Goal: Transaction & Acquisition: Purchase product/service

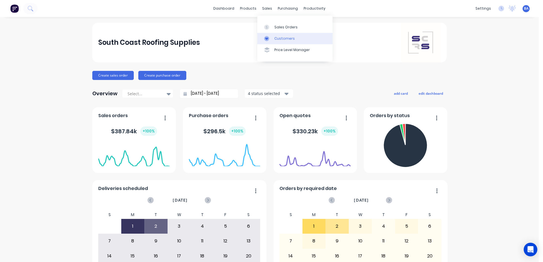
click at [266, 39] on icon at bounding box center [266, 38] width 3 height 3
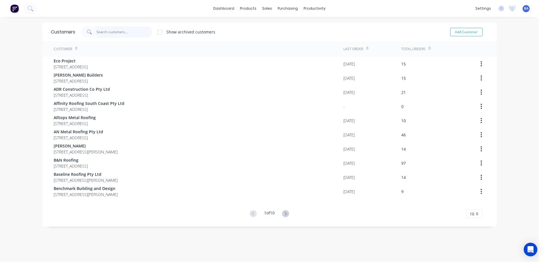
click at [132, 35] on input "text" at bounding box center [124, 31] width 55 height 11
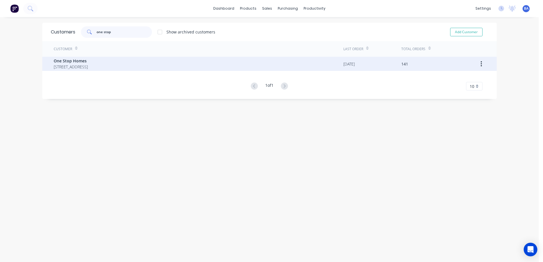
type input "one stop"
click at [88, 65] on span "[STREET_ADDRESS]" at bounding box center [71, 67] width 34 height 6
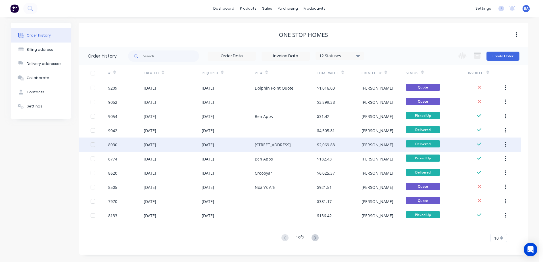
click at [277, 145] on div "[STREET_ADDRESS]" at bounding box center [273, 145] width 36 height 6
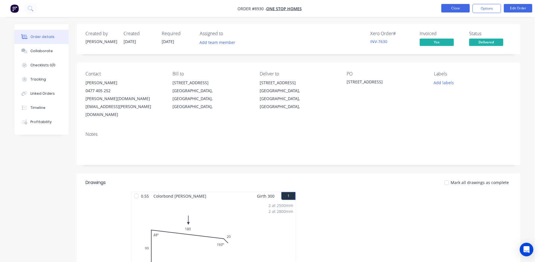
click at [446, 7] on button "Close" at bounding box center [455, 8] width 28 height 9
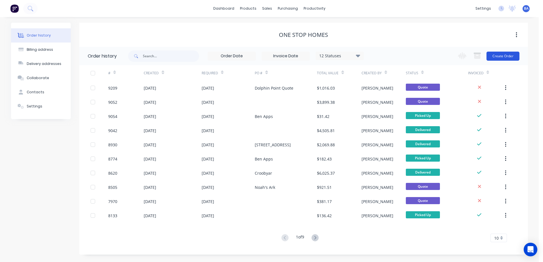
click at [501, 53] on button "Create Order" at bounding box center [503, 56] width 33 height 9
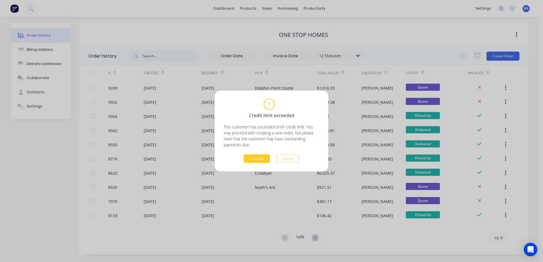
click at [258, 157] on button "Continue" at bounding box center [257, 159] width 26 height 9
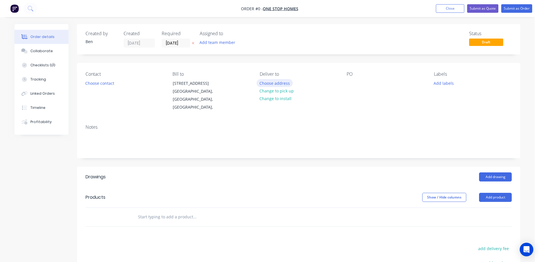
click at [282, 82] on button "Choose address" at bounding box center [275, 83] width 36 height 8
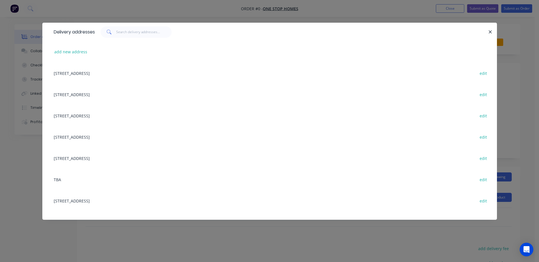
click at [81, 159] on div "[STREET_ADDRESS] edit" at bounding box center [269, 158] width 437 height 21
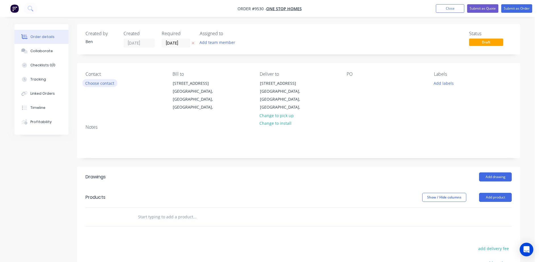
click at [108, 84] on button "Choose contact" at bounding box center [99, 83] width 35 height 8
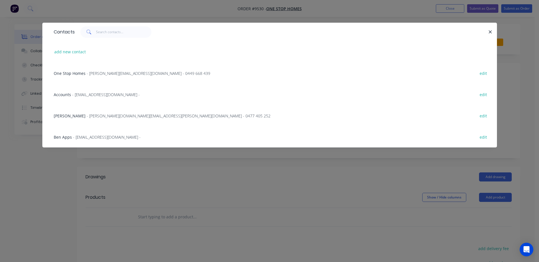
click at [76, 116] on span "[PERSON_NAME]" at bounding box center [70, 115] width 32 height 5
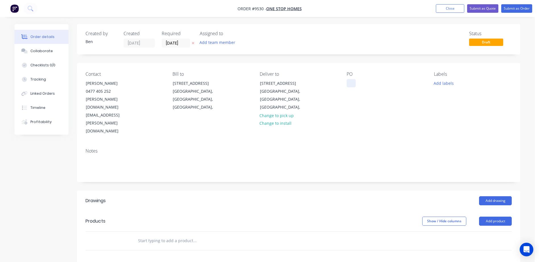
click at [350, 84] on div at bounding box center [351, 83] width 9 height 8
click at [433, 149] on div "Notes" at bounding box center [299, 151] width 426 height 5
click at [487, 197] on button "Add drawing" at bounding box center [495, 201] width 33 height 9
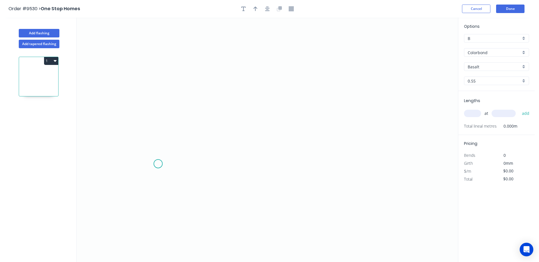
click at [158, 164] on icon "0" at bounding box center [267, 140] width 381 height 245
click at [150, 169] on icon "0" at bounding box center [267, 140] width 381 height 245
click at [150, 68] on icon "0 ?" at bounding box center [267, 140] width 381 height 245
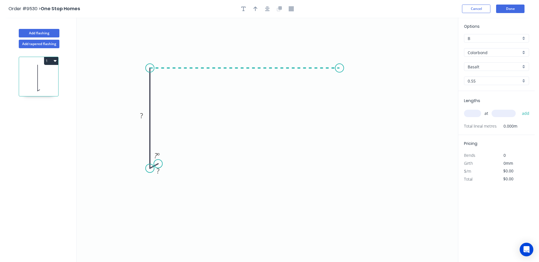
click at [340, 72] on icon "0 ? ? ? º" at bounding box center [267, 140] width 381 height 245
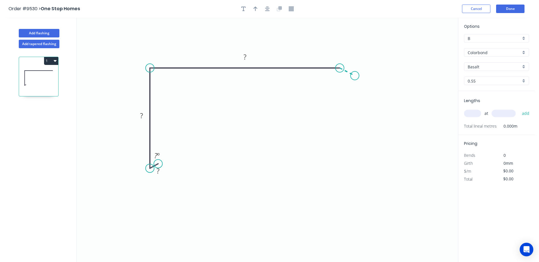
click at [355, 76] on icon "0 ? ? ? ? º" at bounding box center [267, 140] width 381 height 245
click at [144, 117] on rect at bounding box center [141, 116] width 11 height 8
click at [320, 151] on icon "0 10 90 180 20 ? º 160 º" at bounding box center [267, 140] width 381 height 245
type input "$13.70"
click at [159, 156] on tspan "º" at bounding box center [158, 155] width 3 height 9
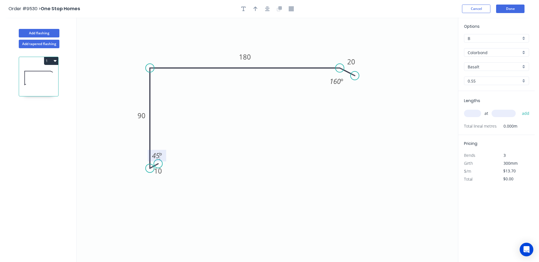
click at [304, 137] on icon "0 10 90 180 20 45 º 160 º" at bounding box center [267, 140] width 381 height 245
click at [256, 12] on button "button" at bounding box center [255, 9] width 9 height 9
drag, startPoint x: 429, startPoint y: 44, endPoint x: 245, endPoint y: 39, distance: 183.9
click at [245, 39] on icon at bounding box center [245, 32] width 5 height 18
click at [480, 67] on input "Basalt" at bounding box center [494, 67] width 53 height 6
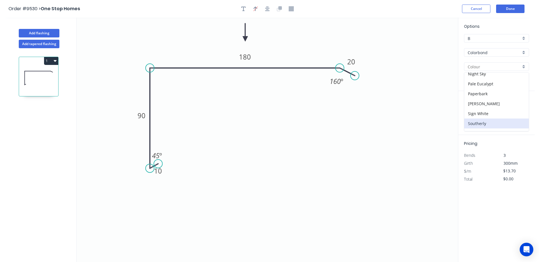
scroll to position [142, 0]
click at [486, 105] on div "[PERSON_NAME]" at bounding box center [496, 105] width 64 height 10
type input "[PERSON_NAME]"
click at [474, 112] on input "text" at bounding box center [472, 113] width 17 height 7
type input "4"
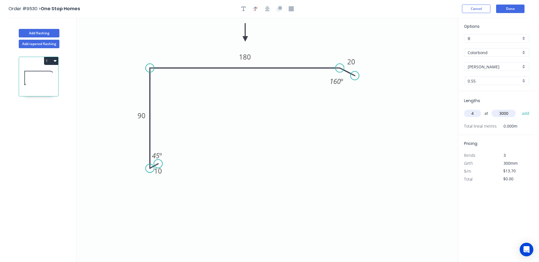
type input "3000"
click at [519, 109] on button "add" at bounding box center [525, 114] width 13 height 10
type input "$164.40"
click at [515, 8] on button "Done" at bounding box center [510, 9] width 28 height 9
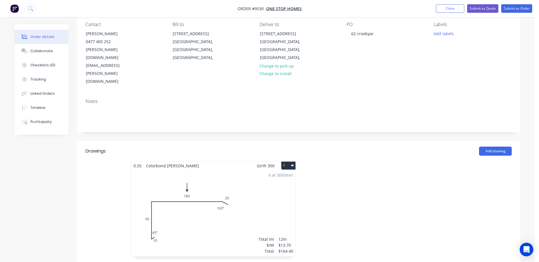
scroll to position [114, 0]
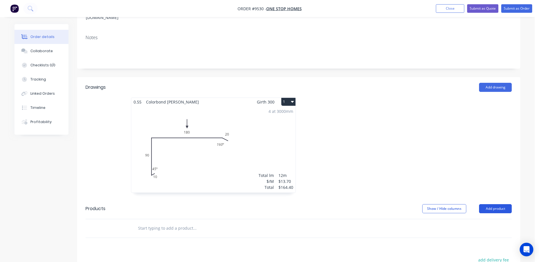
click at [484, 205] on button "Add product" at bounding box center [495, 209] width 33 height 9
click at [489, 218] on button "Product catalogue" at bounding box center [485, 223] width 54 height 11
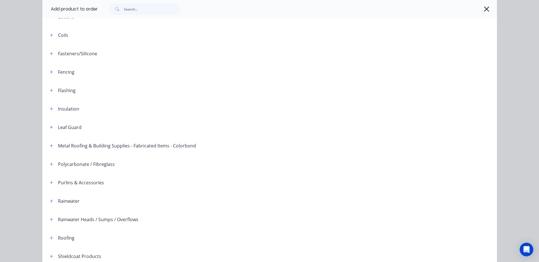
scroll to position [57, 0]
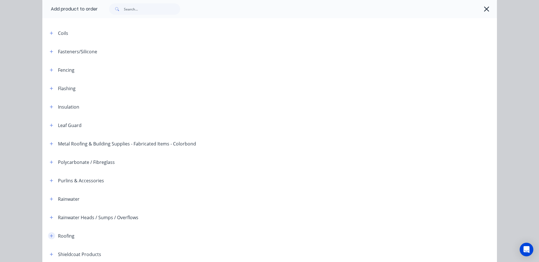
click at [50, 235] on icon "button" at bounding box center [51, 236] width 3 height 4
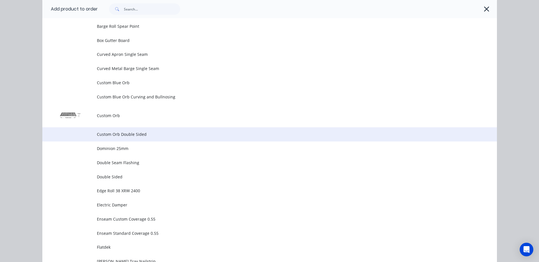
scroll to position [398, 0]
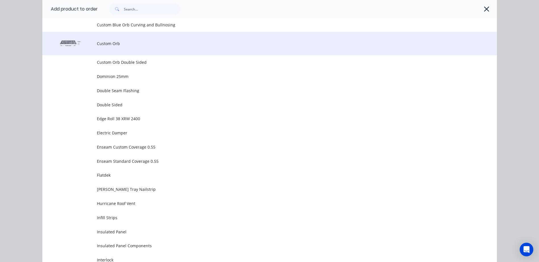
click at [128, 49] on td "Custom Orb" at bounding box center [297, 44] width 400 height 24
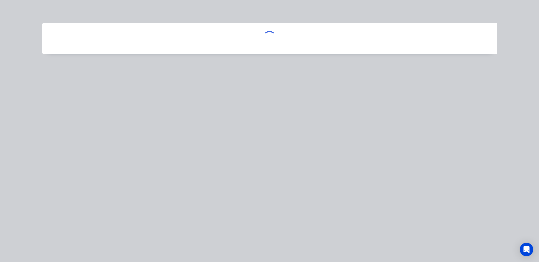
scroll to position [0, 0]
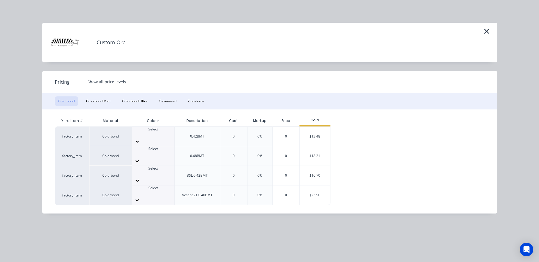
click at [140, 139] on icon at bounding box center [137, 142] width 6 height 6
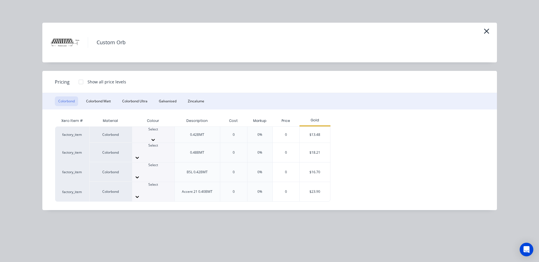
scroll to position [170, 0]
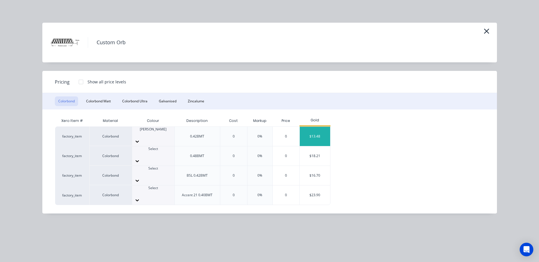
click at [304, 132] on div "$13.48" at bounding box center [315, 136] width 30 height 19
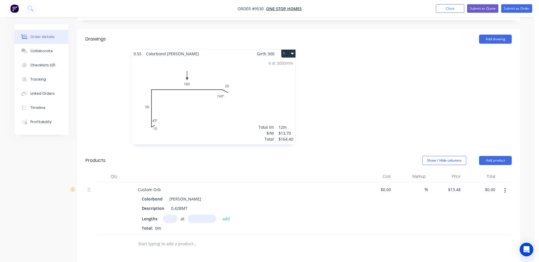
scroll to position [227, 0]
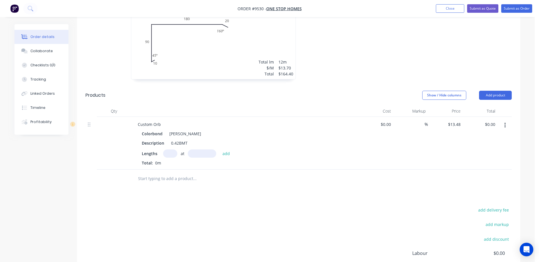
click at [165, 150] on input "text" at bounding box center [170, 154] width 14 height 8
type input "2"
click at [171, 150] on input "2" at bounding box center [170, 154] width 14 height 8
type input "20"
type input "2840"
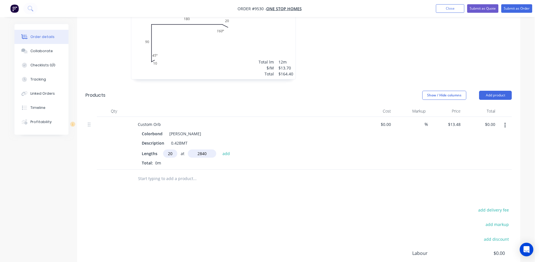
click at [220, 150] on button "add" at bounding box center [226, 154] width 13 height 8
type input "$765.66"
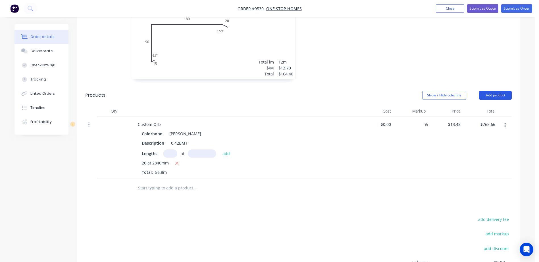
click at [493, 91] on button "Add product" at bounding box center [495, 95] width 33 height 9
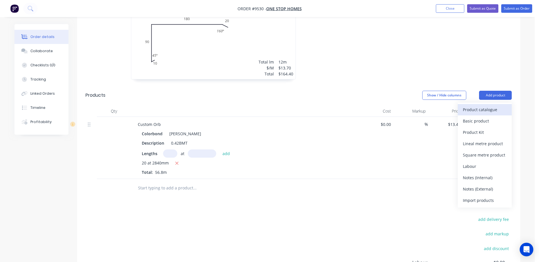
click at [487, 106] on div "Product catalogue" at bounding box center [485, 110] width 44 height 8
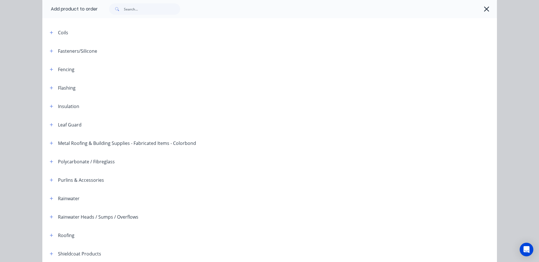
scroll to position [139, 0]
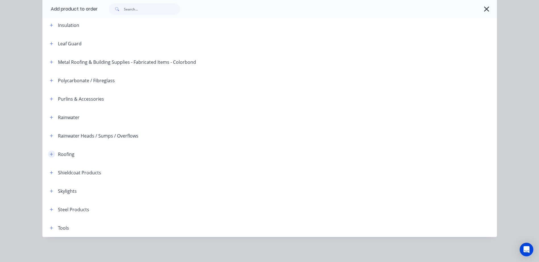
click at [50, 154] on icon "button" at bounding box center [51, 154] width 3 height 3
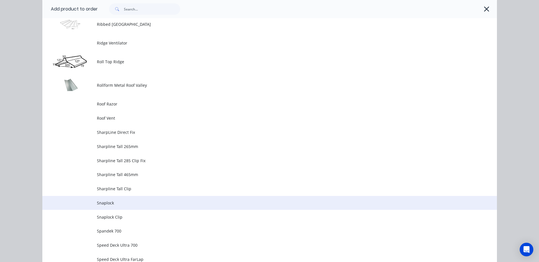
scroll to position [962, 0]
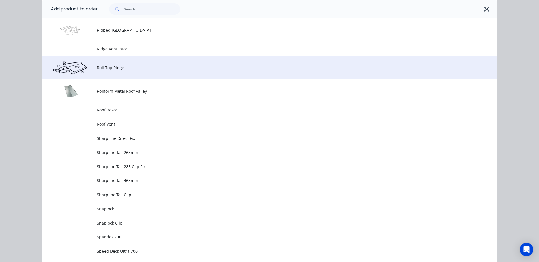
click at [131, 68] on span "Roll Top Ridge" at bounding box center [257, 68] width 320 height 6
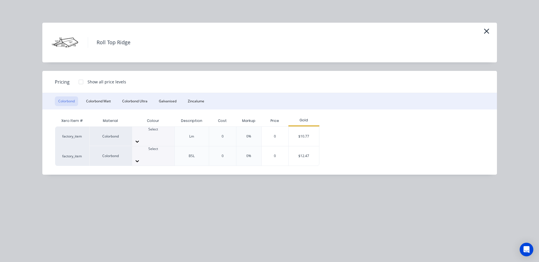
click at [140, 139] on icon at bounding box center [137, 142] width 6 height 6
click at [299, 132] on div "$10.77" at bounding box center [304, 136] width 30 height 19
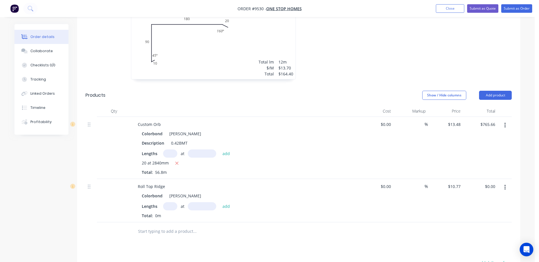
click at [168, 203] on input "text" at bounding box center [170, 207] width 14 height 8
type input "1"
type input "7200"
click at [220, 203] on button "add" at bounding box center [226, 207] width 13 height 8
type input "$77.54"
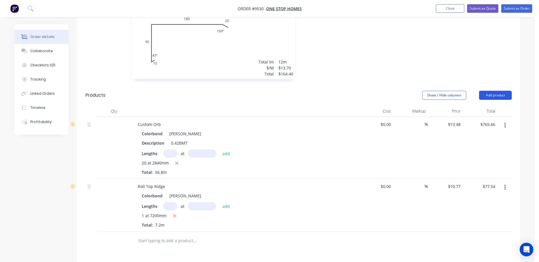
click at [489, 91] on button "Add product" at bounding box center [495, 95] width 33 height 9
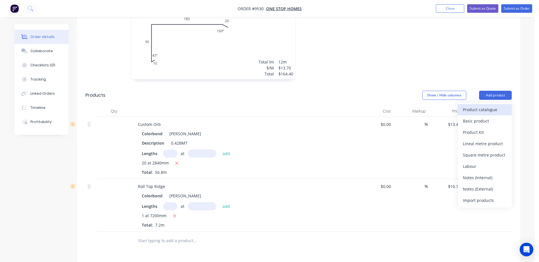
click at [481, 106] on div "Product catalogue" at bounding box center [485, 110] width 44 height 8
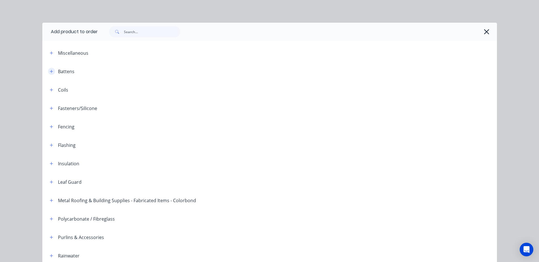
click at [50, 71] on icon "button" at bounding box center [51, 71] width 3 height 3
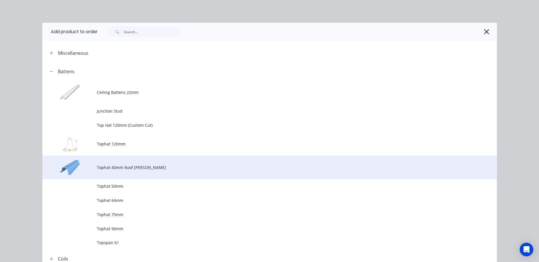
click at [101, 165] on span "Tophat 40mm Roof [PERSON_NAME]" at bounding box center [257, 168] width 320 height 6
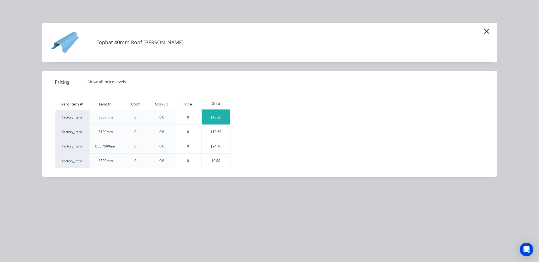
click at [226, 112] on div "$18.20" at bounding box center [216, 117] width 28 height 14
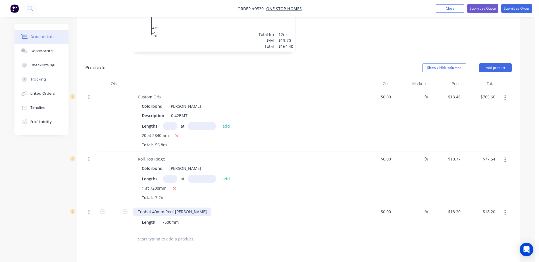
scroll to position [256, 0]
click at [124, 208] on icon "button" at bounding box center [124, 210] width 5 height 5
type input "2"
type input "$36.40"
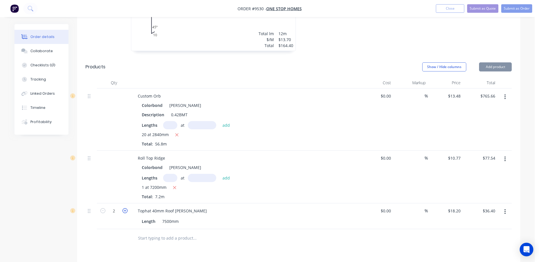
click at [124, 208] on icon "button" at bounding box center [124, 210] width 5 height 5
type input "3"
type input "$54.60"
click at [124, 208] on icon "button" at bounding box center [124, 210] width 5 height 5
type input "4"
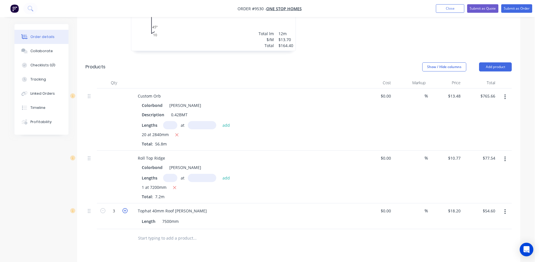
type input "$72.80"
click at [124, 208] on icon "button" at bounding box center [124, 210] width 5 height 5
type input "5"
type input "$91.00"
click at [124, 208] on icon "button" at bounding box center [124, 210] width 5 height 5
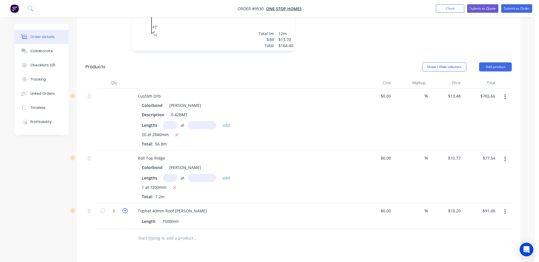
type input "6"
type input "$109.20"
click at [124, 208] on icon "button" at bounding box center [124, 210] width 5 height 5
type input "7"
type input "$127.40"
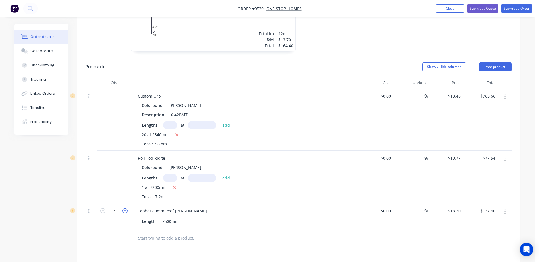
click at [124, 208] on icon "button" at bounding box center [124, 210] width 5 height 5
type input "8"
type input "$145.60"
click at [484, 62] on button "Add product" at bounding box center [495, 66] width 33 height 9
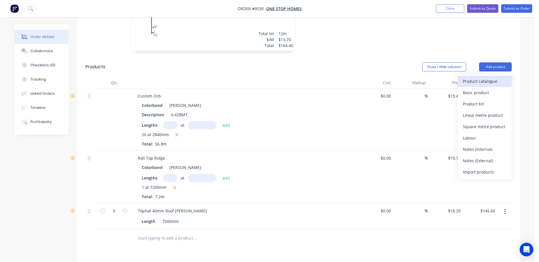
click at [477, 77] on div "Product catalogue" at bounding box center [485, 81] width 44 height 8
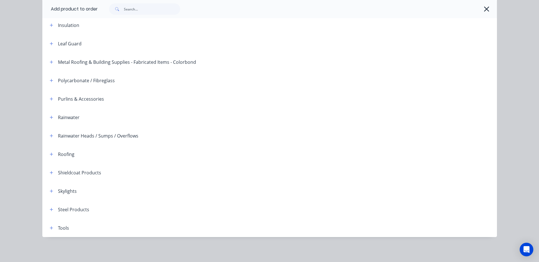
scroll to position [0, 0]
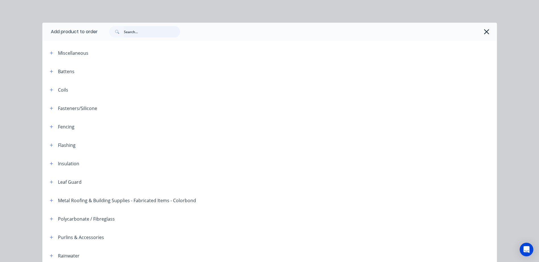
click at [127, 32] on input "text" at bounding box center [152, 31] width 56 height 11
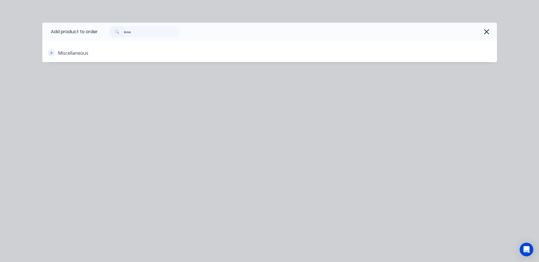
click at [51, 52] on icon "button" at bounding box center [51, 53] width 3 height 4
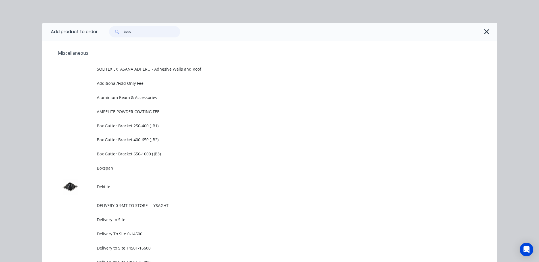
click at [145, 32] on input "inso" at bounding box center [152, 31] width 56 height 11
type input "i"
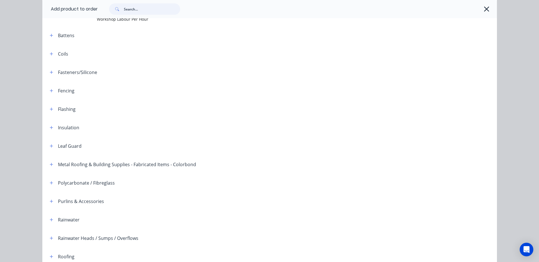
scroll to position [909, 0]
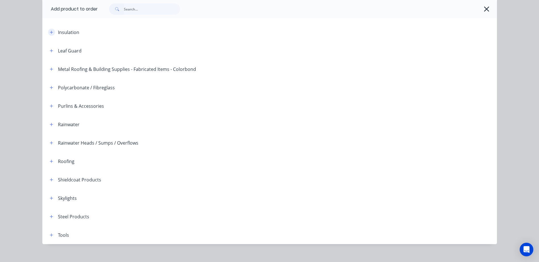
click at [50, 32] on icon "button" at bounding box center [51, 32] width 3 height 4
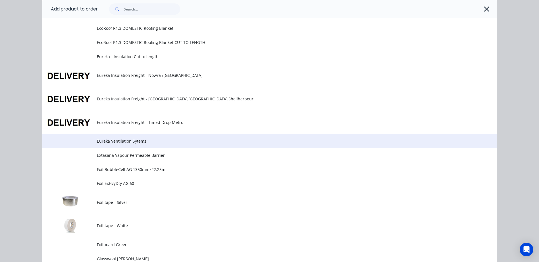
scroll to position [1108, 0]
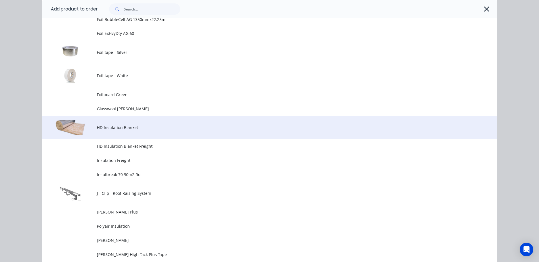
click at [142, 128] on span "HD Insulation Blanket" at bounding box center [257, 128] width 320 height 6
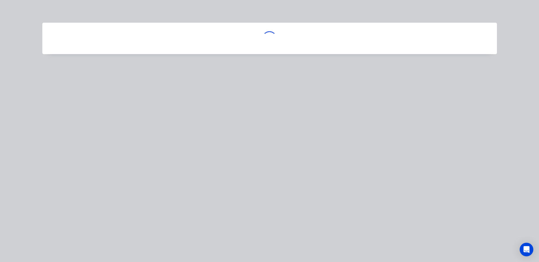
scroll to position [0, 0]
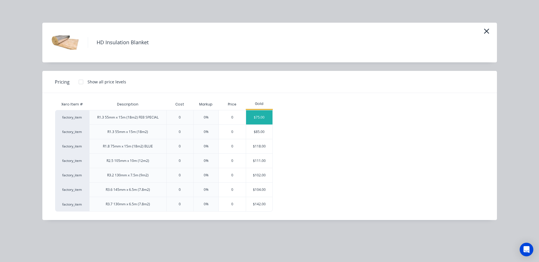
click at [258, 117] on div "$75.00" at bounding box center [259, 117] width 27 height 14
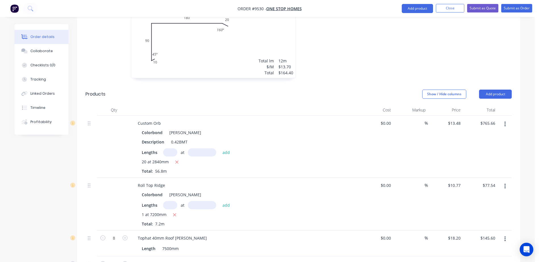
scroll to position [341, 0]
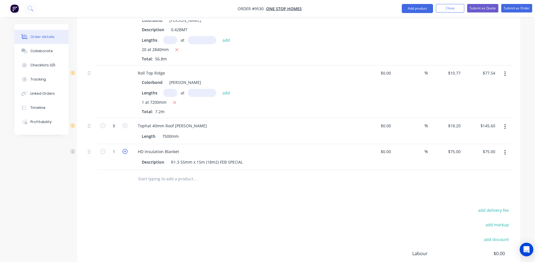
click at [124, 149] on icon "button" at bounding box center [124, 151] width 5 height 5
type input "2"
type input "$150.00"
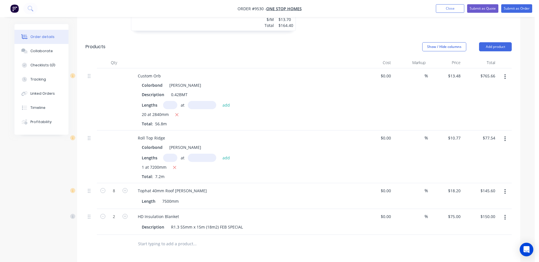
scroll to position [170, 0]
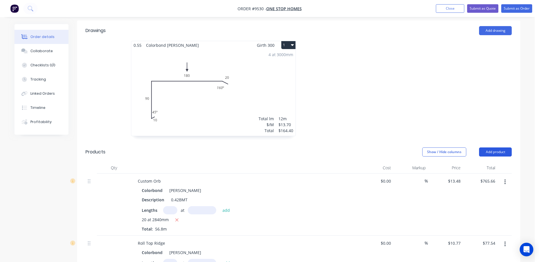
click at [486, 148] on button "Add product" at bounding box center [495, 152] width 33 height 9
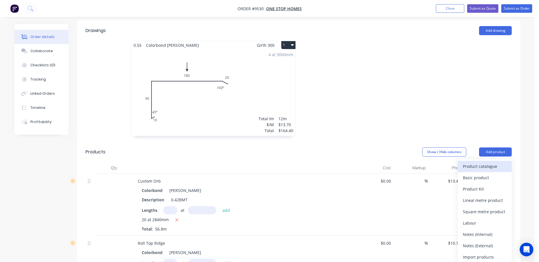
click at [481, 162] on div "Product catalogue" at bounding box center [485, 166] width 44 height 8
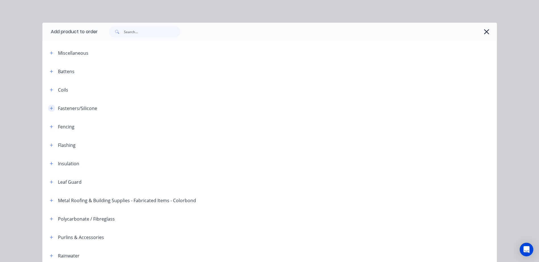
click at [50, 108] on icon "button" at bounding box center [51, 109] width 3 height 4
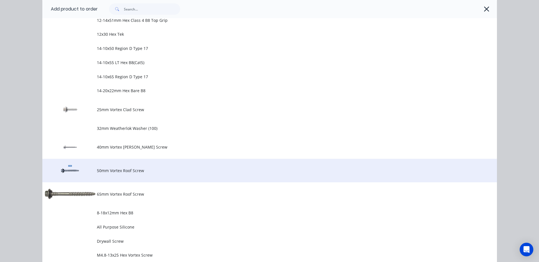
click at [126, 173] on span "50mm Vortex Roof Screw" at bounding box center [257, 171] width 320 height 6
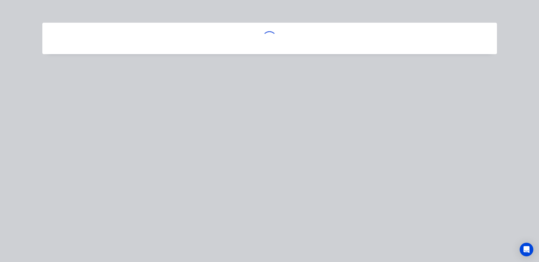
scroll to position [0, 0]
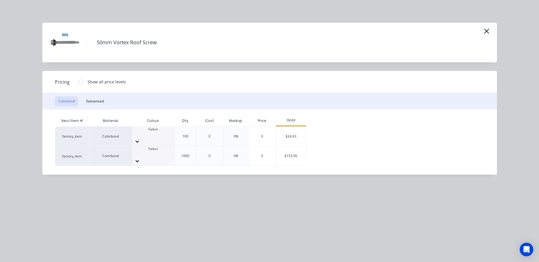
click at [169, 137] on div at bounding box center [153, 141] width 42 height 9
click at [300, 129] on div "$24.63" at bounding box center [291, 136] width 30 height 19
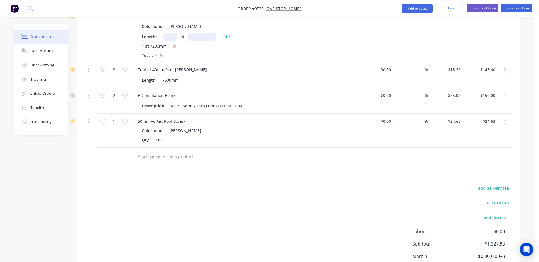
scroll to position [398, 0]
click at [126, 118] on icon "button" at bounding box center [124, 120] width 5 height 5
type input "2"
type input "$49.26"
click at [126, 118] on icon "button" at bounding box center [124, 120] width 5 height 5
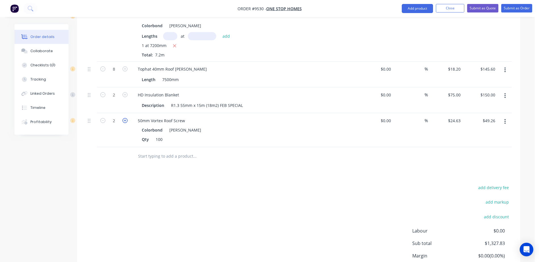
type input "3"
type input "$73.89"
click at [126, 118] on icon "button" at bounding box center [124, 120] width 5 height 5
type input "4"
type input "$98.52"
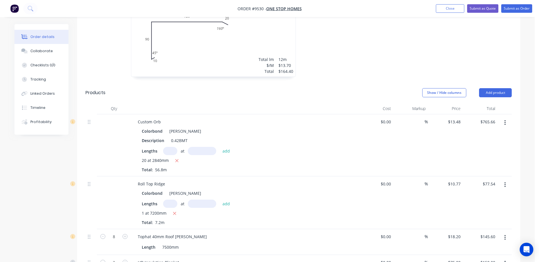
scroll to position [227, 0]
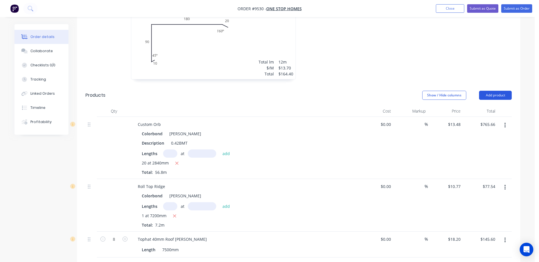
click at [490, 91] on button "Add product" at bounding box center [495, 95] width 33 height 9
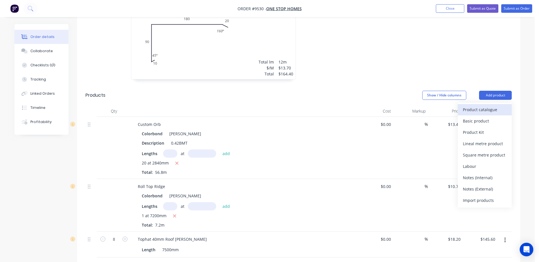
click at [484, 106] on div "Product catalogue" at bounding box center [485, 110] width 44 height 8
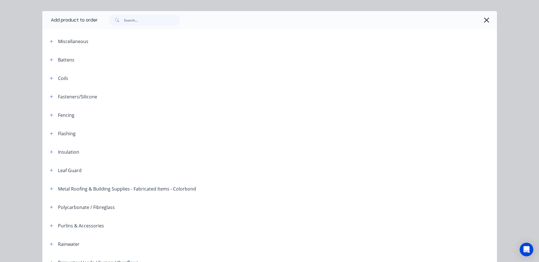
scroll to position [0, 0]
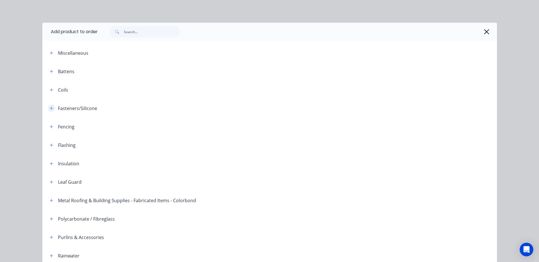
click at [50, 108] on icon "button" at bounding box center [51, 108] width 3 height 3
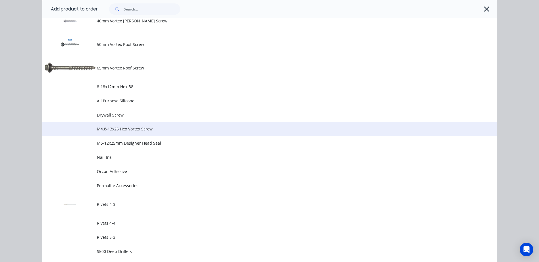
scroll to position [341, 0]
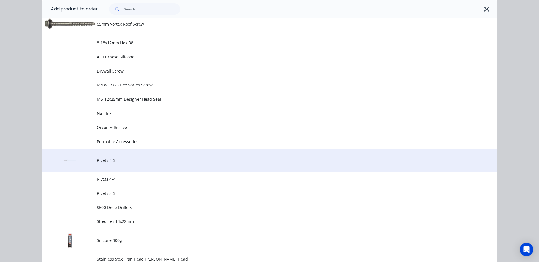
click at [113, 160] on span "Rivets 4-3" at bounding box center [257, 161] width 320 height 6
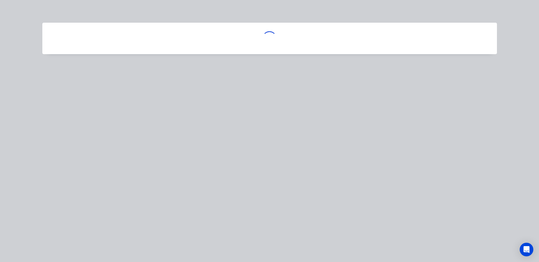
scroll to position [0, 0]
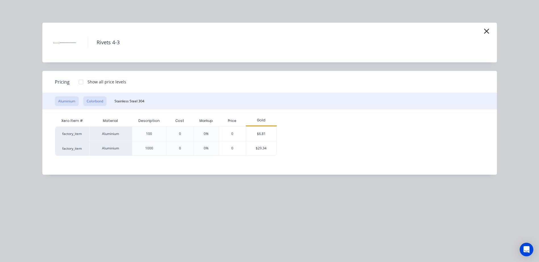
click at [104, 101] on button "Colorbond" at bounding box center [94, 102] width 23 height 10
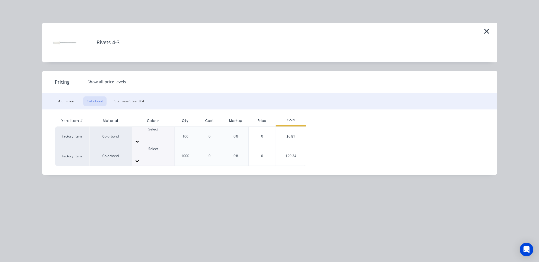
click at [140, 139] on icon at bounding box center [137, 142] width 6 height 6
click at [287, 133] on div "$6.81" at bounding box center [291, 136] width 30 height 19
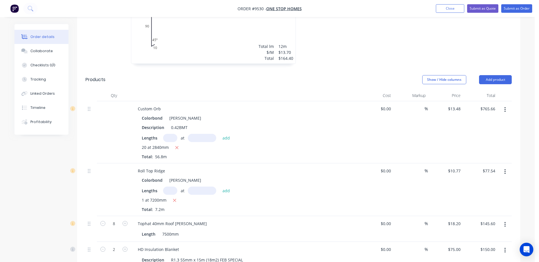
scroll to position [227, 0]
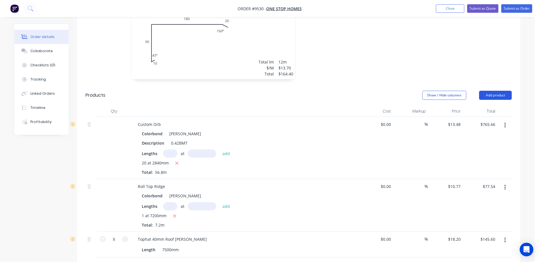
click at [487, 91] on button "Add product" at bounding box center [495, 95] width 33 height 9
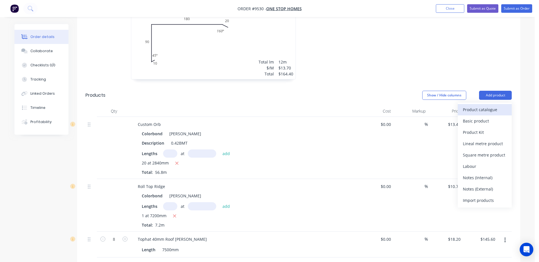
click at [479, 106] on div "Product catalogue" at bounding box center [485, 110] width 44 height 8
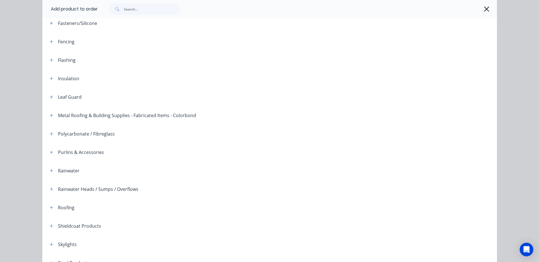
scroll to position [57, 0]
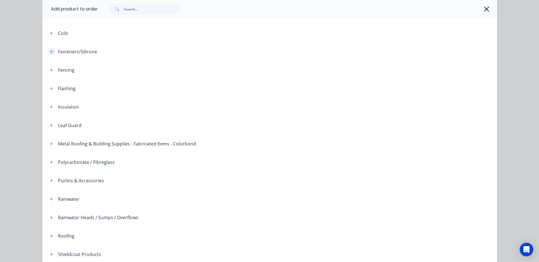
click at [50, 52] on icon "button" at bounding box center [51, 51] width 3 height 3
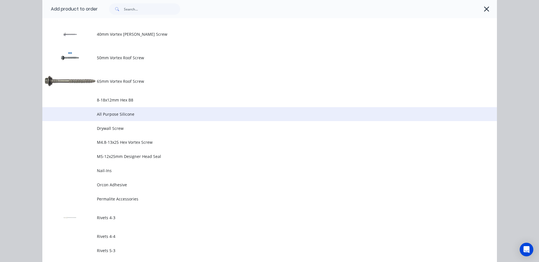
scroll to position [284, 0]
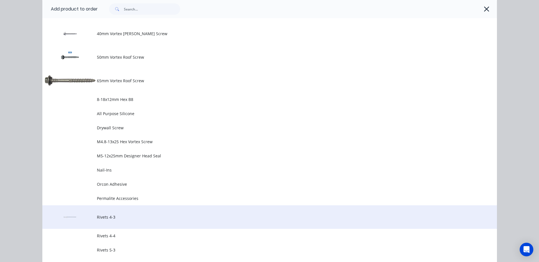
click at [102, 215] on span "Rivets 4-3" at bounding box center [257, 217] width 320 height 6
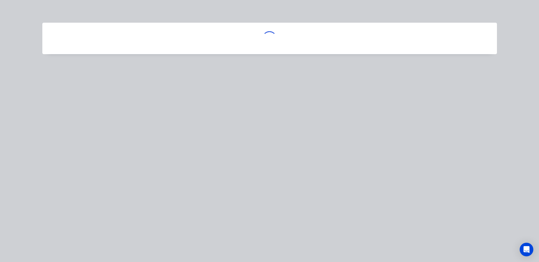
scroll to position [0, 0]
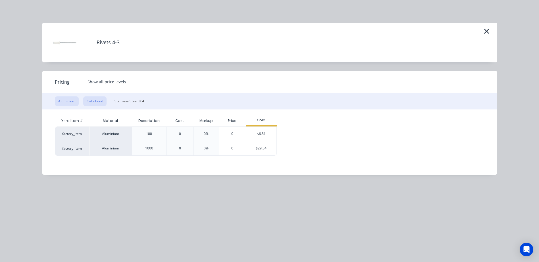
click at [99, 99] on button "Colorbond" at bounding box center [94, 102] width 23 height 10
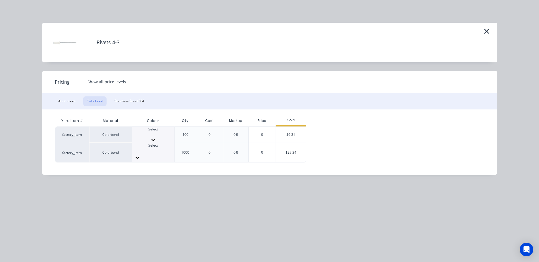
click at [164, 137] on div at bounding box center [153, 140] width 42 height 6
click at [289, 132] on div "$6.81" at bounding box center [291, 136] width 30 height 19
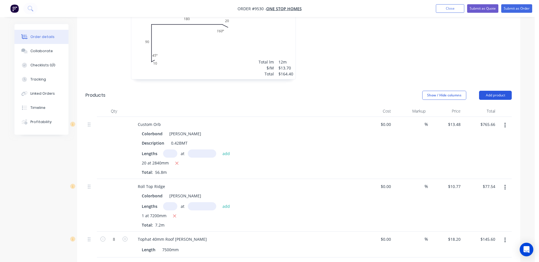
click at [504, 91] on button "Add product" at bounding box center [495, 95] width 33 height 9
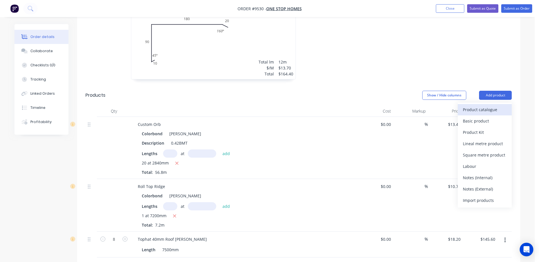
click at [488, 106] on div "Product catalogue" at bounding box center [485, 110] width 44 height 8
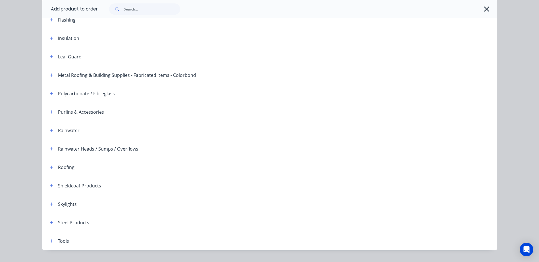
scroll to position [139, 0]
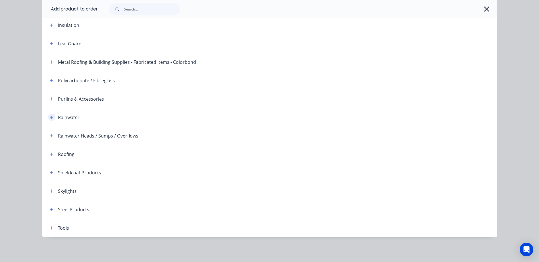
click at [50, 117] on icon "button" at bounding box center [51, 117] width 3 height 3
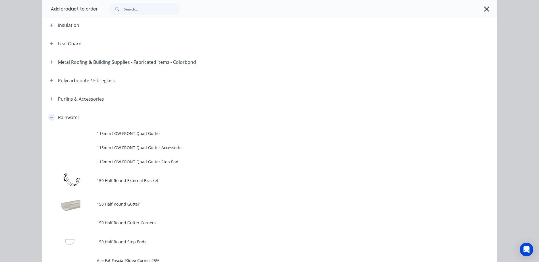
click at [50, 118] on icon "button" at bounding box center [51, 118] width 3 height 4
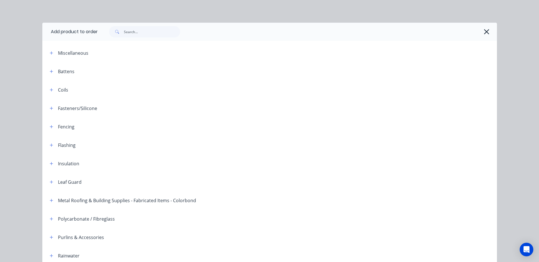
scroll to position [0, 0]
click at [484, 30] on icon "button" at bounding box center [486, 32] width 6 height 8
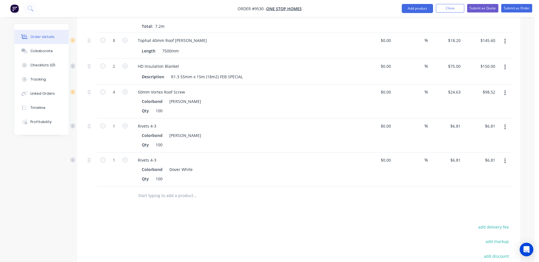
scroll to position [426, 0]
click at [182, 191] on input "text" at bounding box center [195, 196] width 114 height 11
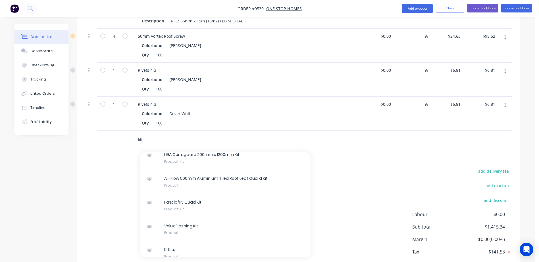
scroll to position [1503, 0]
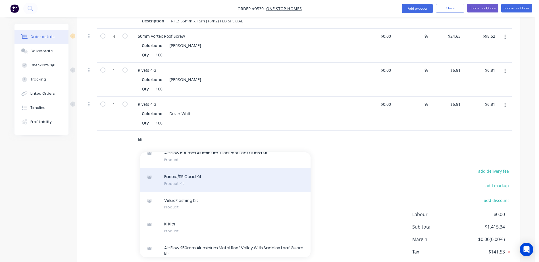
type input "kit"
click at [190, 168] on div "Fascia/115 Quad Kit Product Kit" at bounding box center [225, 180] width 170 height 24
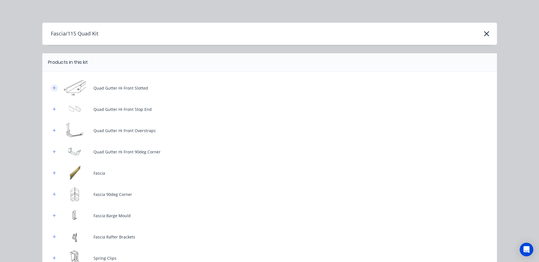
click at [53, 87] on icon "button" at bounding box center [54, 87] width 3 height 3
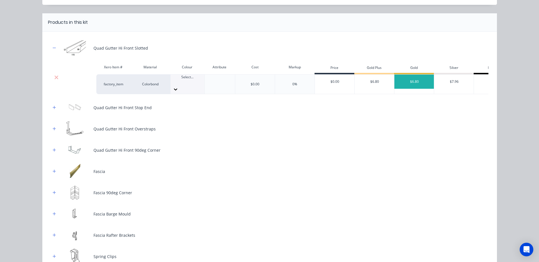
scroll to position [57, 0]
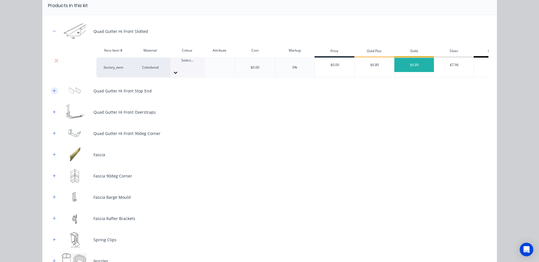
click at [53, 89] on icon "button" at bounding box center [54, 91] width 3 height 4
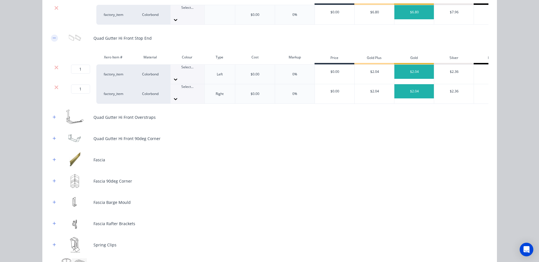
scroll to position [114, 0]
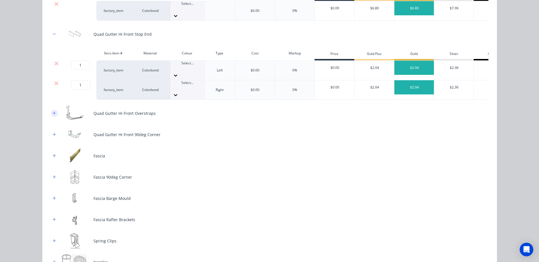
click at [53, 112] on icon "button" at bounding box center [54, 113] width 3 height 3
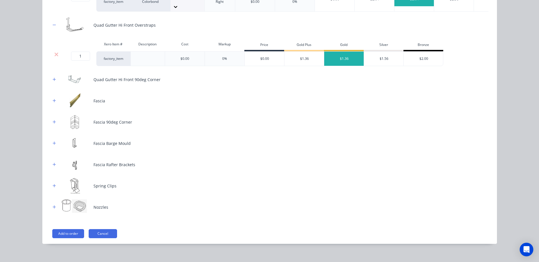
scroll to position [490, 0]
click at [53, 163] on icon "button" at bounding box center [54, 165] width 3 height 4
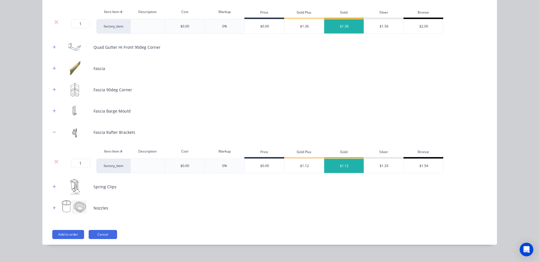
scroll to position [235, 0]
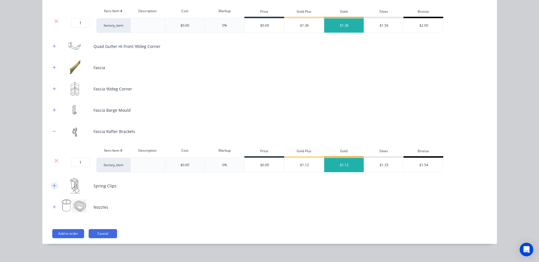
click at [54, 183] on button "button" at bounding box center [54, 186] width 7 height 7
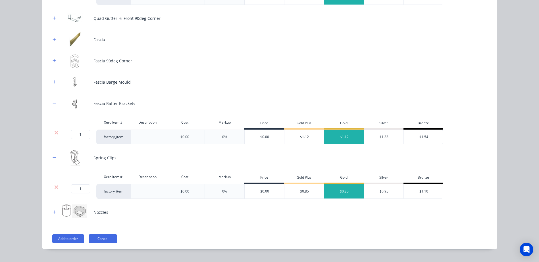
scroll to position [268, 0]
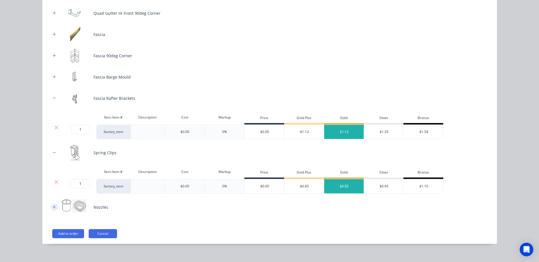
click at [53, 205] on icon "button" at bounding box center [54, 207] width 3 height 4
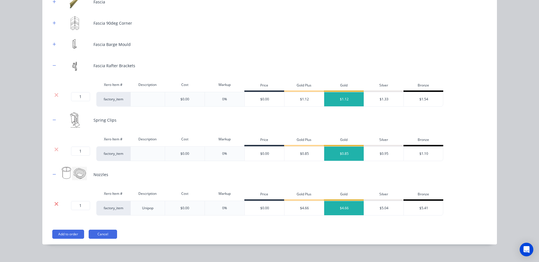
scroll to position [302, 0]
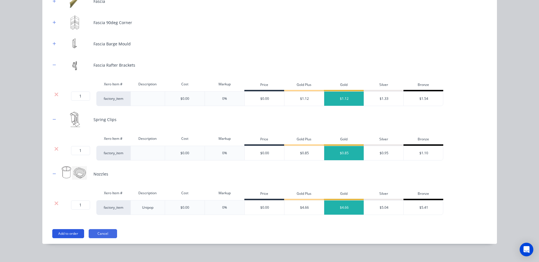
click at [63, 230] on button "Add to order" at bounding box center [68, 234] width 32 height 9
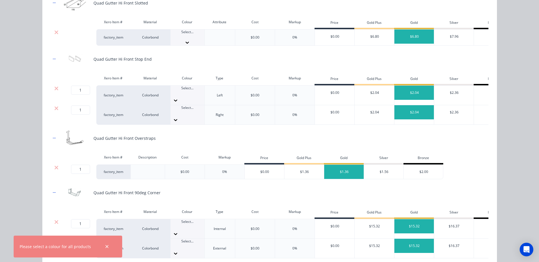
scroll to position [142, 0]
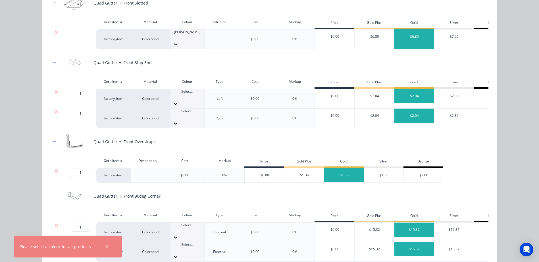
click at [402, 36] on div "$6.80" at bounding box center [414, 37] width 40 height 14
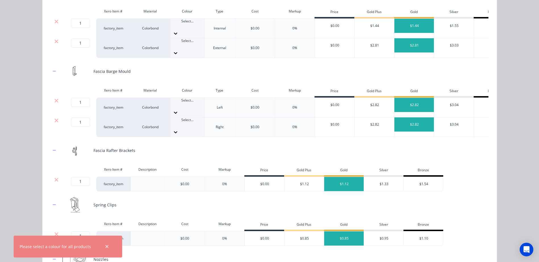
scroll to position [495, 0]
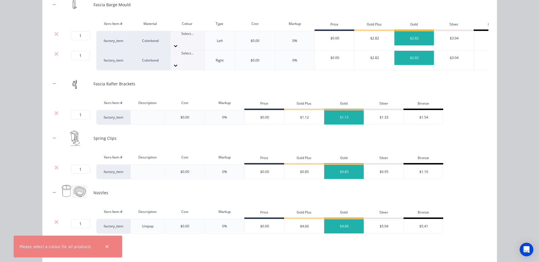
click at [65, 248] on button "Add to order" at bounding box center [68, 252] width 32 height 9
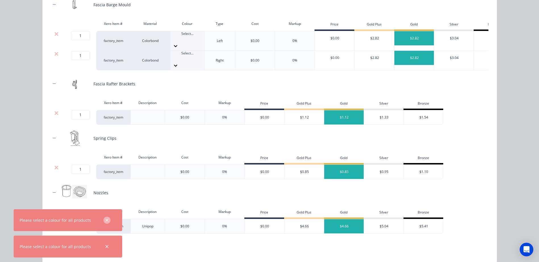
click at [105, 218] on icon "button" at bounding box center [107, 220] width 4 height 5
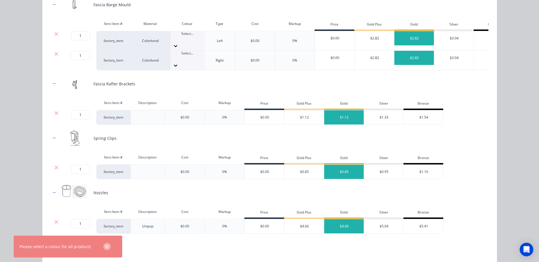
click at [103, 248] on button "button" at bounding box center [106, 246] width 7 height 7
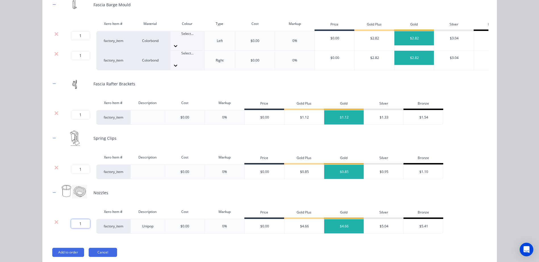
click at [82, 220] on input "1" at bounding box center [80, 224] width 19 height 9
type input "4"
click at [80, 165] on input "1" at bounding box center [80, 169] width 19 height 9
type input "20"
click at [81, 110] on input "1" at bounding box center [80, 114] width 19 height 9
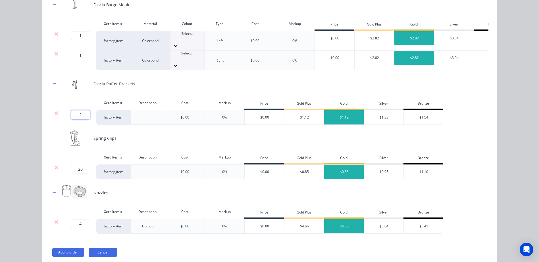
type input "20"
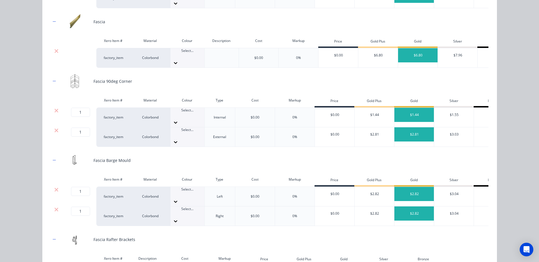
scroll to position [325, 0]
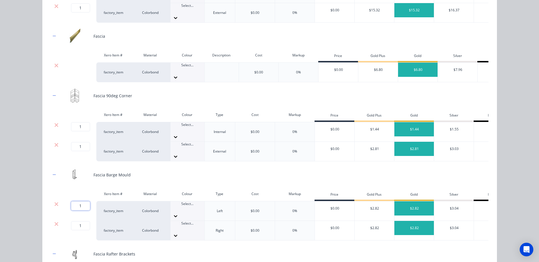
click at [80, 202] on input "1" at bounding box center [80, 206] width 19 height 9
type input "2"
click at [79, 222] on input "1" at bounding box center [80, 226] width 19 height 9
type input "2"
click at [75, 166] on div "Quad Gutter Hi Front Slotted Xero Item # Material Colour Attribute Cost Markup …" at bounding box center [269, 80] width 437 height 649
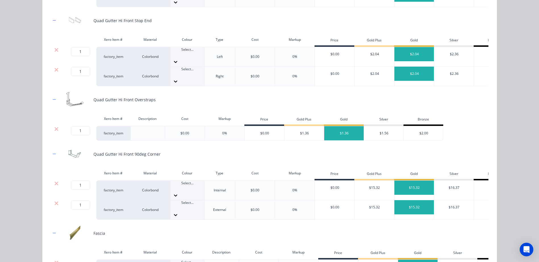
scroll to position [126, 0]
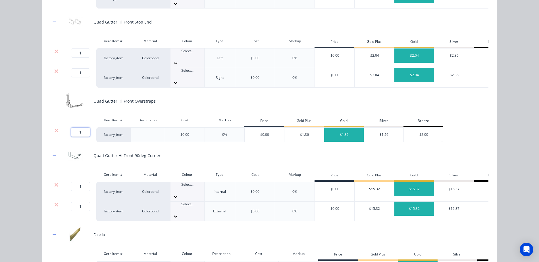
click at [81, 128] on input "1" at bounding box center [80, 132] width 19 height 9
type input "20"
click at [54, 182] on icon at bounding box center [56, 185] width 4 height 6
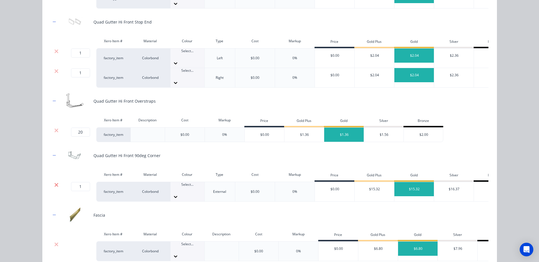
click at [55, 183] on icon at bounding box center [57, 185] width 4 height 4
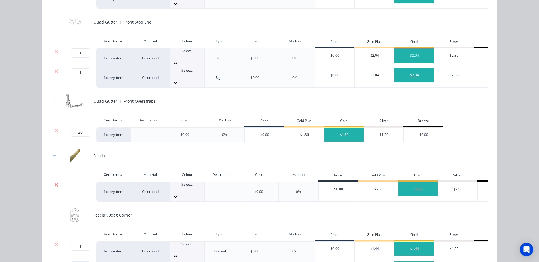
click at [55, 183] on icon at bounding box center [57, 185] width 4 height 4
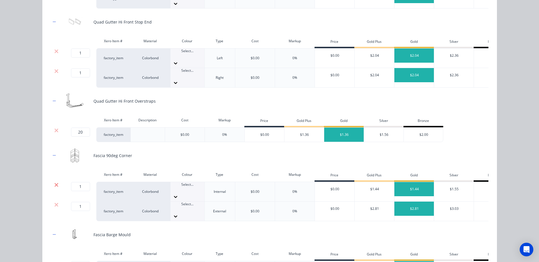
click at [55, 183] on icon at bounding box center [57, 185] width 4 height 4
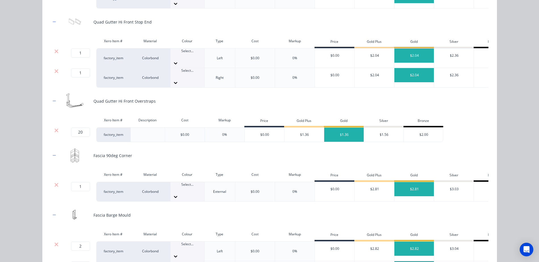
click at [55, 183] on icon at bounding box center [57, 185] width 4 height 4
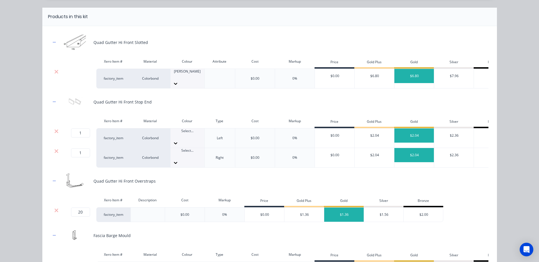
scroll to position [34, 0]
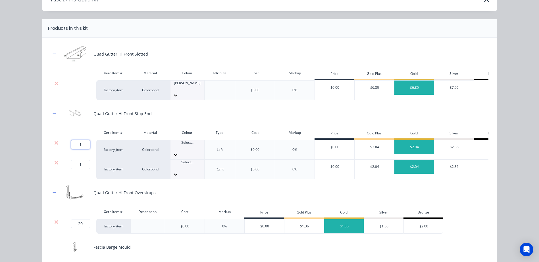
click at [80, 144] on input "1" at bounding box center [80, 144] width 19 height 9
type input "2"
type input "12"
click at [77, 160] on input "12" at bounding box center [80, 164] width 19 height 9
type input "2"
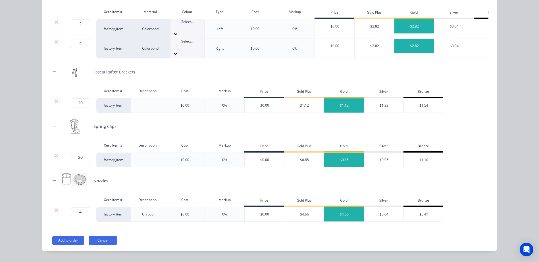
scroll to position [290, 0]
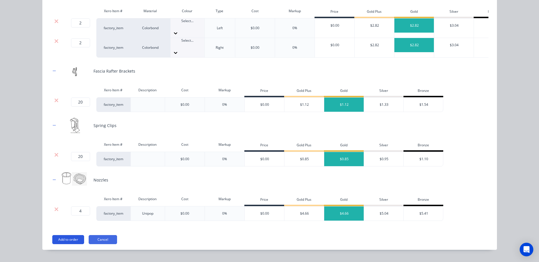
click at [75, 235] on button "Add to order" at bounding box center [68, 239] width 32 height 9
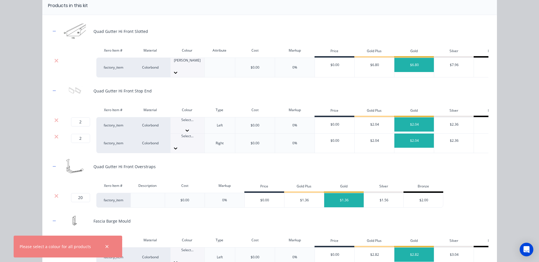
scroll to position [57, 0]
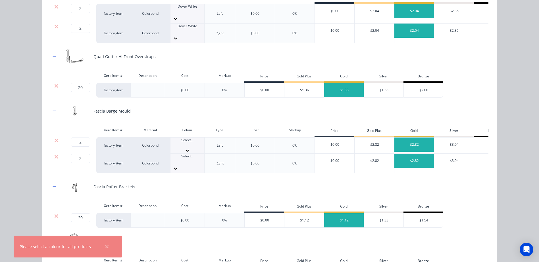
scroll to position [57, 0]
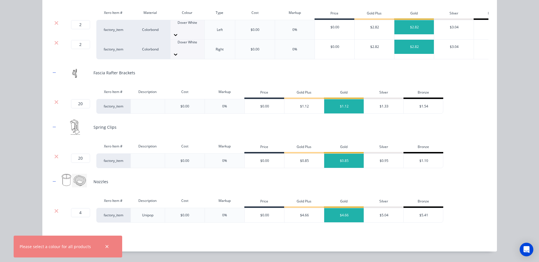
scroll to position [290, 0]
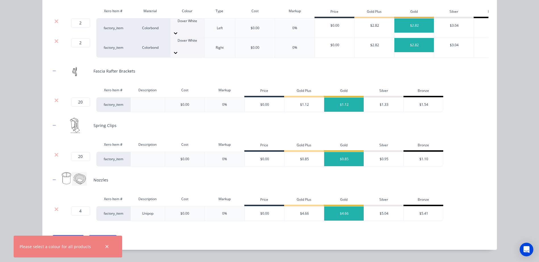
click at [61, 235] on button "Add to order" at bounding box center [68, 239] width 32 height 9
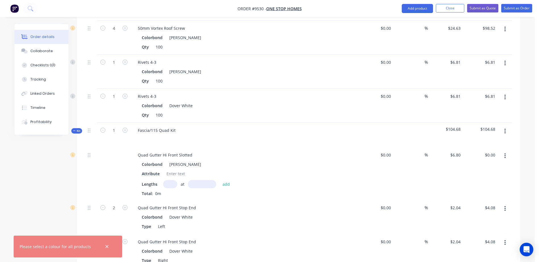
click at [168, 180] on input "text" at bounding box center [170, 184] width 14 height 8
type input "2"
type input "7200"
click at [220, 180] on button "add" at bounding box center [226, 184] width 13 height 8
type input "$97.92"
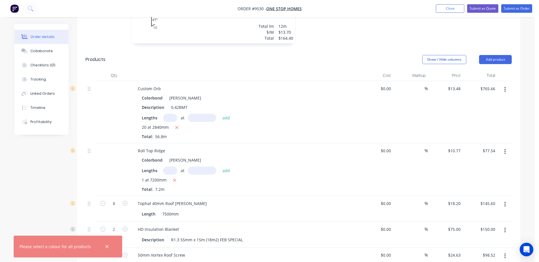
scroll to position [64, 0]
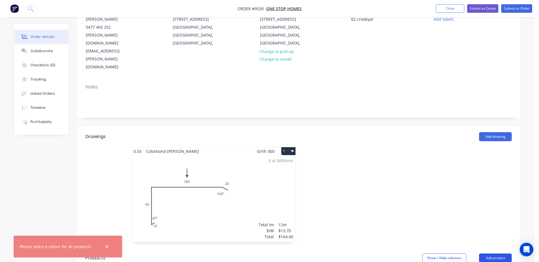
click at [487, 254] on button "Add product" at bounding box center [495, 258] width 33 height 9
click at [447, 178] on div at bounding box center [384, 197] width 170 height 101
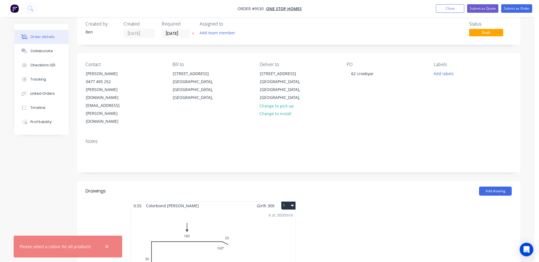
scroll to position [0, 0]
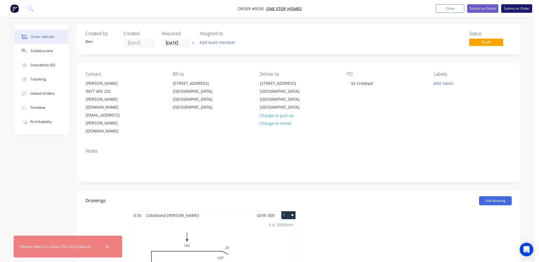
click at [509, 7] on button "Submit as Order" at bounding box center [516, 8] width 31 height 9
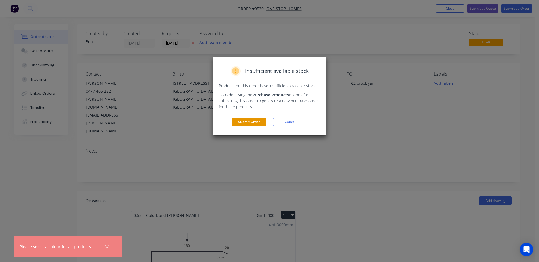
click at [253, 120] on button "Submit Order" at bounding box center [249, 122] width 34 height 9
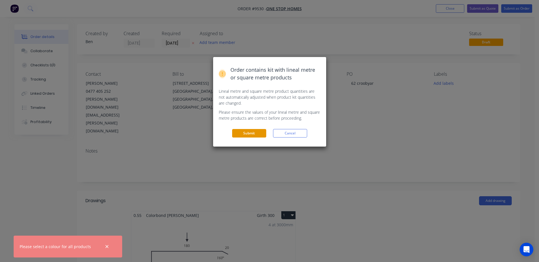
click at [252, 133] on button "Submit" at bounding box center [249, 133] width 34 height 9
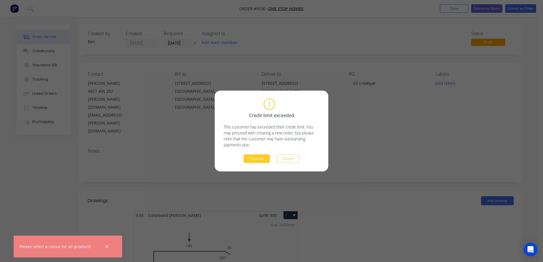
click at [253, 158] on button "Continue" at bounding box center [257, 159] width 26 height 9
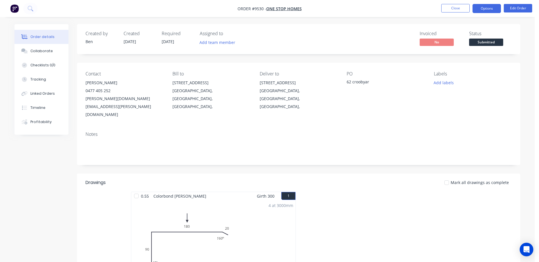
click at [485, 7] on button "Options" at bounding box center [486, 8] width 28 height 9
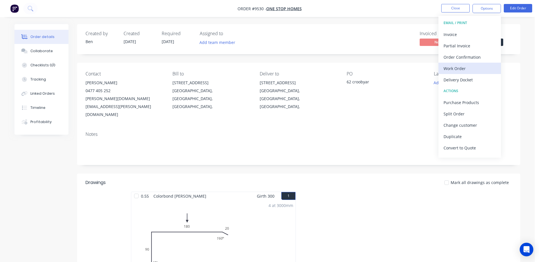
click at [457, 68] on div "Work Order" at bounding box center [469, 68] width 52 height 8
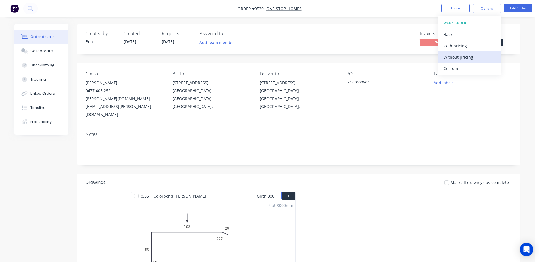
click at [464, 56] on div "Without pricing" at bounding box center [469, 57] width 52 height 8
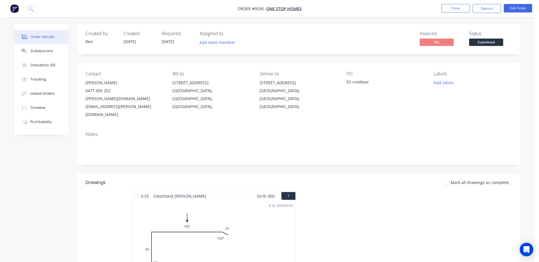
click at [518, 8] on button "Edit Order" at bounding box center [518, 8] width 28 height 9
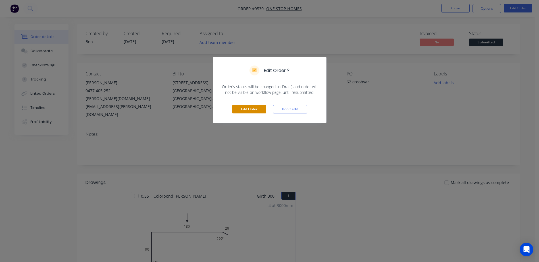
click at [255, 106] on button "Edit Order" at bounding box center [249, 109] width 34 height 9
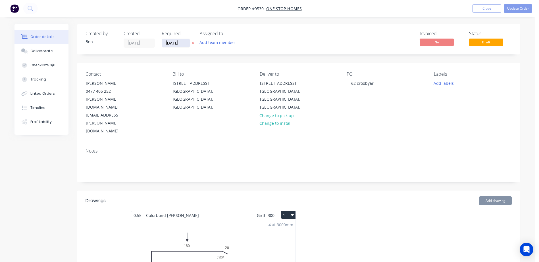
click at [173, 43] on input "[DATE]" at bounding box center [176, 43] width 28 height 9
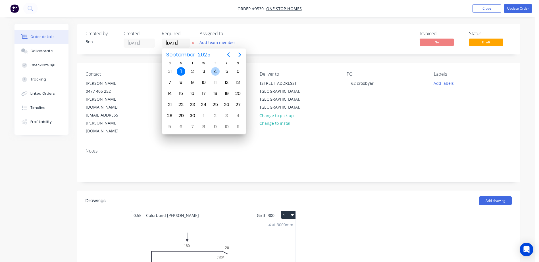
click at [212, 72] on div "4" at bounding box center [215, 71] width 9 height 9
type input "[DATE]"
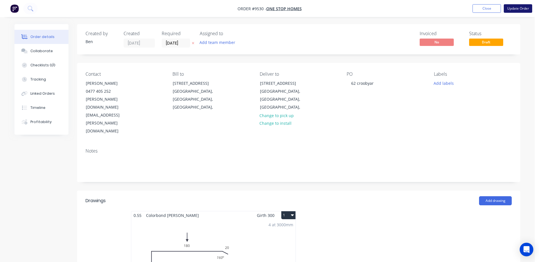
click at [516, 9] on button "Update Order" at bounding box center [518, 8] width 28 height 9
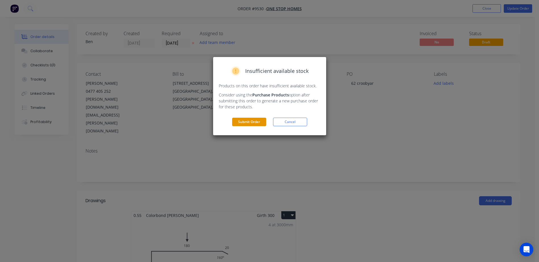
click at [258, 119] on button "Submit Order" at bounding box center [249, 122] width 34 height 9
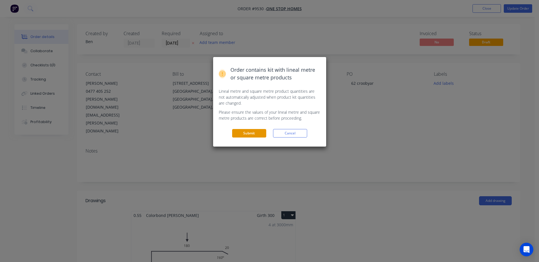
click at [258, 134] on button "Submit" at bounding box center [249, 133] width 34 height 9
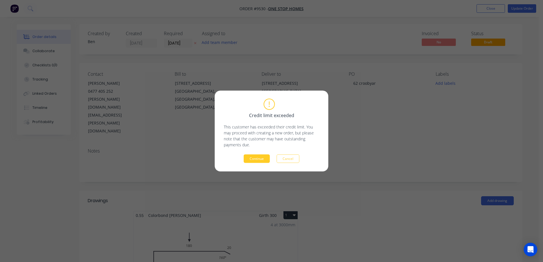
click at [260, 157] on button "Continue" at bounding box center [257, 159] width 26 height 9
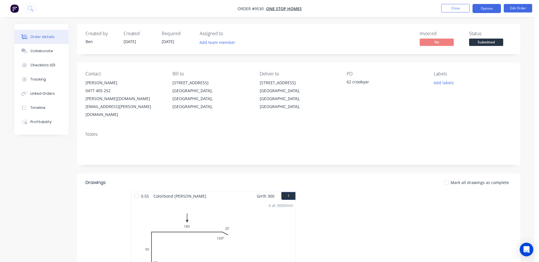
click at [481, 9] on button "Options" at bounding box center [486, 8] width 28 height 9
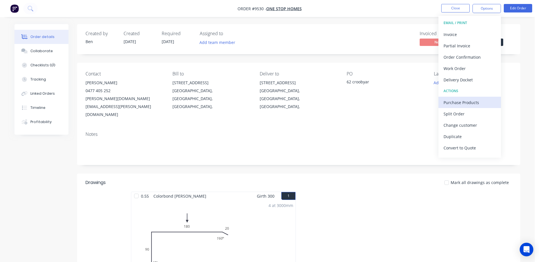
click at [470, 103] on div "Purchase Products" at bounding box center [469, 103] width 52 height 8
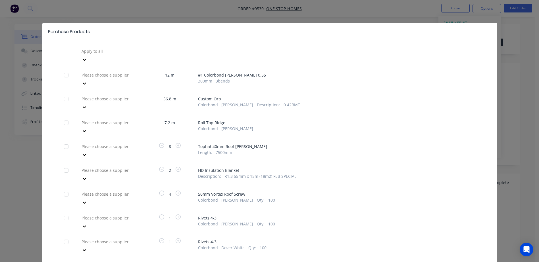
click at [89, 79] on div at bounding box center [84, 83] width 10 height 9
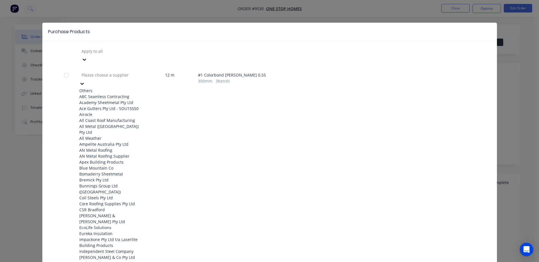
scroll to position [85, 0]
click at [113, 159] on div "Apex Building Products" at bounding box center [110, 162] width 62 height 6
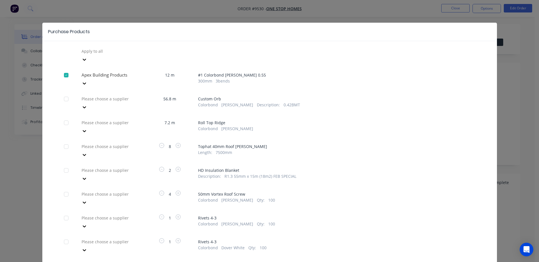
click at [87, 81] on icon at bounding box center [85, 84] width 6 height 6
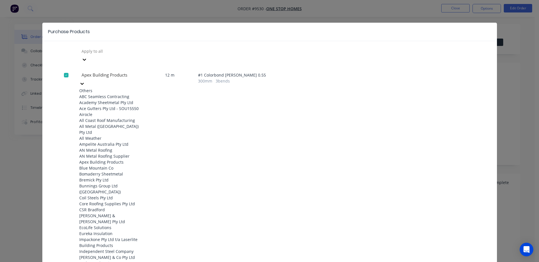
click at [68, 70] on div at bounding box center [66, 75] width 11 height 11
click at [181, 49] on div "Apply to all" at bounding box center [269, 55] width 411 height 17
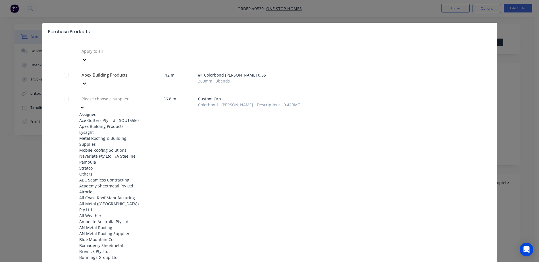
click at [134, 95] on div "Please choose a supplier" at bounding box center [121, 99] width 85 height 9
click at [120, 124] on div "Apex Building Products" at bounding box center [110, 127] width 62 height 6
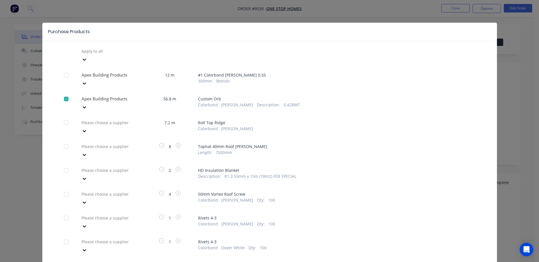
click at [133, 118] on div "Please choose a supplier" at bounding box center [121, 122] width 85 height 9
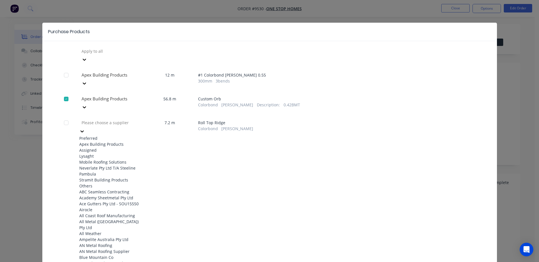
click at [122, 141] on div "Apex Building Products" at bounding box center [110, 144] width 62 height 6
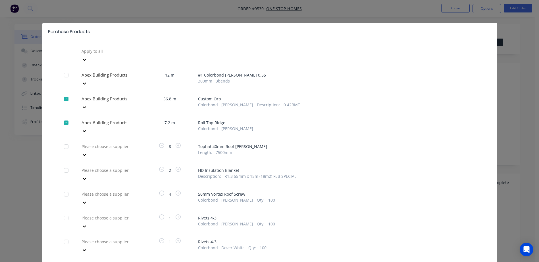
click at [122, 143] on div at bounding box center [122, 146] width 82 height 7
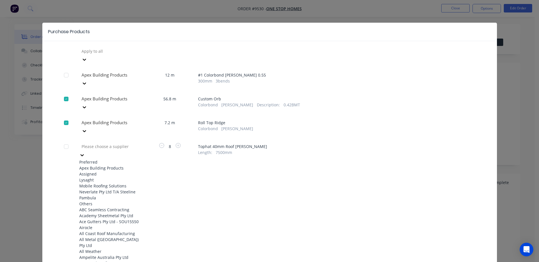
click at [116, 165] on div "Apex Building Products" at bounding box center [110, 168] width 62 height 6
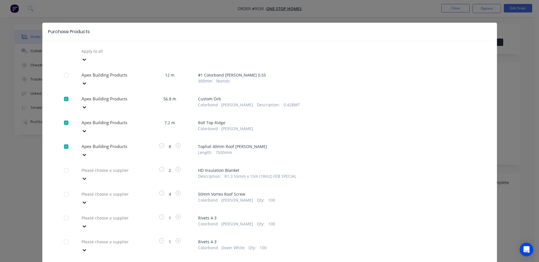
click at [87, 152] on icon at bounding box center [85, 155] width 6 height 6
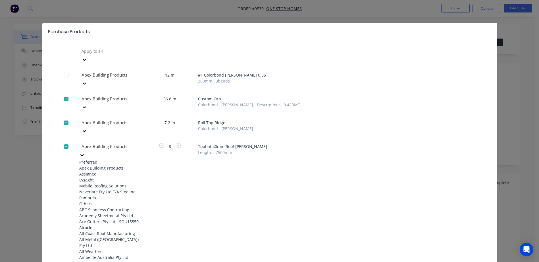
scroll to position [597, 0]
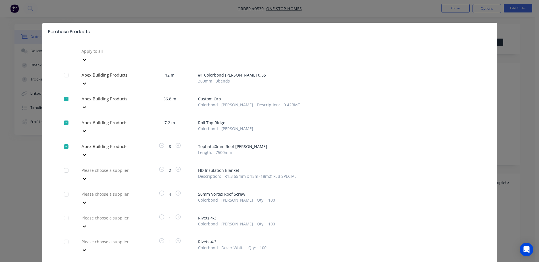
click at [63, 141] on div at bounding box center [66, 146] width 11 height 11
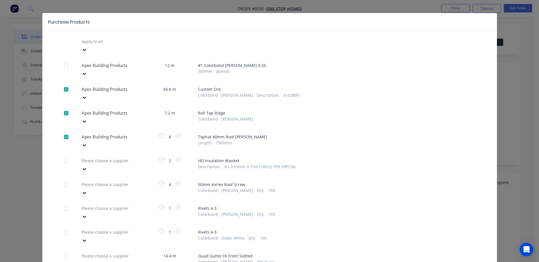
scroll to position [28, 0]
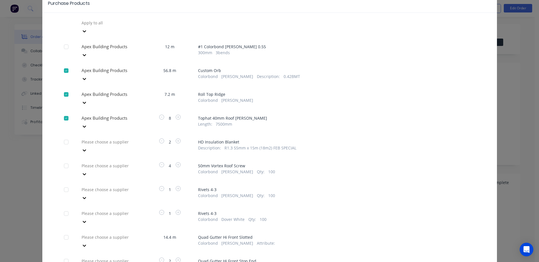
click at [64, 160] on div at bounding box center [66, 165] width 11 height 11
click at [63, 160] on div at bounding box center [66, 165] width 11 height 11
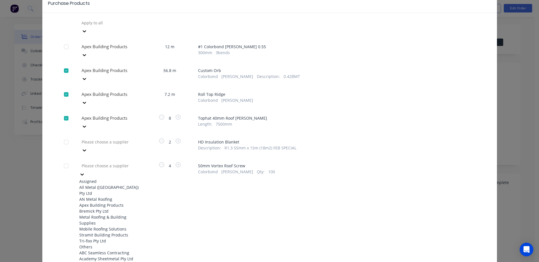
click at [113, 162] on div at bounding box center [122, 165] width 82 height 7
click at [110, 203] on div "Apex Building Products" at bounding box center [110, 206] width 62 height 6
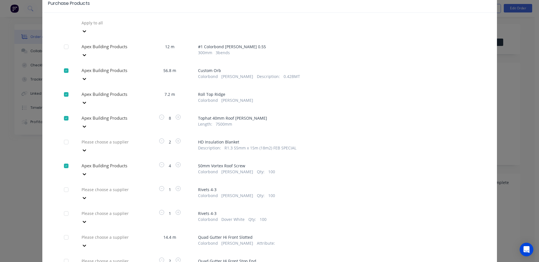
click at [65, 160] on div at bounding box center [66, 165] width 11 height 11
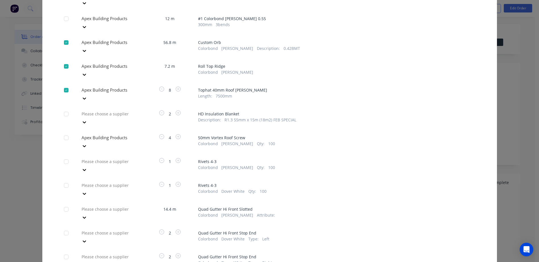
scroll to position [57, 0]
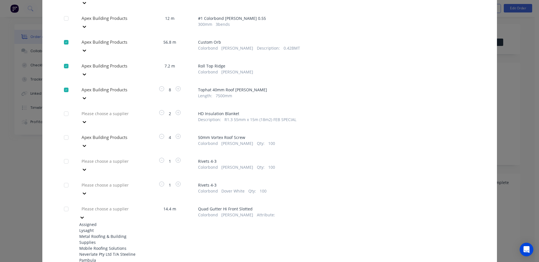
click at [85, 214] on div at bounding box center [82, 217] width 6 height 6
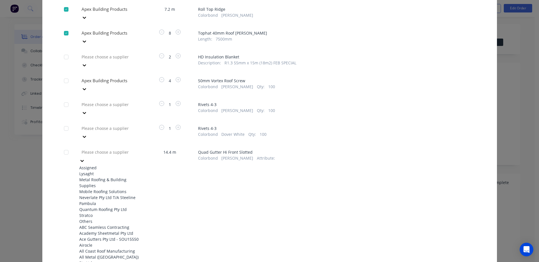
scroll to position [142, 0]
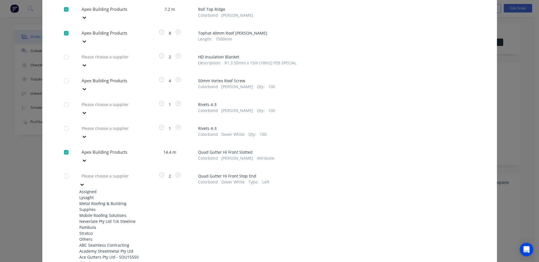
click at [85, 182] on div at bounding box center [82, 185] width 6 height 6
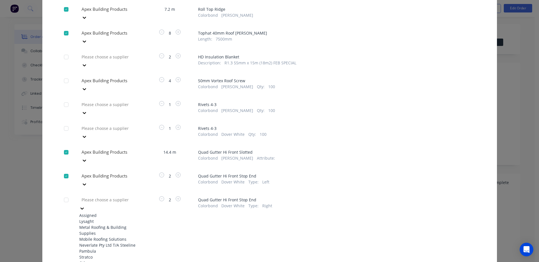
click at [128, 197] on div at bounding box center [122, 200] width 82 height 7
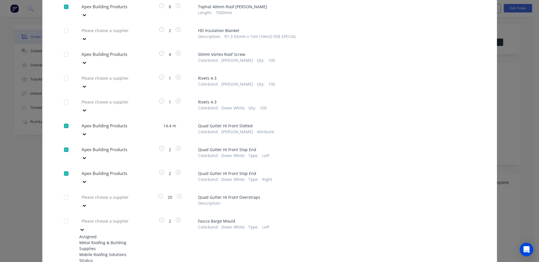
scroll to position [114, 0]
click at [120, 241] on div "Please choose a supplier" at bounding box center [110, 249] width 62 height 17
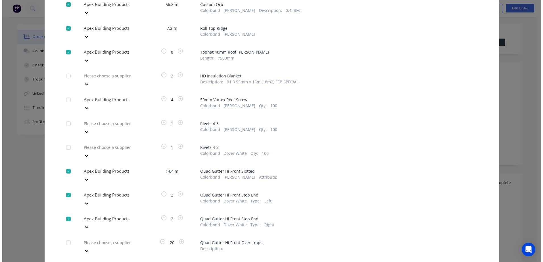
scroll to position [187, 0]
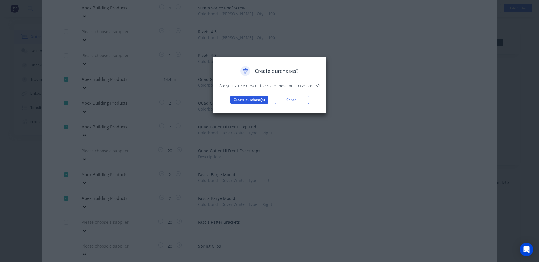
click at [245, 100] on button "Create purchase(s)" at bounding box center [248, 100] width 37 height 9
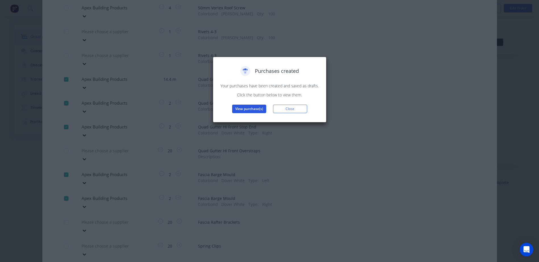
click at [250, 109] on button "View purchase(s)" at bounding box center [249, 109] width 34 height 9
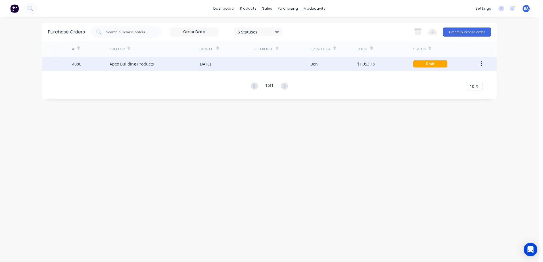
click at [419, 65] on div "Draft" at bounding box center [430, 64] width 34 height 7
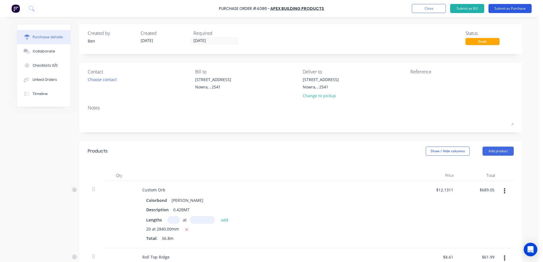
click at [494, 7] on button "Submit as Purchase" at bounding box center [510, 8] width 43 height 9
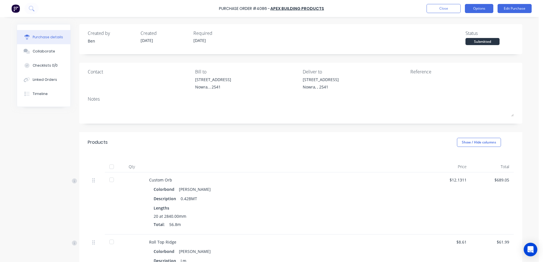
click at [474, 9] on button "Options" at bounding box center [479, 8] width 28 height 9
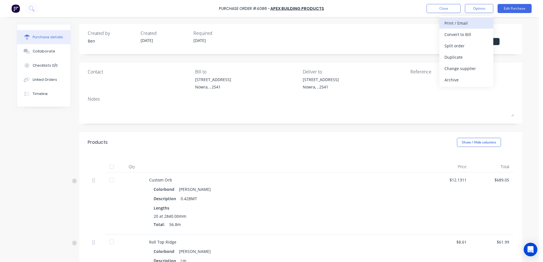
click at [467, 24] on div "Print / Email" at bounding box center [467, 23] width 44 height 8
click at [463, 45] on div "Without pricing" at bounding box center [467, 46] width 44 height 8
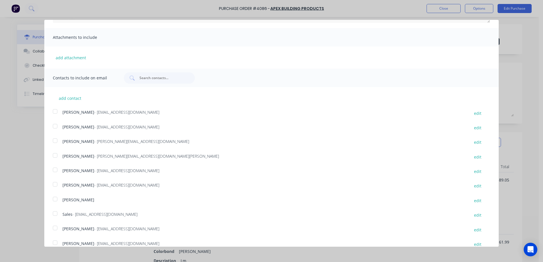
scroll to position [104, 0]
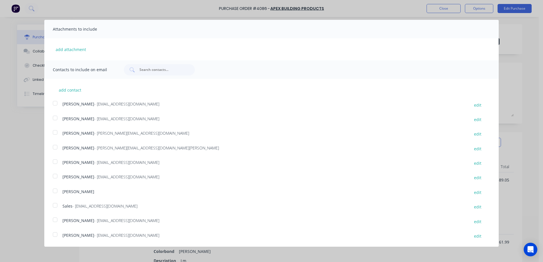
click at [56, 205] on div at bounding box center [54, 205] width 11 height 11
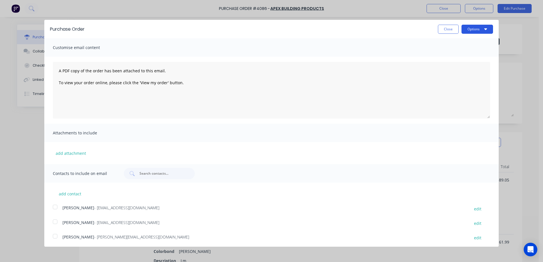
click at [471, 26] on button "Options" at bounding box center [478, 29] width 32 height 9
click at [458, 53] on div "Email" at bounding box center [466, 55] width 44 height 8
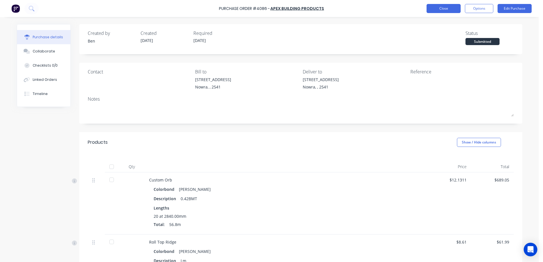
click at [433, 7] on button "Close" at bounding box center [444, 8] width 34 height 9
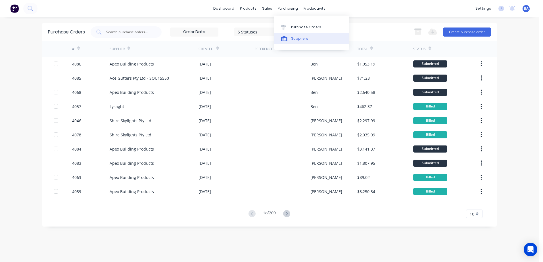
click at [285, 37] on icon at bounding box center [284, 38] width 7 height 5
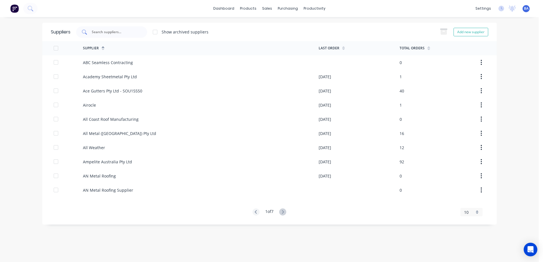
click at [102, 32] on input "text" at bounding box center [114, 32] width 47 height 6
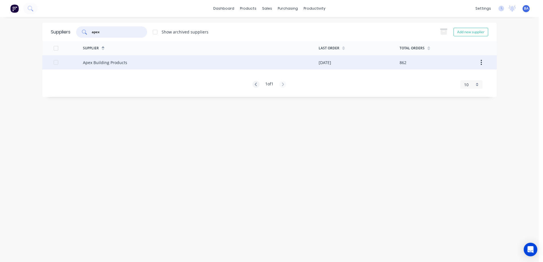
type input "apex"
click at [101, 60] on div "Apex Building Products" at bounding box center [105, 63] width 44 height 6
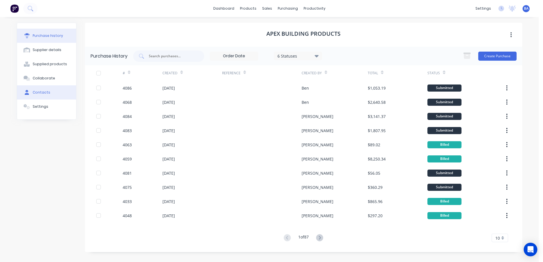
click at [51, 92] on button "Contacts" at bounding box center [46, 93] width 59 height 14
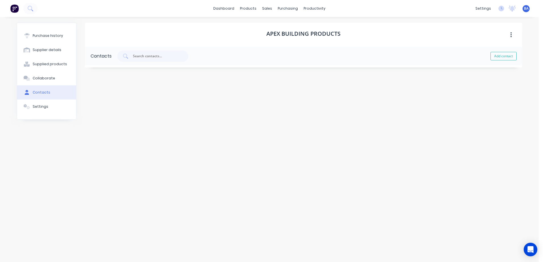
select select "AU"
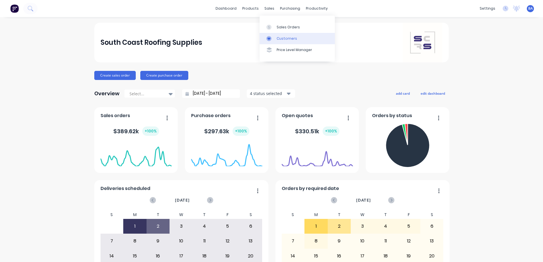
click at [268, 36] on icon at bounding box center [268, 38] width 5 height 5
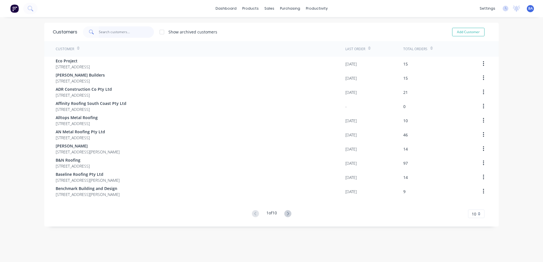
click at [127, 32] on input "text" at bounding box center [126, 31] width 55 height 11
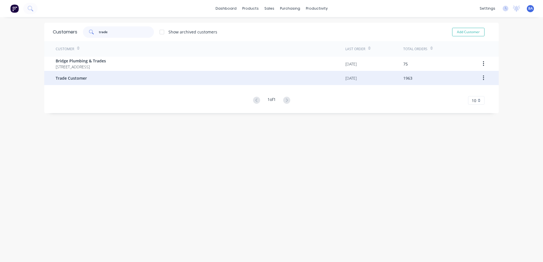
type input "trade"
click at [120, 81] on div "Trade Customer" at bounding box center [201, 78] width 290 height 14
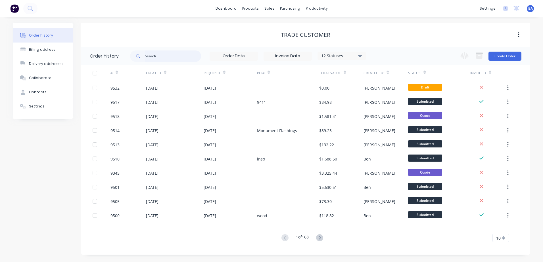
click at [182, 55] on input "text" at bounding box center [173, 56] width 56 height 11
type input "9"
click at [180, 57] on input "9" at bounding box center [173, 56] width 56 height 11
type input "9326"
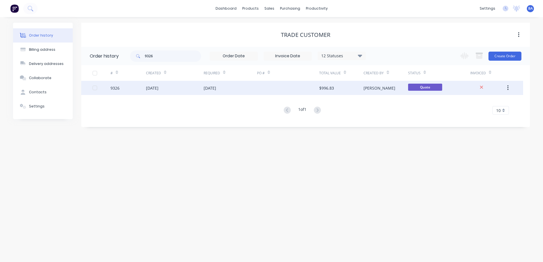
click at [274, 87] on div at bounding box center [288, 88] width 62 height 14
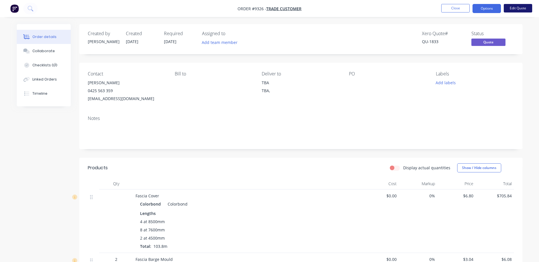
click at [520, 7] on button "Edit Quote" at bounding box center [518, 8] width 28 height 9
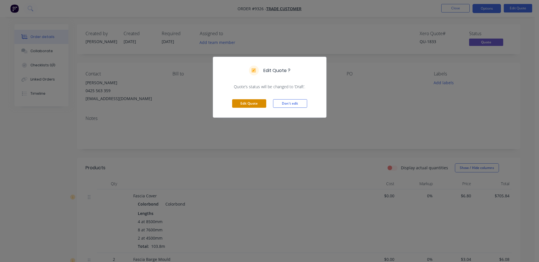
click at [255, 103] on button "Edit Quote" at bounding box center [249, 103] width 34 height 9
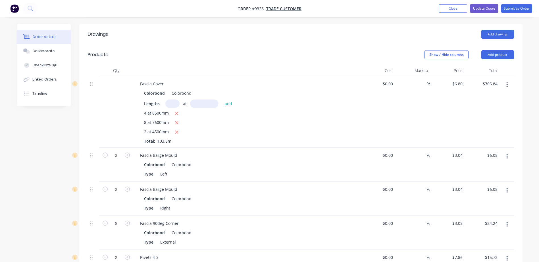
scroll to position [85, 0]
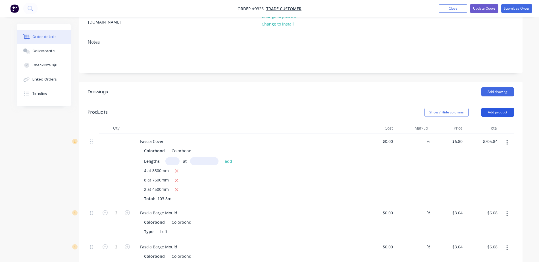
click at [499, 108] on button "Add product" at bounding box center [497, 112] width 33 height 9
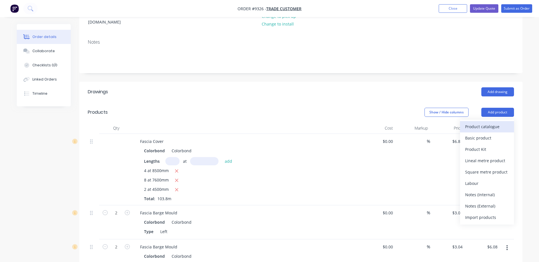
click at [483, 123] on div "Product catalogue" at bounding box center [487, 127] width 44 height 8
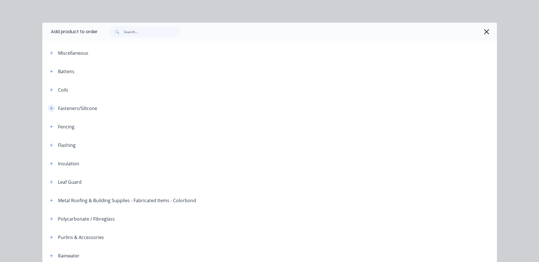
click at [50, 108] on icon "button" at bounding box center [51, 109] width 3 height 4
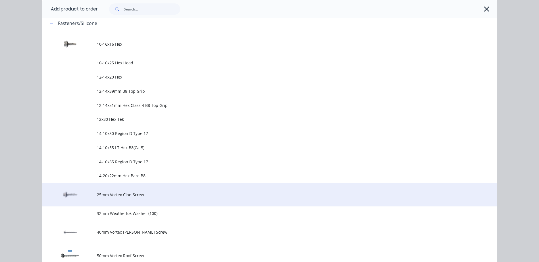
scroll to position [142, 0]
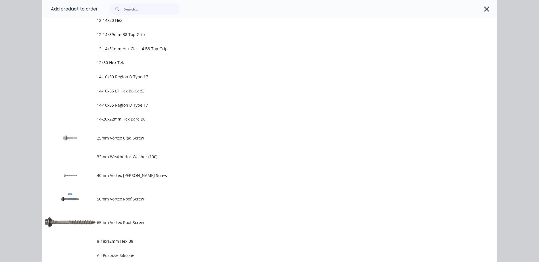
click at [145, 135] on td "25mm Vortex Clad Screw" at bounding box center [297, 138] width 400 height 24
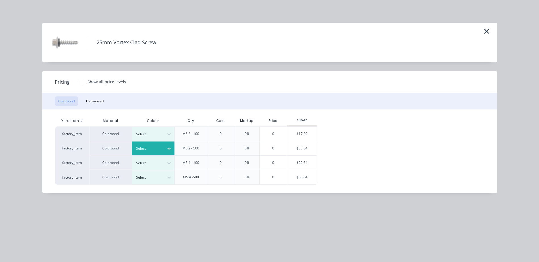
click at [170, 144] on div at bounding box center [169, 149] width 10 height 14
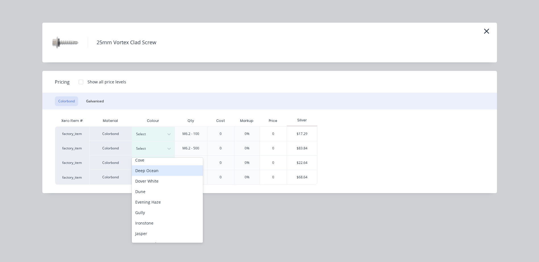
scroll to position [57, 0]
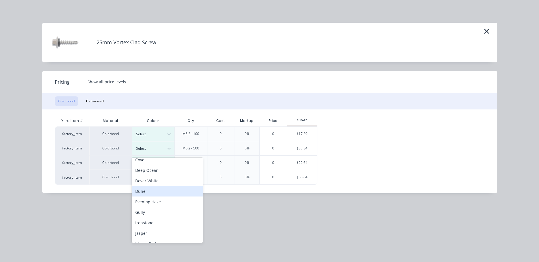
click at [156, 191] on div "Dune" at bounding box center [167, 191] width 71 height 11
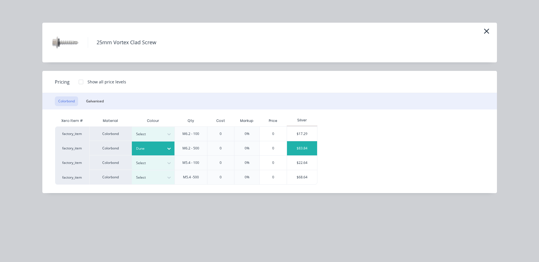
click at [297, 150] on div "$83.84" at bounding box center [302, 148] width 30 height 14
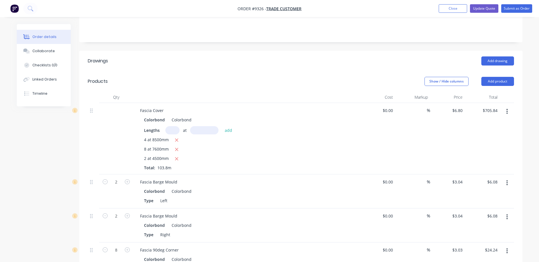
scroll to position [114, 0]
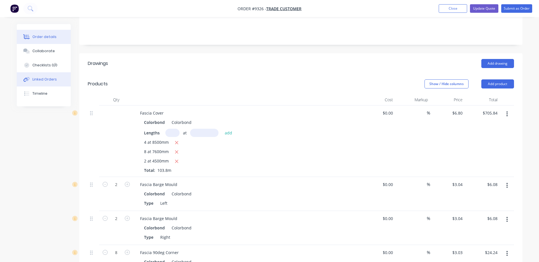
click at [47, 79] on div "Linked Orders" at bounding box center [44, 79] width 24 height 5
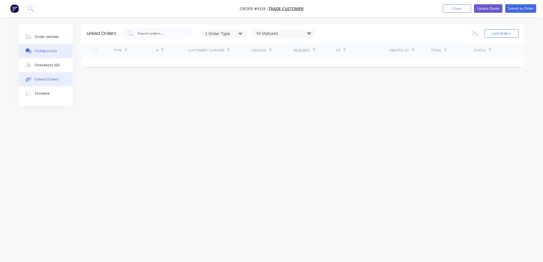
click at [51, 51] on div "Collaborate" at bounding box center [46, 51] width 22 height 5
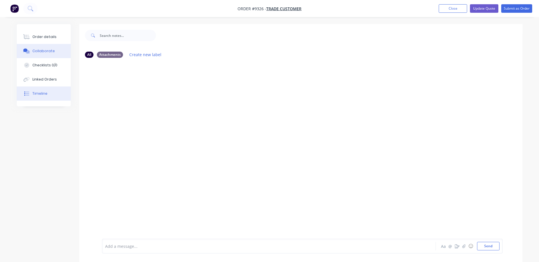
click at [45, 93] on div "Timeline" at bounding box center [39, 93] width 15 height 5
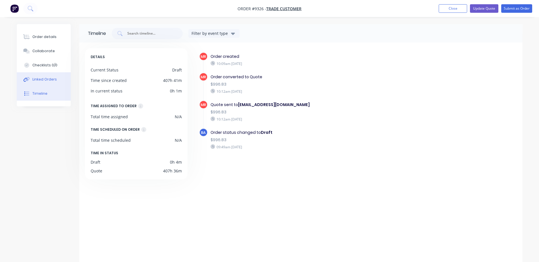
click at [47, 77] on button "Linked Orders" at bounding box center [44, 79] width 54 height 14
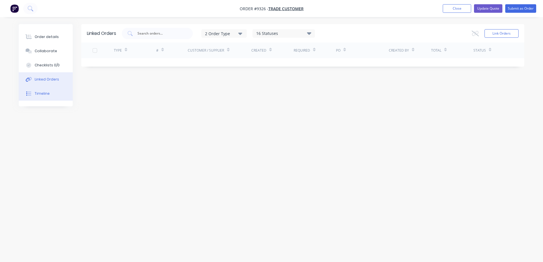
click at [38, 92] on div "Timeline" at bounding box center [42, 93] width 15 height 5
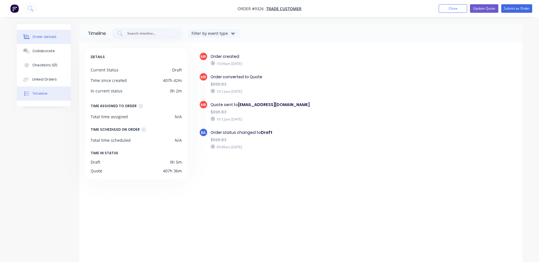
click at [52, 37] on div "Order details" at bounding box center [44, 36] width 24 height 5
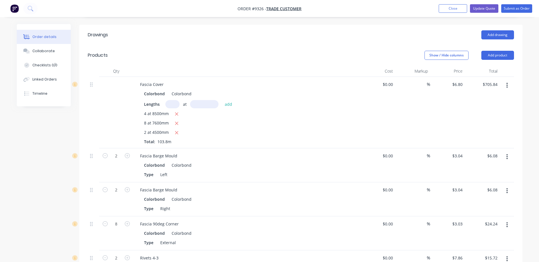
scroll to position [142, 0]
click at [507, 83] on icon "button" at bounding box center [506, 86] width 1 height 6
click at [469, 97] on div "Edit" at bounding box center [487, 101] width 44 height 8
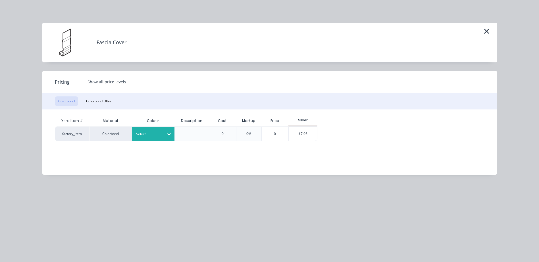
click at [166, 133] on icon at bounding box center [169, 135] width 6 height 6
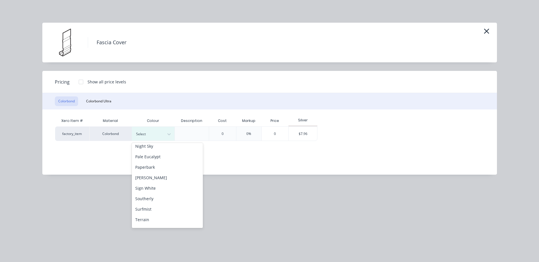
scroll to position [170, 0]
click at [156, 201] on div "Surfmist" at bounding box center [167, 200] width 71 height 11
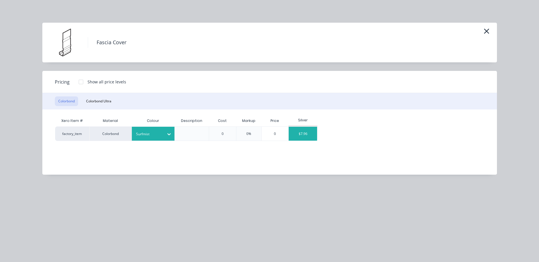
click at [304, 135] on div "$7.96" at bounding box center [303, 134] width 28 height 14
type input "$7.96"
type input "$826.25"
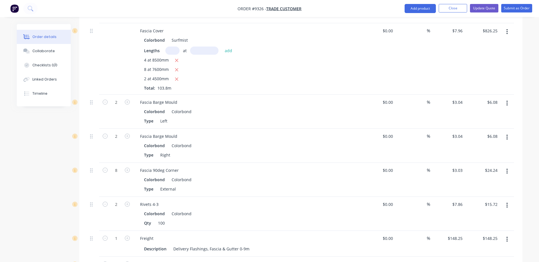
scroll to position [199, 0]
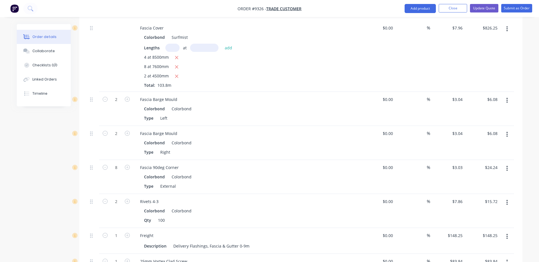
click at [507, 98] on icon "button" at bounding box center [506, 100] width 1 height 5
click at [479, 111] on div "Edit" at bounding box center [487, 115] width 44 height 8
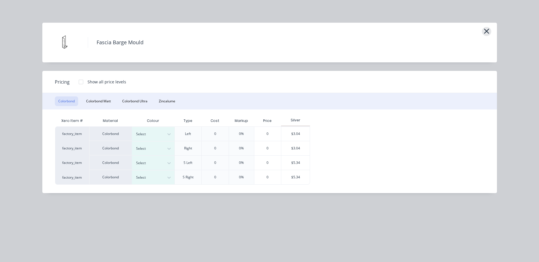
click at [487, 29] on icon "button" at bounding box center [486, 31] width 6 height 8
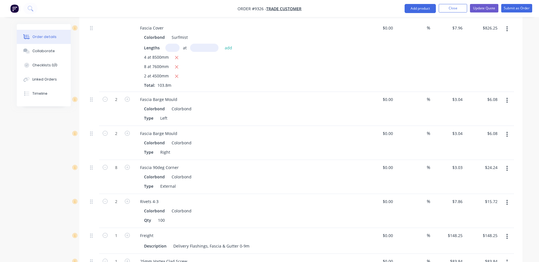
click at [190, 105] on div "Colorbond" at bounding box center [180, 109] width 22 height 8
drag, startPoint x: 190, startPoint y: 101, endPoint x: 185, endPoint y: 102, distance: 4.9
click at [185, 105] on div "Colorbond" at bounding box center [180, 109] width 22 height 8
drag, startPoint x: 185, startPoint y: 102, endPoint x: 195, endPoint y: 99, distance: 9.8
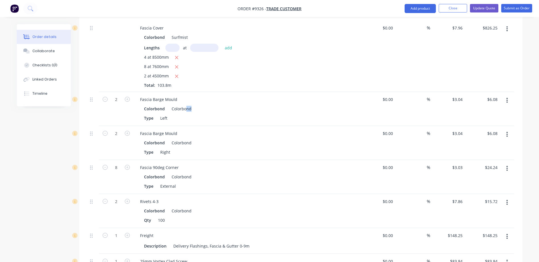
click at [195, 105] on div "Colorbond Colorbond" at bounding box center [247, 109] width 206 height 8
click at [192, 105] on div "Colorbond Colorbond" at bounding box center [247, 109] width 206 height 8
click at [190, 105] on div "Colorbond" at bounding box center [180, 109] width 22 height 8
click at [189, 105] on div "Colorbond" at bounding box center [180, 109] width 22 height 8
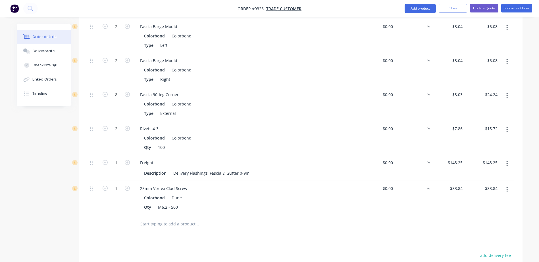
scroll to position [284, 0]
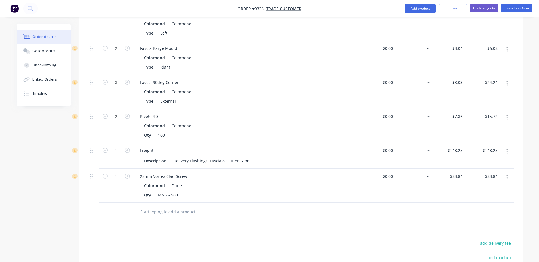
click at [509, 112] on button "button" at bounding box center [506, 117] width 13 height 10
click at [479, 128] on div "Edit" at bounding box center [487, 132] width 44 height 8
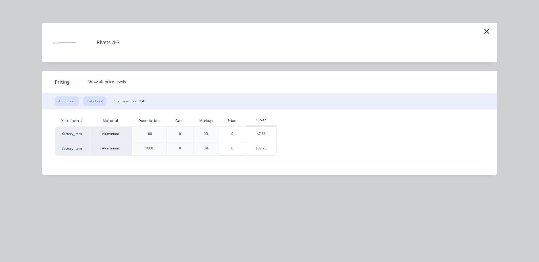
click at [103, 102] on button "Colorbond" at bounding box center [94, 102] width 23 height 10
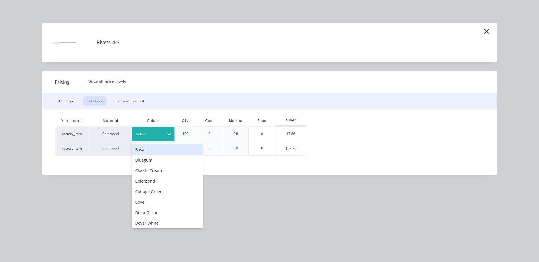
click at [168, 132] on icon at bounding box center [169, 135] width 6 height 6
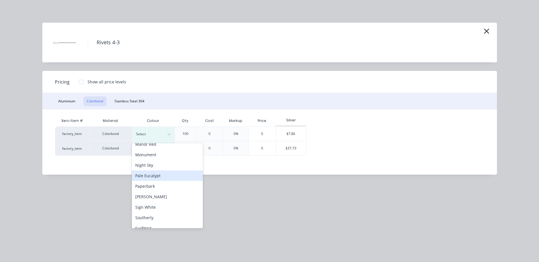
scroll to position [170, 0]
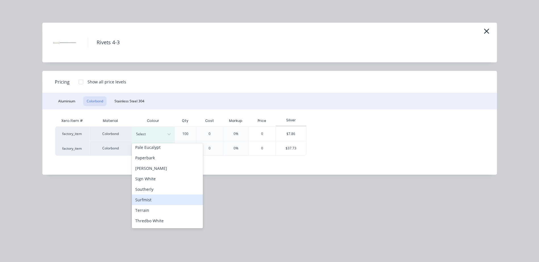
click at [160, 200] on div "Surfmist" at bounding box center [167, 200] width 71 height 11
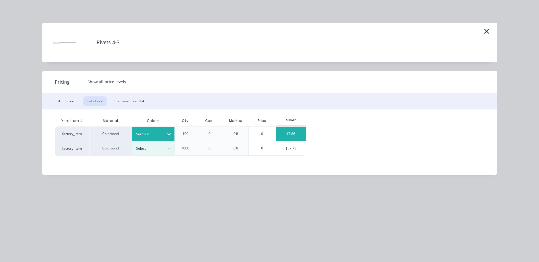
click at [292, 133] on div "$7.86" at bounding box center [291, 134] width 30 height 14
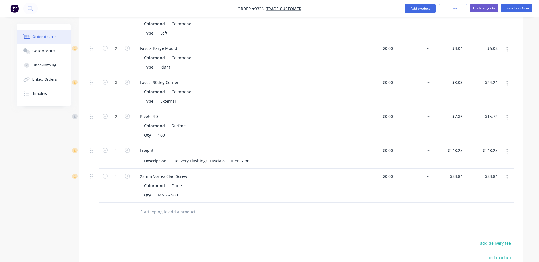
click at [507, 80] on icon "button" at bounding box center [506, 83] width 1 height 6
click at [493, 94] on div "Edit" at bounding box center [487, 98] width 44 height 8
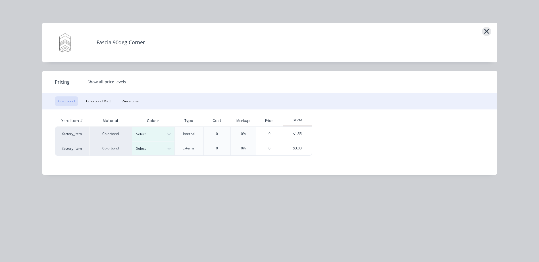
click at [489, 31] on icon "button" at bounding box center [486, 31] width 6 height 8
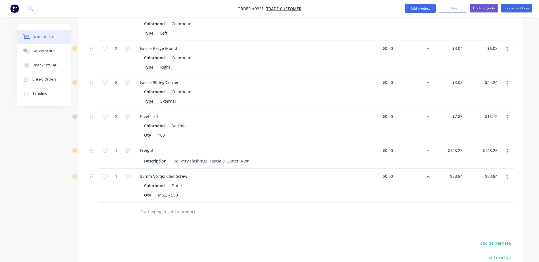
drag, startPoint x: 189, startPoint y: 84, endPoint x: 197, endPoint y: 78, distance: 9.7
click at [197, 78] on div "Fascia 90deg Corner" at bounding box center [246, 82] width 223 height 8
drag, startPoint x: 189, startPoint y: 83, endPoint x: 195, endPoint y: 82, distance: 5.5
click at [195, 88] on div "Colorbond Colorbond" at bounding box center [247, 92] width 206 height 8
drag, startPoint x: 195, startPoint y: 82, endPoint x: 203, endPoint y: 85, distance: 9.3
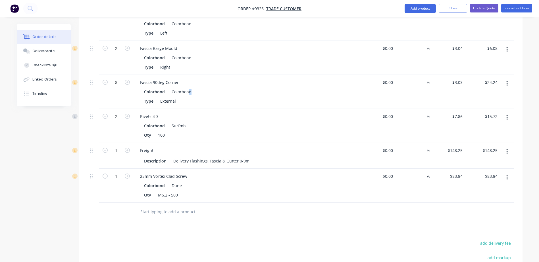
click at [203, 88] on div "Colorbond Colorbond" at bounding box center [247, 92] width 206 height 8
click at [190, 88] on div "Colorbond" at bounding box center [180, 92] width 22 height 8
click at [508, 80] on icon "button" at bounding box center [506, 83] width 1 height 6
click at [479, 94] on div "Edit" at bounding box center [487, 98] width 44 height 8
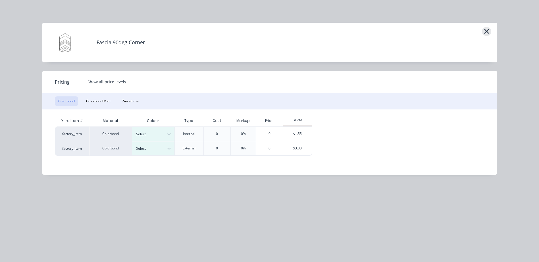
click at [487, 31] on icon "button" at bounding box center [486, 31] width 5 height 5
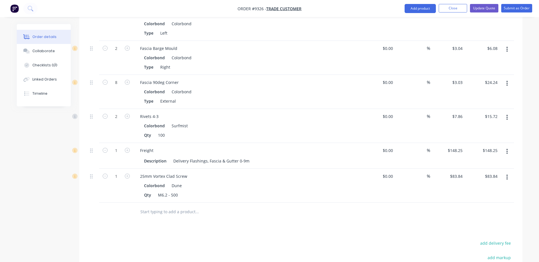
click at [507, 80] on icon "button" at bounding box center [506, 83] width 1 height 6
click at [489, 94] on div "Edit" at bounding box center [487, 98] width 44 height 8
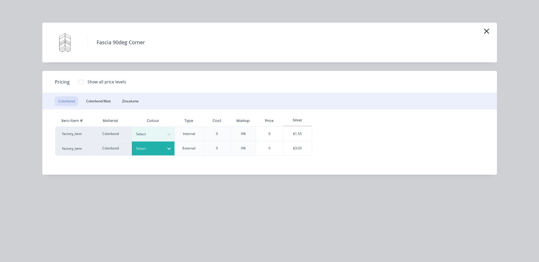
scroll to position [256, 0]
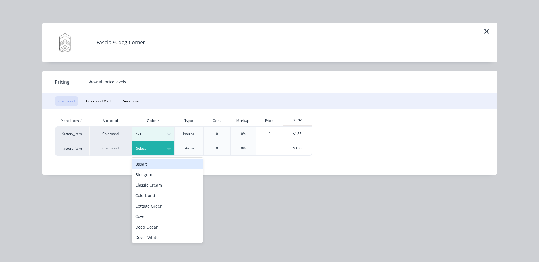
click at [170, 146] on div at bounding box center [169, 148] width 10 height 9
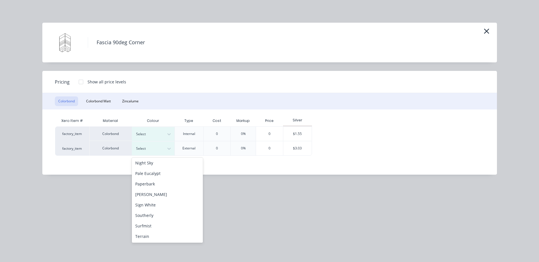
scroll to position [170, 0]
click at [162, 215] on div "Surfmist" at bounding box center [167, 214] width 71 height 11
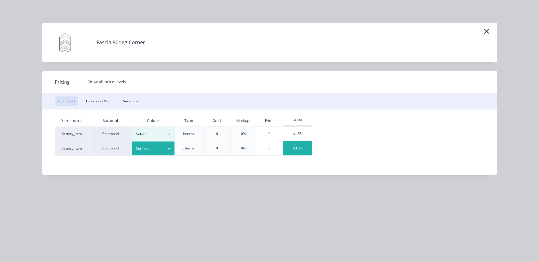
click at [300, 145] on div "$3.03" at bounding box center [297, 148] width 28 height 14
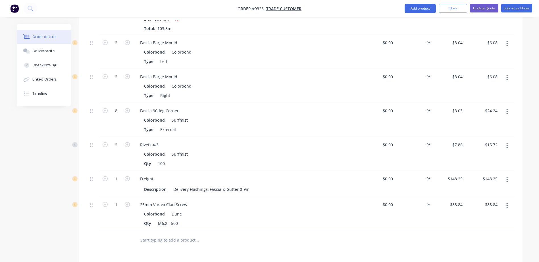
click at [507, 75] on icon "button" at bounding box center [506, 78] width 1 height 6
click at [466, 89] on div "Edit" at bounding box center [487, 93] width 44 height 8
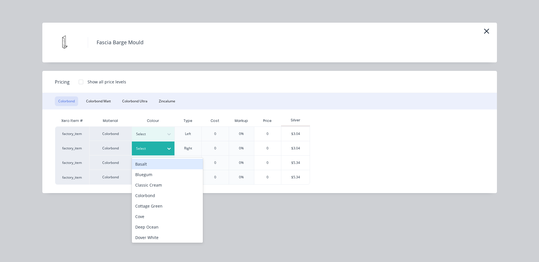
click at [169, 147] on icon at bounding box center [169, 149] width 6 height 6
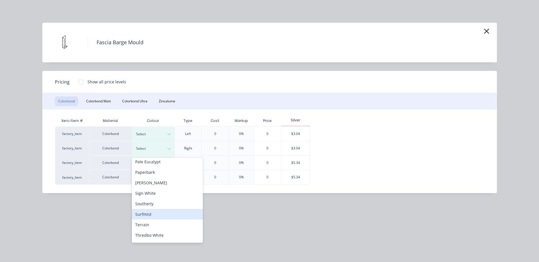
click at [157, 213] on div "Surfmist" at bounding box center [167, 214] width 71 height 11
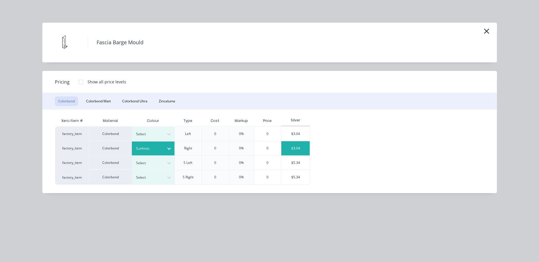
click at [287, 146] on div "$3.04" at bounding box center [295, 148] width 28 height 14
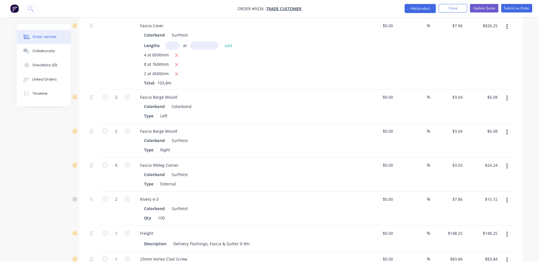
scroll to position [199, 0]
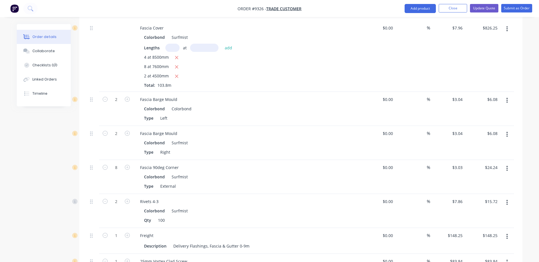
click at [506, 97] on icon "button" at bounding box center [506, 100] width 1 height 6
click at [485, 111] on div "Edit" at bounding box center [487, 115] width 44 height 8
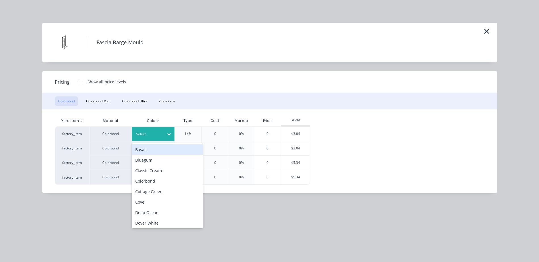
click at [168, 134] on icon at bounding box center [169, 135] width 6 height 6
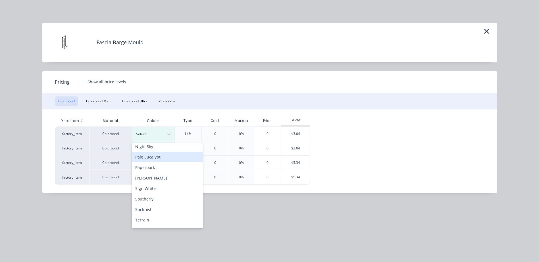
scroll to position [170, 0]
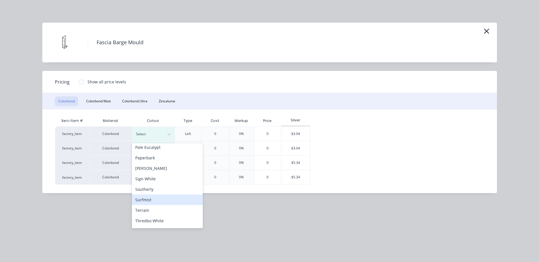
click at [154, 198] on div "Surfmist" at bounding box center [167, 200] width 71 height 11
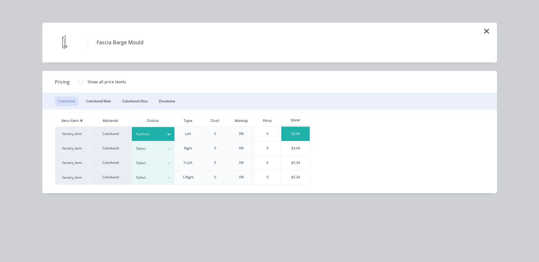
click at [298, 131] on div "$3.04" at bounding box center [295, 134] width 28 height 14
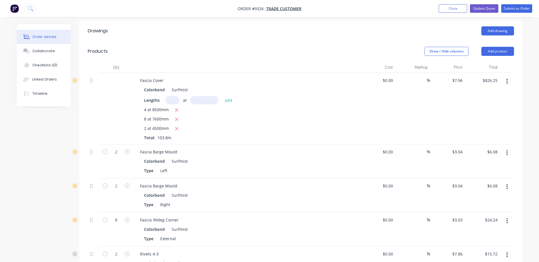
scroll to position [85, 0]
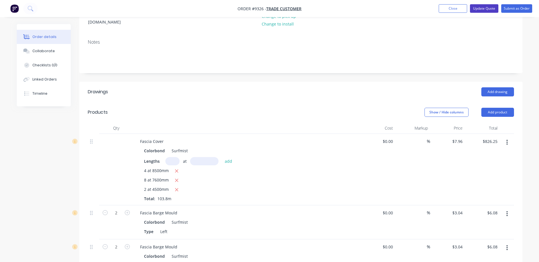
click at [491, 9] on button "Update Quote" at bounding box center [484, 8] width 28 height 9
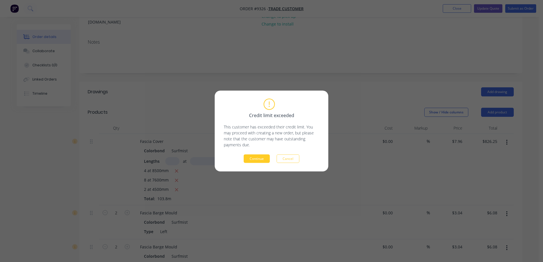
click at [251, 156] on button "Continue" at bounding box center [257, 159] width 26 height 9
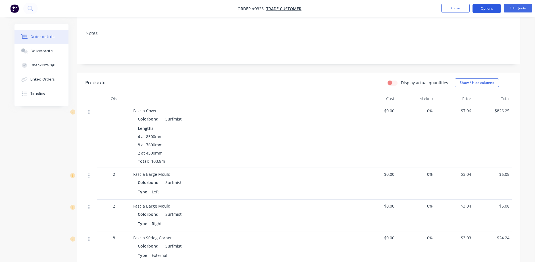
click at [482, 6] on button "Options" at bounding box center [486, 8] width 28 height 9
click at [399, 26] on div "Notes" at bounding box center [298, 45] width 443 height 38
click at [494, 7] on button "Options" at bounding box center [486, 8] width 28 height 9
click at [512, 8] on button "Edit Quote" at bounding box center [518, 8] width 28 height 9
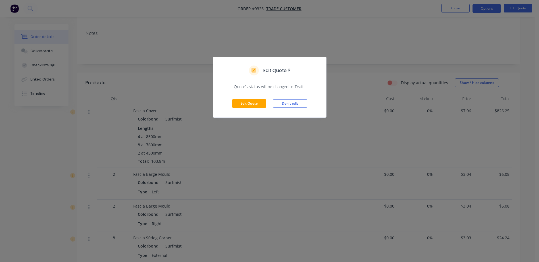
click at [300, 98] on div "Edit Quote Don't edit" at bounding box center [269, 104] width 113 height 28
click at [301, 103] on button "Don't edit" at bounding box center [290, 103] width 34 height 9
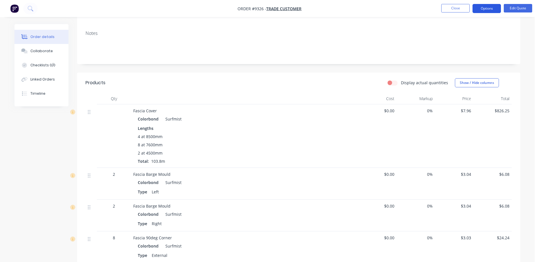
click at [483, 7] on button "Options" at bounding box center [486, 8] width 28 height 9
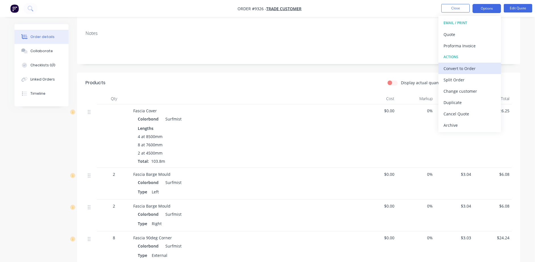
click at [479, 70] on div "Convert to Order" at bounding box center [469, 68] width 52 height 8
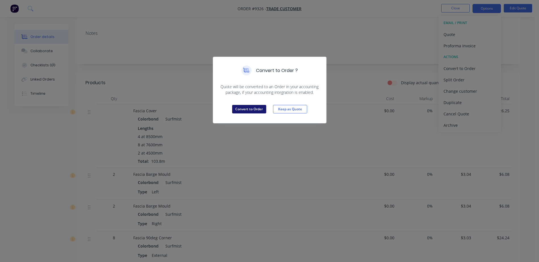
click at [260, 109] on button "Convert to Order" at bounding box center [249, 109] width 34 height 9
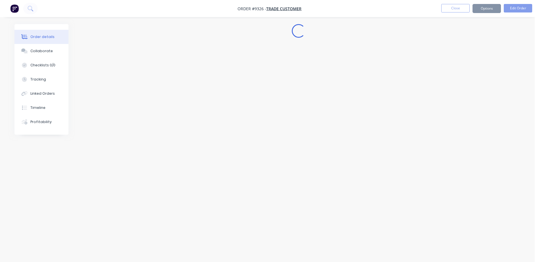
scroll to position [0, 0]
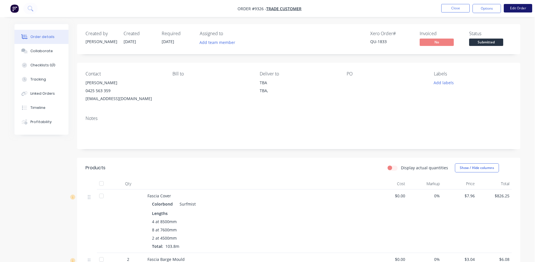
click at [512, 9] on button "Edit Order" at bounding box center [518, 8] width 28 height 9
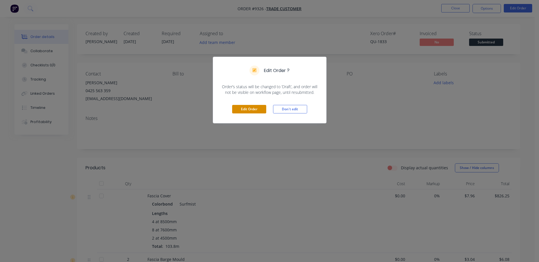
click at [256, 108] on button "Edit Order" at bounding box center [249, 109] width 34 height 9
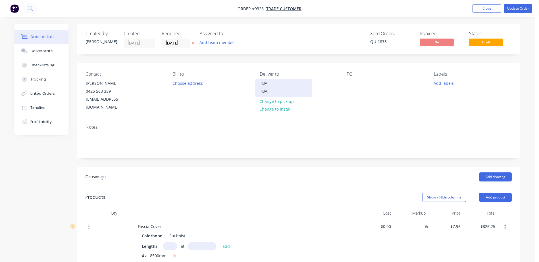
click at [269, 84] on div "TBA" at bounding box center [283, 84] width 47 height 8
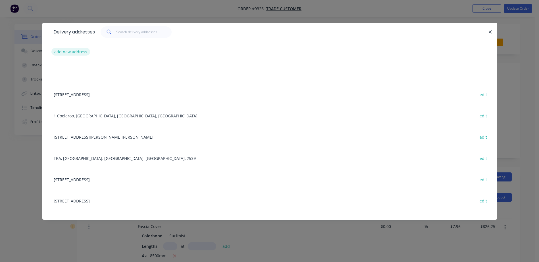
click at [64, 51] on button "add new address" at bounding box center [70, 52] width 39 height 8
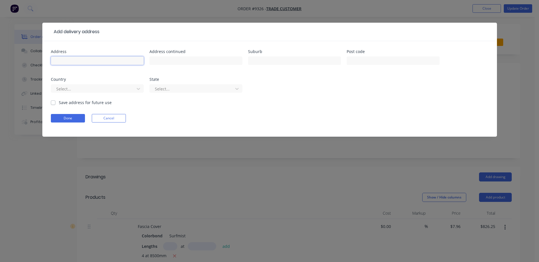
click at [63, 60] on input "text" at bounding box center [97, 61] width 93 height 9
type input "3a Valley view cl"
click at [269, 60] on input "text" at bounding box center [294, 61] width 93 height 9
type input "Milton"
click at [300, 97] on div "Address 3a Valley view cl Address continued Suburb Milton Post code Country Sel…" at bounding box center [269, 75] width 437 height 50
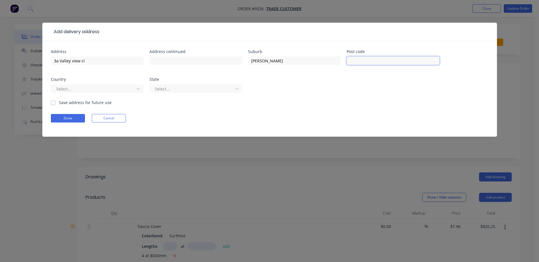
click at [355, 60] on input "text" at bounding box center [393, 61] width 93 height 9
type input "2540"
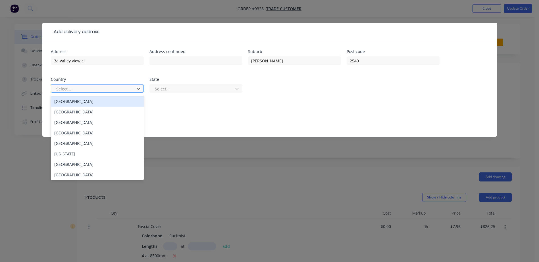
click at [93, 89] on div at bounding box center [94, 89] width 76 height 7
click at [93, 100] on div "[GEOGRAPHIC_DATA]" at bounding box center [97, 101] width 93 height 11
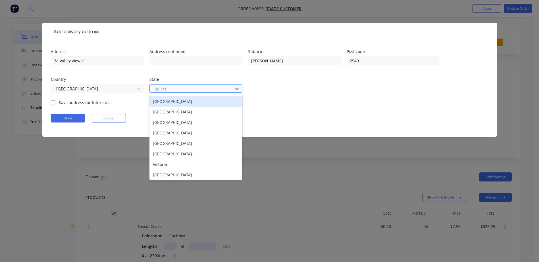
click at [176, 87] on div at bounding box center [192, 89] width 76 height 7
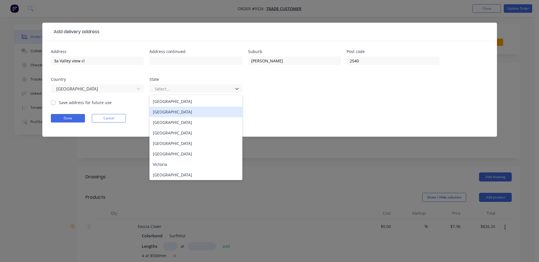
click at [182, 109] on div "New South Wales" at bounding box center [195, 112] width 93 height 11
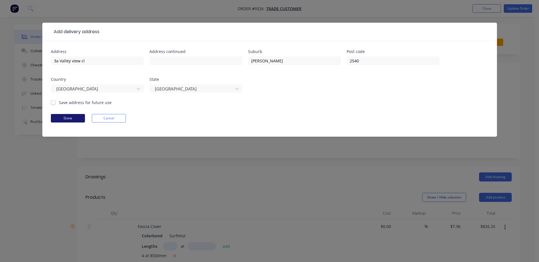
click at [70, 118] on button "Done" at bounding box center [68, 118] width 34 height 9
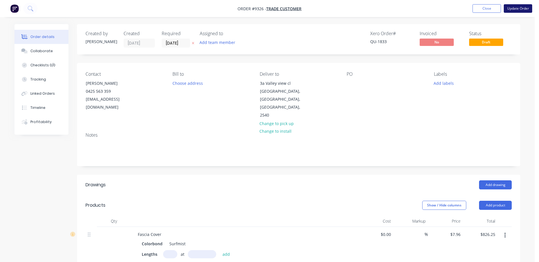
click at [514, 7] on button "Update Order" at bounding box center [518, 8] width 28 height 9
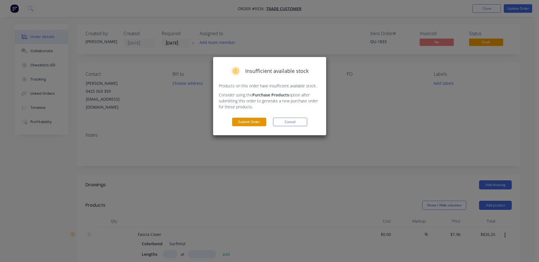
click at [251, 124] on button "Submit Order" at bounding box center [249, 122] width 34 height 9
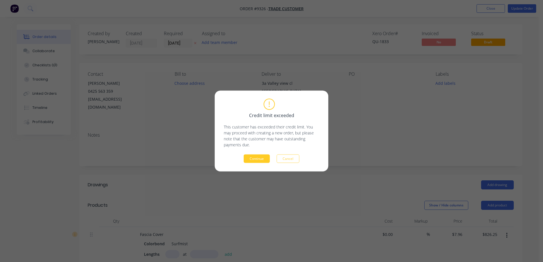
click at [253, 158] on button "Continue" at bounding box center [257, 159] width 26 height 9
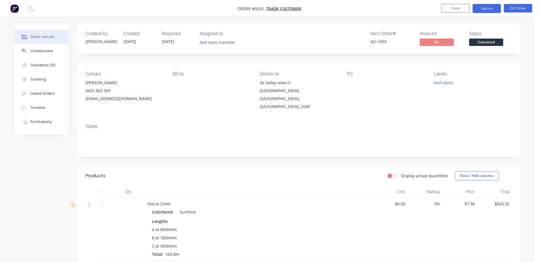
click at [479, 8] on button "Options" at bounding box center [486, 8] width 28 height 9
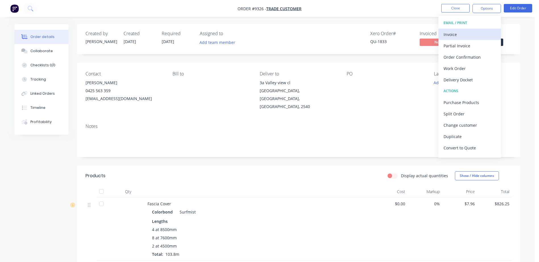
click at [466, 32] on div "Invoice" at bounding box center [469, 34] width 52 height 8
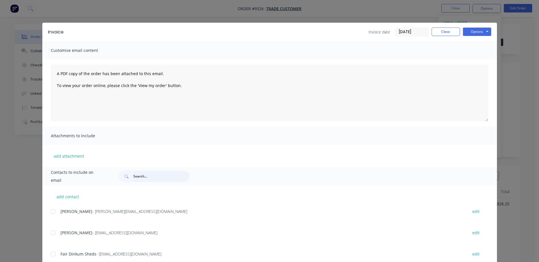
click at [133, 177] on input "text" at bounding box center [161, 176] width 56 height 11
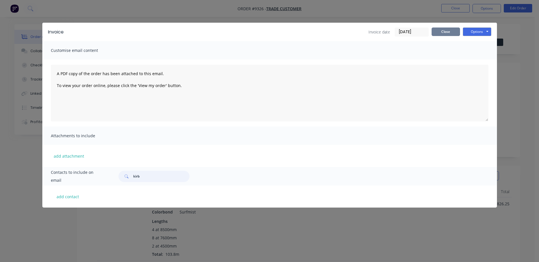
type input "kirb"
click at [446, 30] on button "Close" at bounding box center [445, 32] width 28 height 9
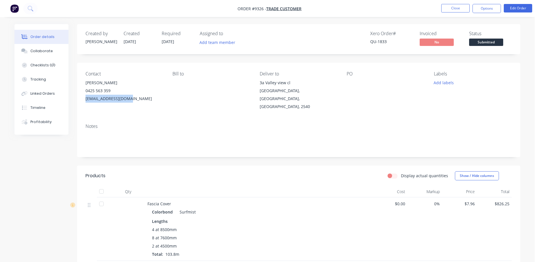
drag, startPoint x: 86, startPoint y: 98, endPoint x: 125, endPoint y: 102, distance: 39.4
click at [125, 102] on div "kirdybuilt@gmail.com" at bounding box center [125, 99] width 78 height 8
drag, startPoint x: 125, startPoint y: 102, endPoint x: 115, endPoint y: 99, distance: 10.5
copy div "kirdybuilt@gmail.com"
click at [481, 9] on button "Options" at bounding box center [486, 8] width 28 height 9
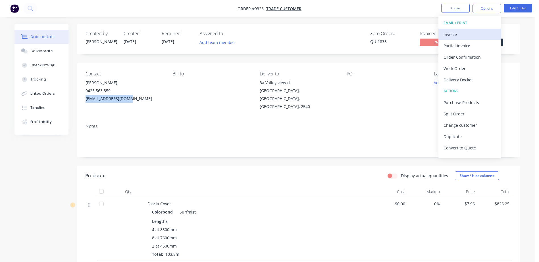
click at [463, 32] on div "Invoice" at bounding box center [469, 34] width 52 height 8
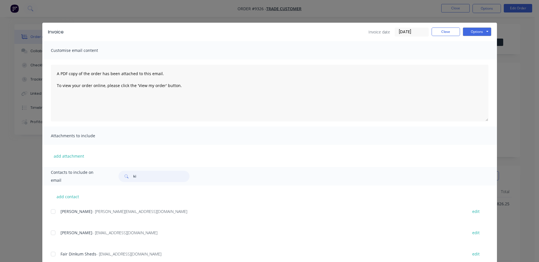
type input "k"
click at [71, 197] on button "add contact" at bounding box center [68, 197] width 34 height 9
select select "AU"
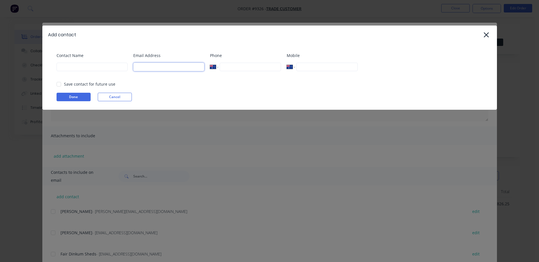
paste input "kirdybuilt@gmail.com"
type input "kirdybuilt@gmail.com"
click at [103, 66] on input at bounding box center [92, 67] width 71 height 9
type input "cody"
click at [236, 68] on input "tel" at bounding box center [250, 67] width 61 height 9
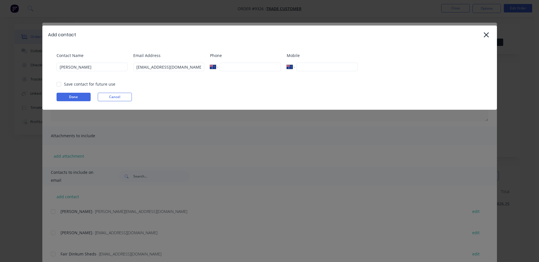
click at [206, 122] on div "Add contact Contact Name cody Email Address kirdybuilt@gmail.com Phone Internat…" at bounding box center [269, 131] width 539 height 262
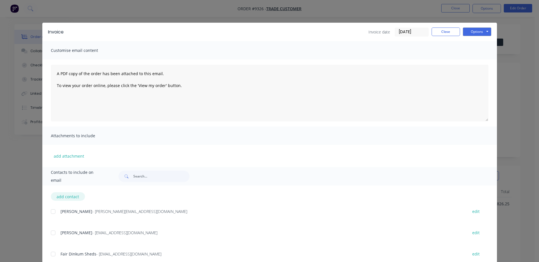
click at [67, 195] on button "add contact" at bounding box center [68, 197] width 34 height 9
select select "AU"
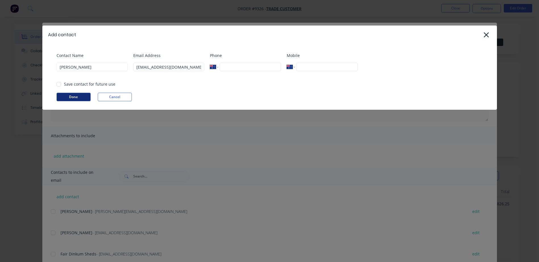
click at [82, 95] on button "Done" at bounding box center [74, 97] width 34 height 9
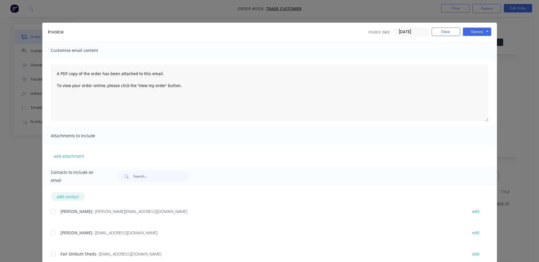
click at [59, 193] on button "add contact" at bounding box center [68, 197] width 34 height 9
select select "AU"
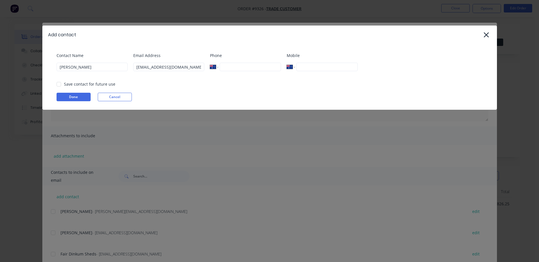
click at [58, 84] on div at bounding box center [58, 84] width 11 height 11
click at [66, 96] on button "Done" at bounding box center [74, 97] width 34 height 9
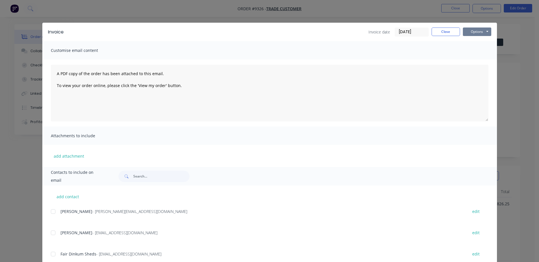
click at [468, 31] on button "Options" at bounding box center [477, 32] width 28 height 9
click at [476, 59] on button "Email" at bounding box center [481, 60] width 36 height 9
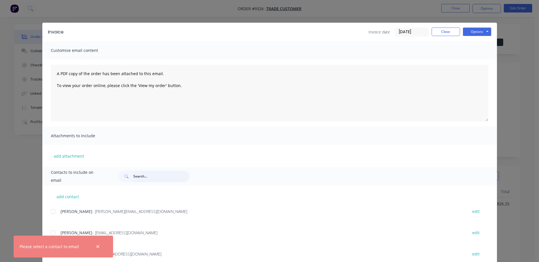
click at [157, 175] on input "text" at bounding box center [161, 176] width 56 height 11
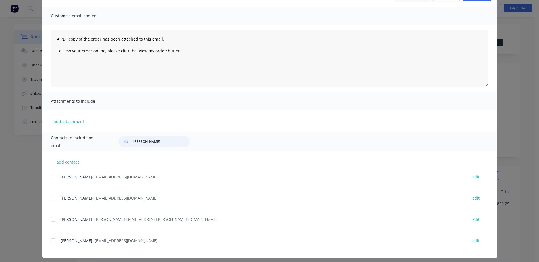
scroll to position [39, 0]
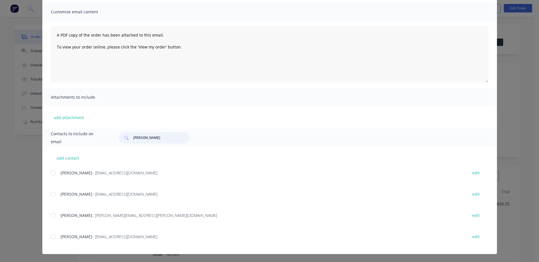
type input "cody"
click at [94, 194] on span "- kirdybuilt@gmail.com" at bounding box center [124, 194] width 65 height 5
click at [50, 194] on div at bounding box center [52, 194] width 11 height 11
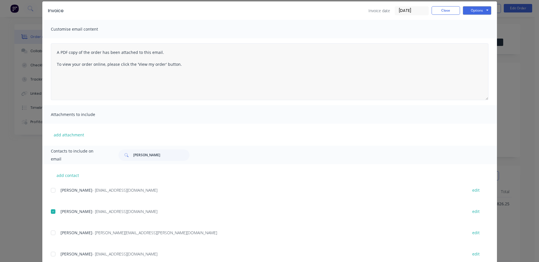
scroll to position [0, 0]
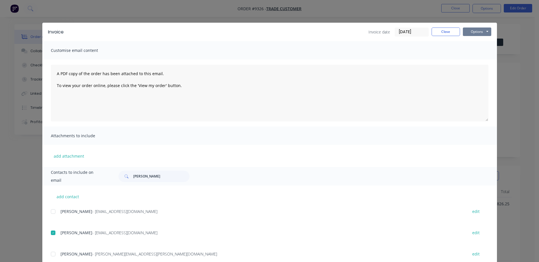
click at [469, 30] on button "Options" at bounding box center [477, 32] width 28 height 9
click at [473, 59] on button "Email" at bounding box center [481, 60] width 36 height 9
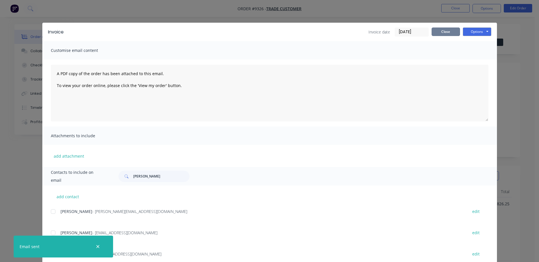
click at [446, 31] on button "Close" at bounding box center [445, 32] width 28 height 9
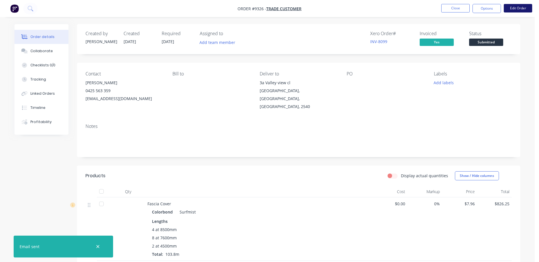
click at [520, 6] on button "Edit Order" at bounding box center [518, 8] width 28 height 9
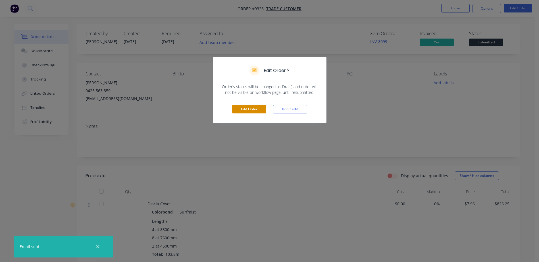
click at [256, 108] on button "Edit Order" at bounding box center [249, 109] width 34 height 9
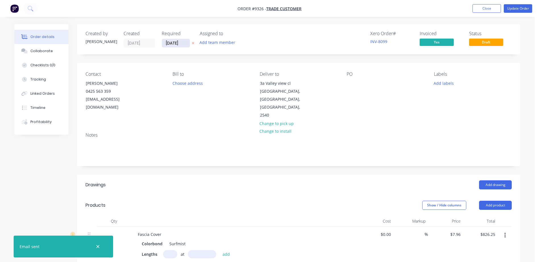
click at [172, 42] on input "[DATE]" at bounding box center [176, 43] width 28 height 9
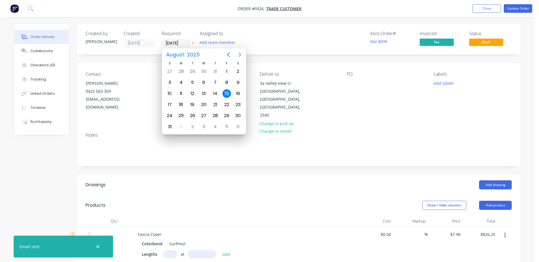
click at [240, 54] on icon "Next page" at bounding box center [239, 54] width 7 height 7
click at [205, 70] on div "3" at bounding box center [204, 71] width 9 height 9
type input "03/09/25"
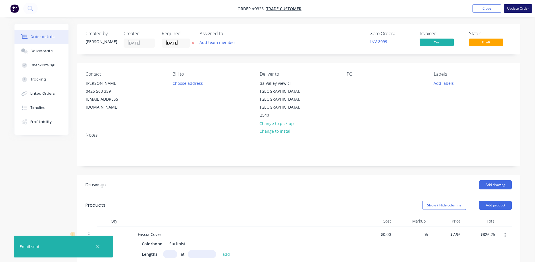
click at [513, 8] on button "Update Order" at bounding box center [518, 8] width 28 height 9
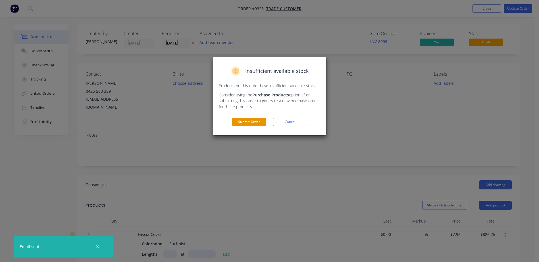
click at [257, 122] on button "Submit Order" at bounding box center [249, 122] width 34 height 9
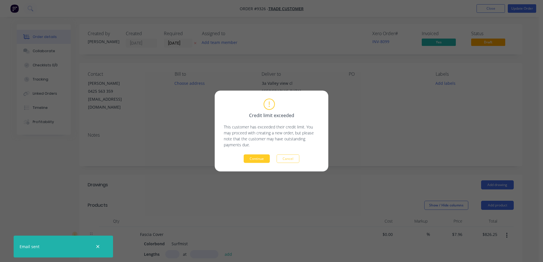
click at [253, 155] on button "Continue" at bounding box center [257, 159] width 26 height 9
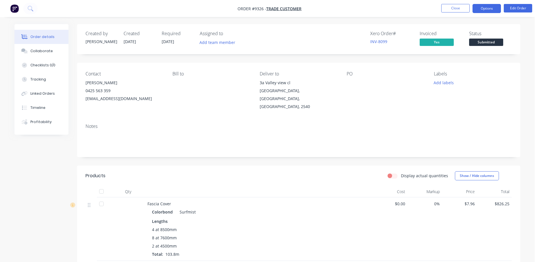
click at [486, 9] on button "Options" at bounding box center [486, 8] width 28 height 9
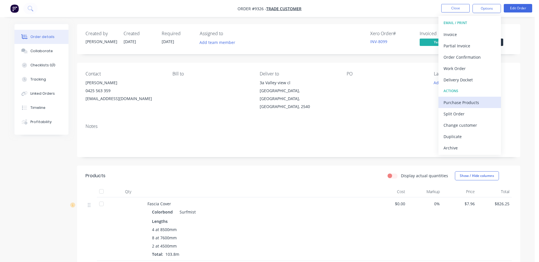
click at [470, 103] on div "Purchase Products" at bounding box center [469, 103] width 52 height 8
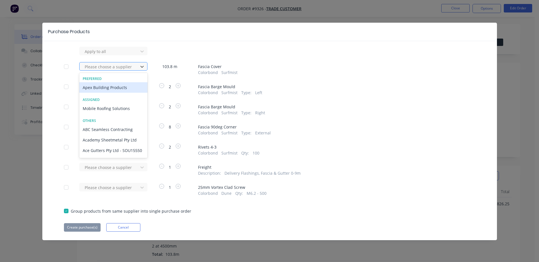
click at [132, 65] on div at bounding box center [109, 66] width 51 height 7
click at [114, 87] on div "Apex Building Products" at bounding box center [113, 87] width 68 height 11
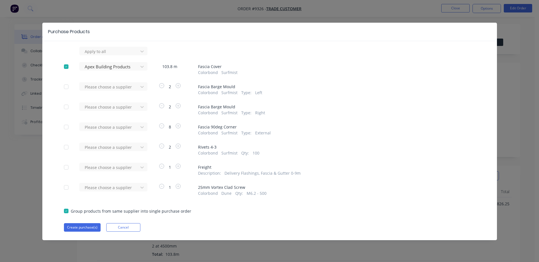
click at [114, 87] on div at bounding box center [109, 87] width 51 height 7
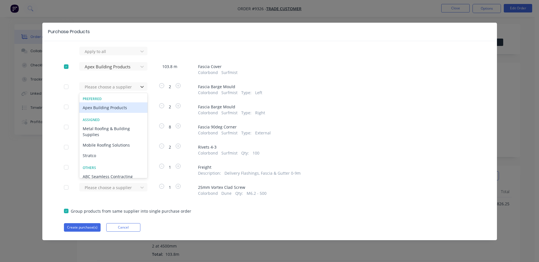
click at [112, 108] on div "Apex Building Products" at bounding box center [113, 108] width 68 height 11
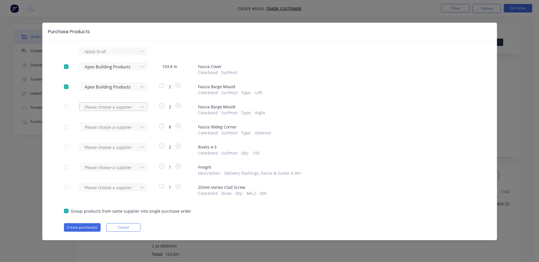
click at [113, 107] on div at bounding box center [109, 107] width 51 height 7
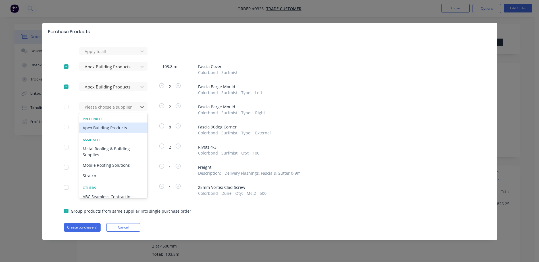
click at [110, 129] on div "Apex Building Products" at bounding box center [113, 128] width 68 height 11
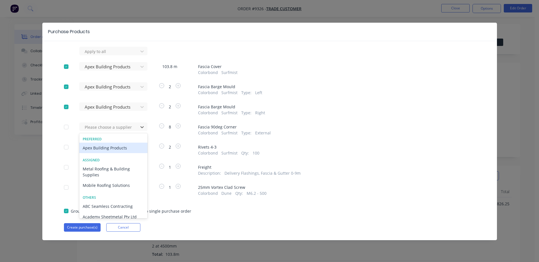
click at [110, 129] on div at bounding box center [109, 127] width 51 height 7
click at [107, 149] on div "Apex Building Products" at bounding box center [113, 148] width 68 height 11
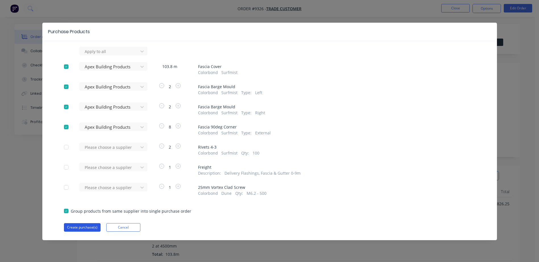
click at [82, 226] on button "Create purchase(s)" at bounding box center [82, 228] width 37 height 9
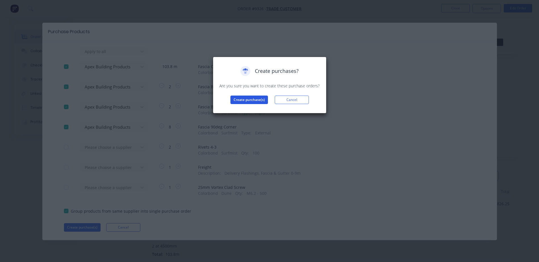
click at [252, 98] on button "Create purchase(s)" at bounding box center [248, 100] width 37 height 9
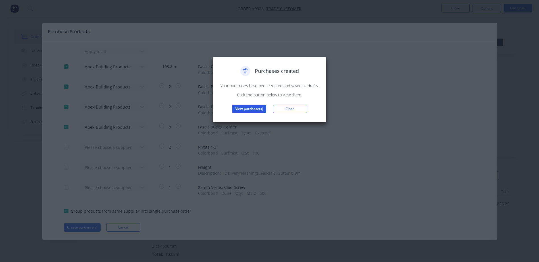
click at [251, 108] on button "View purchase(s)" at bounding box center [249, 109] width 34 height 9
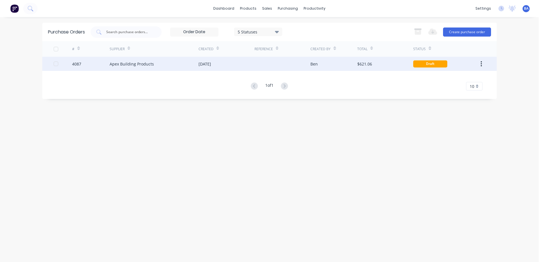
click at [188, 62] on div "Apex Building Products" at bounding box center [154, 64] width 89 height 14
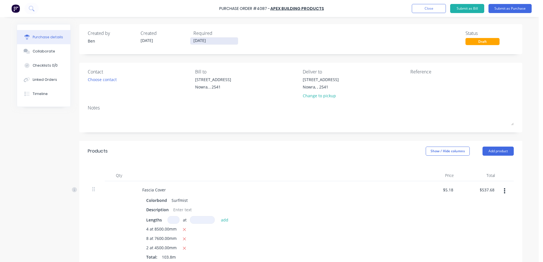
click at [194, 40] on input "[DATE]" at bounding box center [214, 40] width 48 height 7
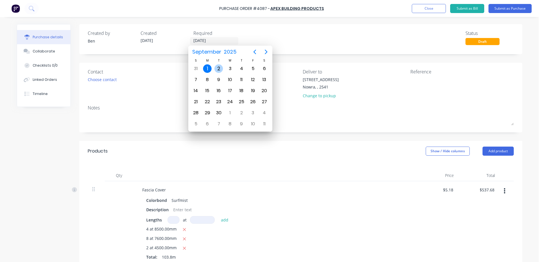
click at [219, 68] on div "2" at bounding box center [218, 68] width 9 height 9
type input "02/09/25"
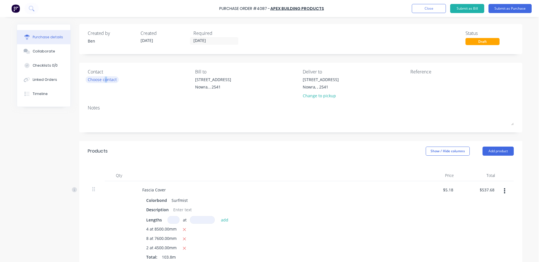
click at [104, 78] on div "Choose contact" at bounding box center [102, 80] width 29 height 6
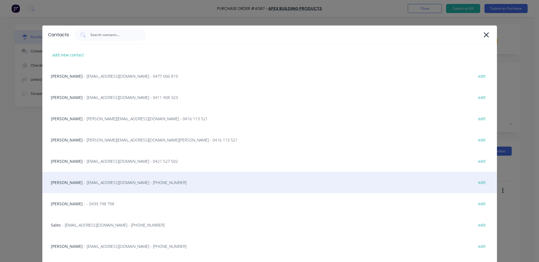
click at [84, 181] on span "- info@SCRS.net.au - (02) 4411 1090" at bounding box center [135, 183] width 102 height 6
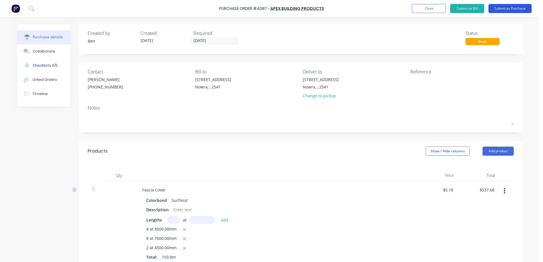
click at [507, 7] on button "Submit as Purchase" at bounding box center [510, 8] width 43 height 9
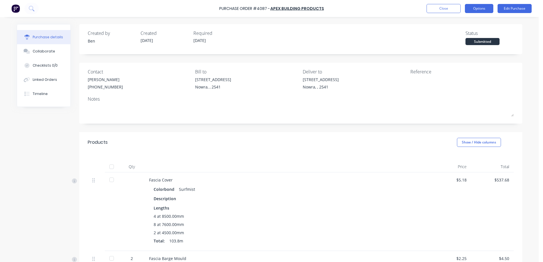
click at [485, 9] on button "Options" at bounding box center [479, 8] width 28 height 9
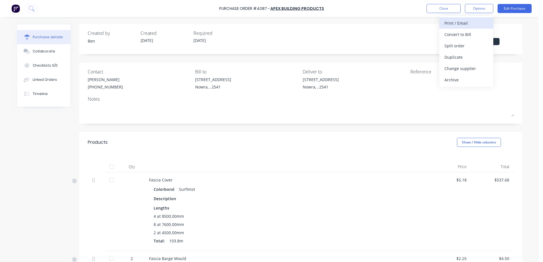
click at [472, 24] on div "Print / Email" at bounding box center [467, 23] width 44 height 8
click at [469, 35] on div "With pricing" at bounding box center [467, 34] width 44 height 8
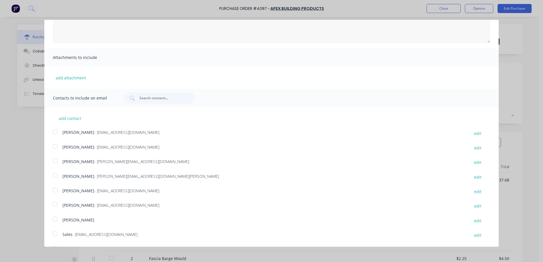
scroll to position [85, 0]
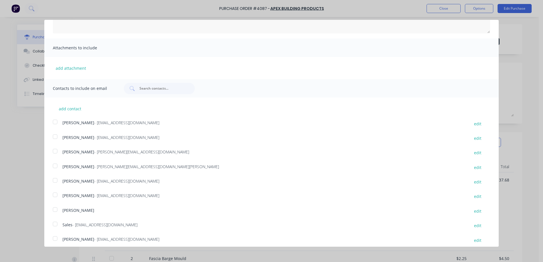
click at [54, 224] on div at bounding box center [54, 224] width 11 height 11
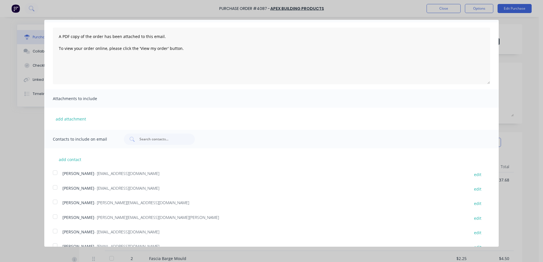
scroll to position [0, 0]
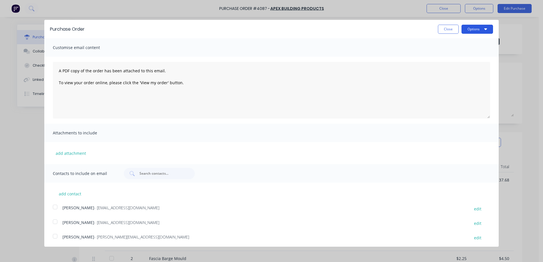
click at [469, 28] on button "Options" at bounding box center [478, 29] width 32 height 9
click at [456, 52] on div "Email" at bounding box center [466, 55] width 44 height 8
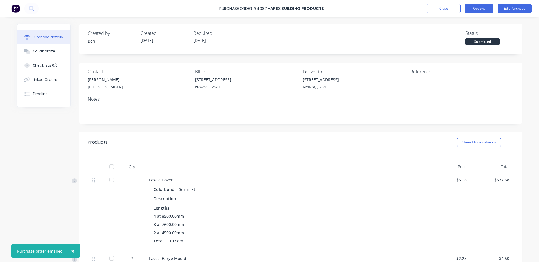
click at [484, 5] on button "Options" at bounding box center [479, 8] width 28 height 9
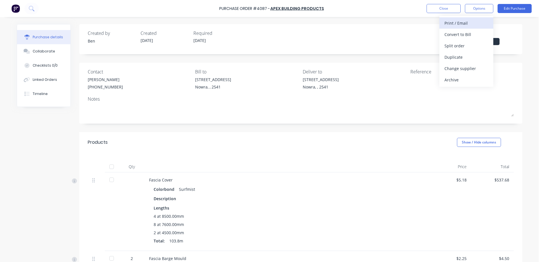
click at [468, 24] on div "Print / Email" at bounding box center [467, 23] width 44 height 8
click at [463, 46] on div "Without pricing" at bounding box center [467, 46] width 44 height 8
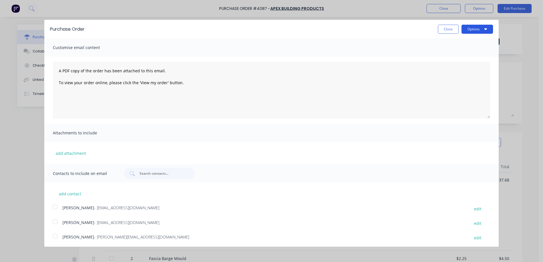
click at [470, 29] on button "Options" at bounding box center [478, 29] width 32 height 9
click at [457, 44] on div "Print" at bounding box center [466, 43] width 44 height 8
click at [443, 27] on button "Close" at bounding box center [448, 29] width 21 height 9
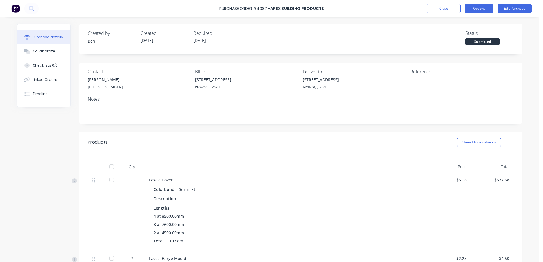
click at [477, 7] on button "Options" at bounding box center [479, 8] width 28 height 9
click at [411, 40] on div "Created by Ben Created 01/09/25 Required 02/09/25 Status Submitted" at bounding box center [301, 37] width 426 height 15
click at [448, 7] on button "Close" at bounding box center [444, 8] width 34 height 9
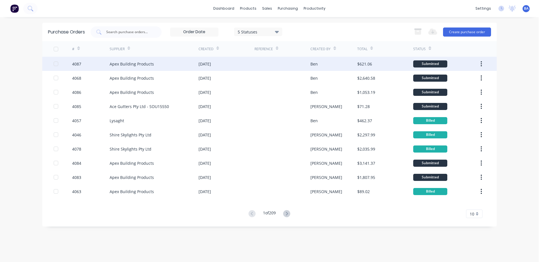
click at [256, 59] on div at bounding box center [283, 64] width 56 height 14
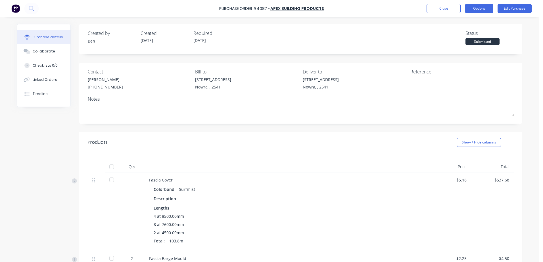
click at [484, 7] on button "Options" at bounding box center [479, 8] width 28 height 9
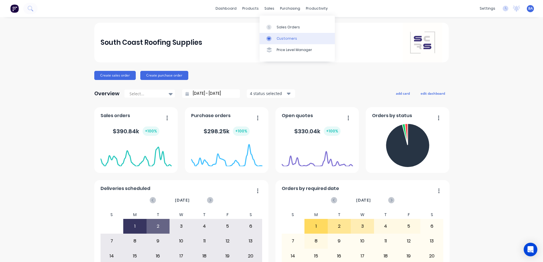
click at [269, 37] on icon at bounding box center [268, 38] width 5 height 5
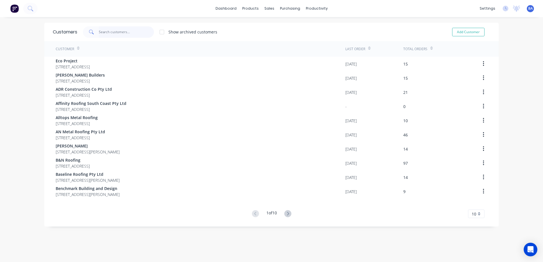
click at [136, 32] on input "text" at bounding box center [126, 31] width 55 height 11
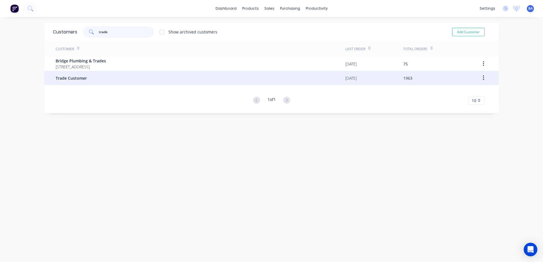
type input "trade"
click at [120, 75] on div "Trade Customer" at bounding box center [201, 78] width 290 height 14
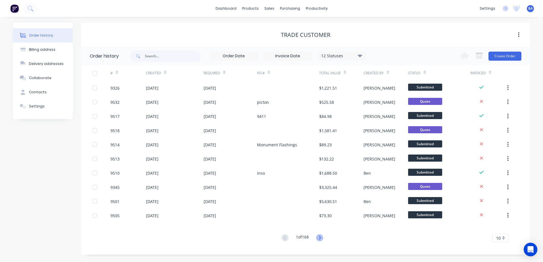
click at [321, 237] on icon at bounding box center [320, 237] width 2 height 3
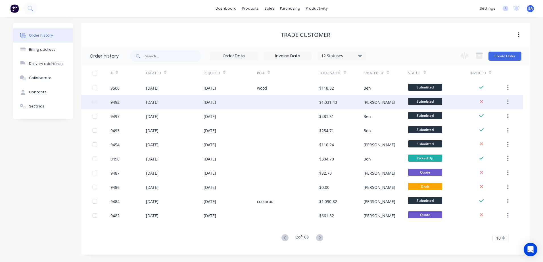
click at [285, 105] on div at bounding box center [288, 102] width 62 height 14
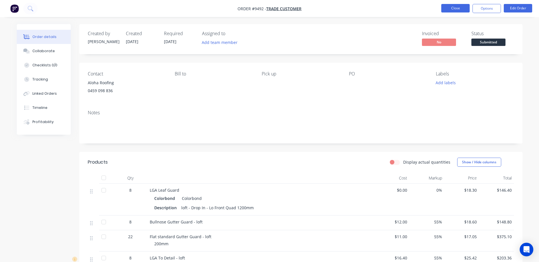
click at [454, 7] on button "Close" at bounding box center [455, 8] width 28 height 9
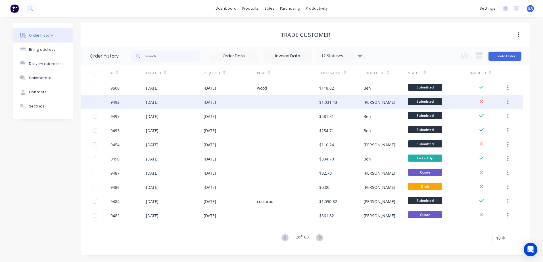
click at [278, 100] on div at bounding box center [288, 102] width 62 height 14
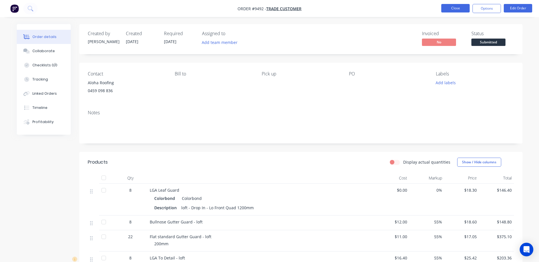
click at [449, 6] on button "Close" at bounding box center [455, 8] width 28 height 9
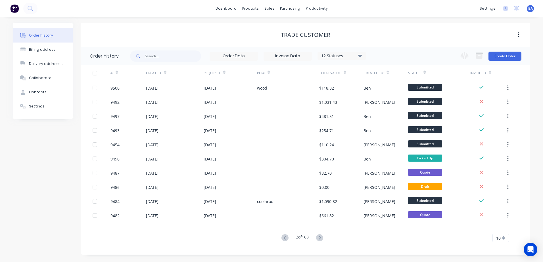
click at [283, 236] on icon at bounding box center [284, 238] width 7 height 7
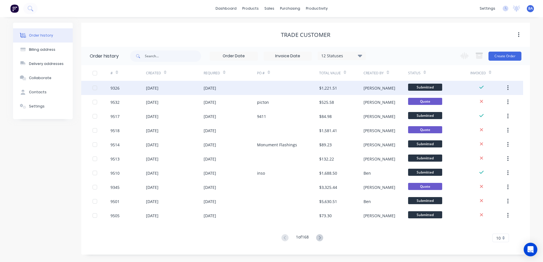
click at [301, 86] on div at bounding box center [288, 88] width 62 height 14
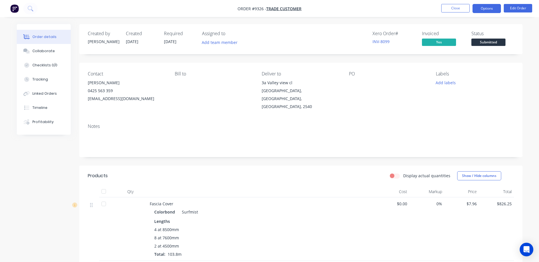
click at [477, 9] on button "Options" at bounding box center [486, 8] width 28 height 9
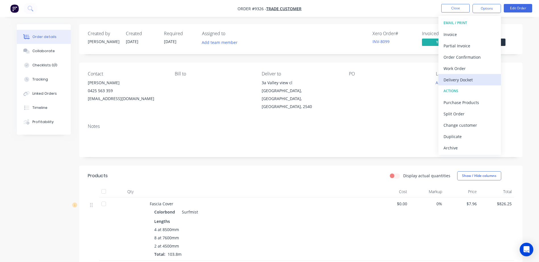
click at [475, 80] on div "Delivery Docket" at bounding box center [469, 80] width 52 height 8
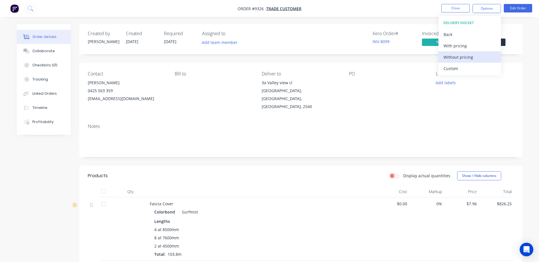
click at [462, 57] on div "Without pricing" at bounding box center [469, 57] width 52 height 8
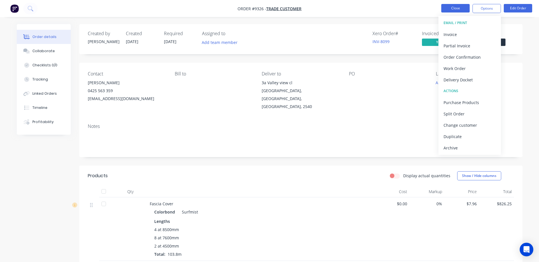
click at [445, 8] on button "Close" at bounding box center [455, 8] width 28 height 9
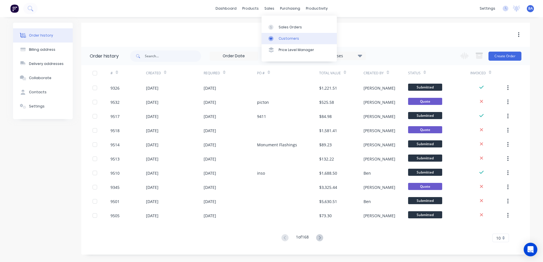
click at [273, 38] on icon at bounding box center [270, 38] width 5 height 5
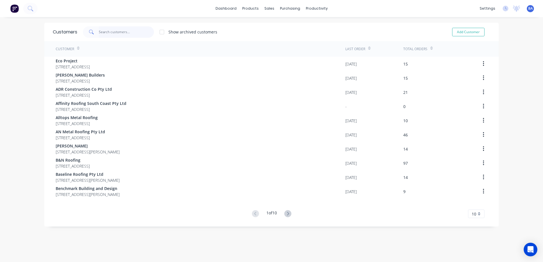
click at [129, 33] on input "text" at bounding box center [126, 31] width 55 height 11
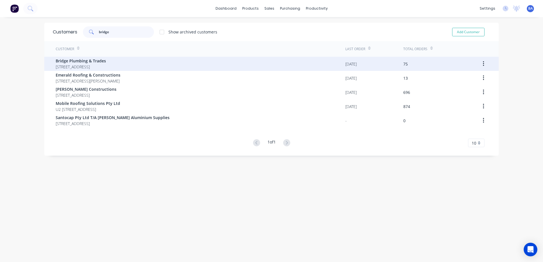
type input "bridge"
click at [106, 66] on span "[STREET_ADDRESS]" at bounding box center [81, 67] width 50 height 6
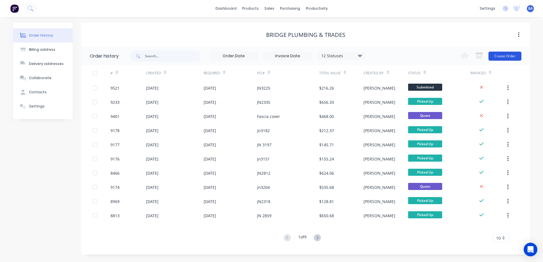
click at [508, 56] on button "Create Order" at bounding box center [505, 56] width 33 height 9
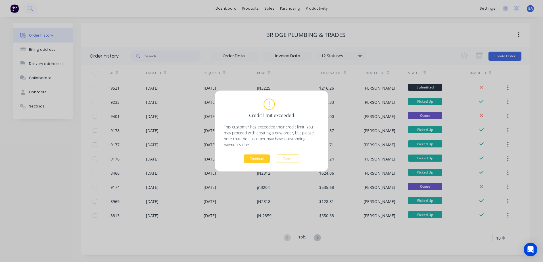
click at [257, 158] on button "Continue" at bounding box center [257, 159] width 26 height 9
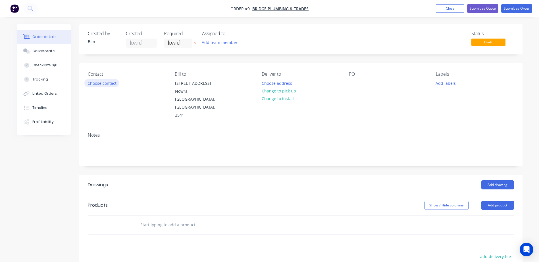
click at [104, 80] on button "Choose contact" at bounding box center [101, 83] width 35 height 8
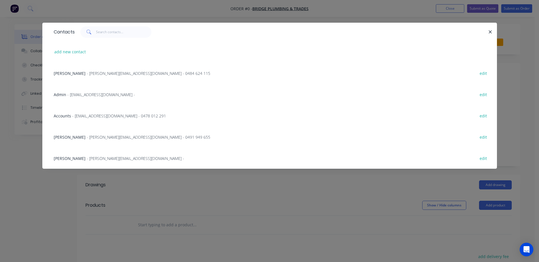
click at [95, 72] on span "- aaron@bridgetrades.com.au - 0484 624 115" at bounding box center [149, 73] width 124 height 5
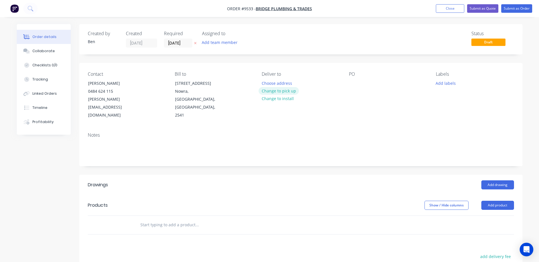
click at [286, 92] on button "Change to pick up" at bounding box center [278, 91] width 40 height 8
click at [353, 84] on div at bounding box center [353, 83] width 9 height 8
click at [393, 154] on div "Created by Ben Created 01/09/25 Required 01/09/25 Assigned to Add team member S…" at bounding box center [300, 197] width 443 height 347
click at [501, 201] on button "Add product" at bounding box center [497, 205] width 33 height 9
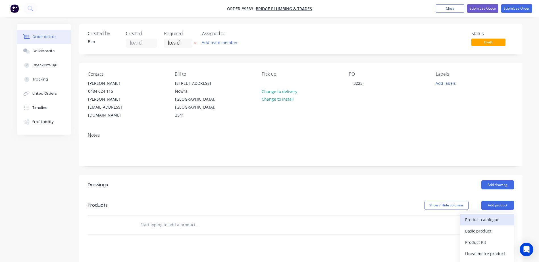
click at [488, 216] on div "Product catalogue" at bounding box center [487, 220] width 44 height 8
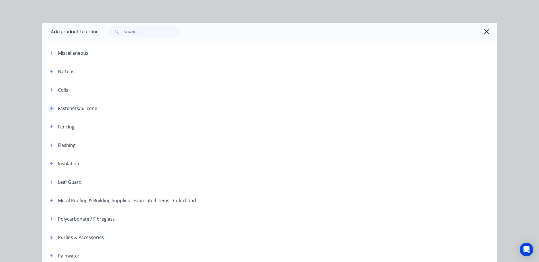
click at [50, 107] on icon "button" at bounding box center [51, 109] width 3 height 4
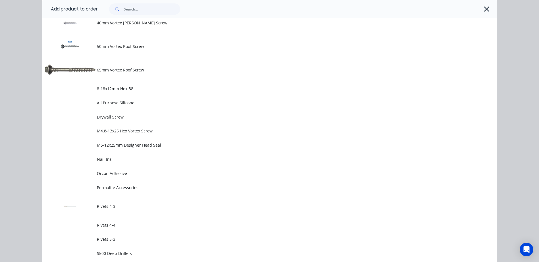
scroll to position [284, 0]
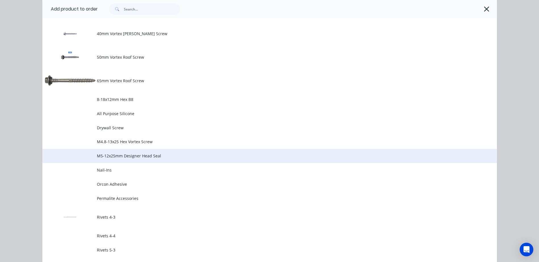
click at [147, 154] on span "M5-12x25mm Designer Head Seal" at bounding box center [257, 156] width 320 height 6
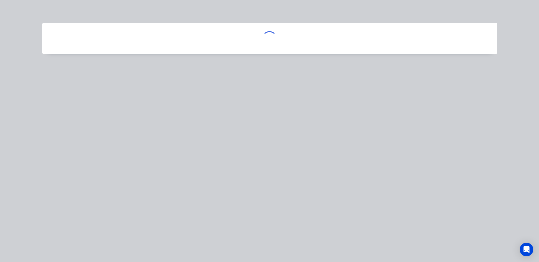
scroll to position [0, 0]
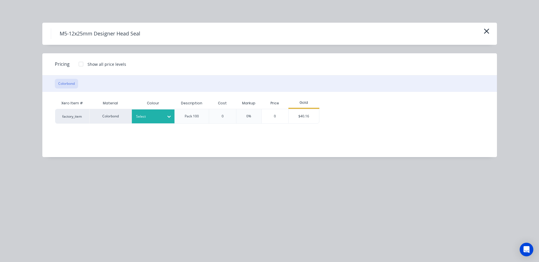
click at [168, 116] on icon at bounding box center [169, 117] width 6 height 6
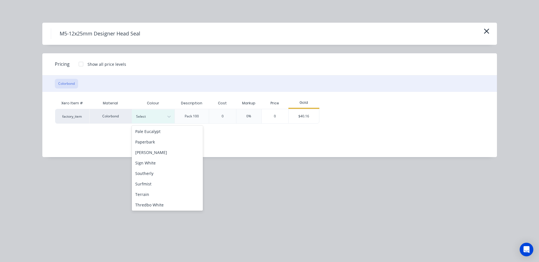
scroll to position [170, 0]
click at [159, 180] on div "Surfmist" at bounding box center [167, 182] width 71 height 11
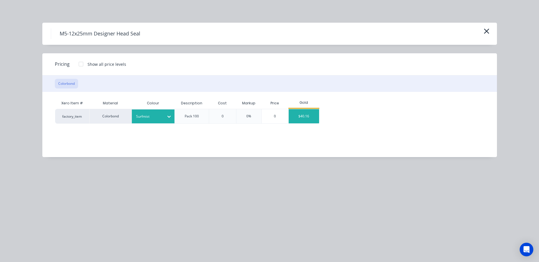
click at [300, 114] on div "$40.16" at bounding box center [304, 116] width 30 height 14
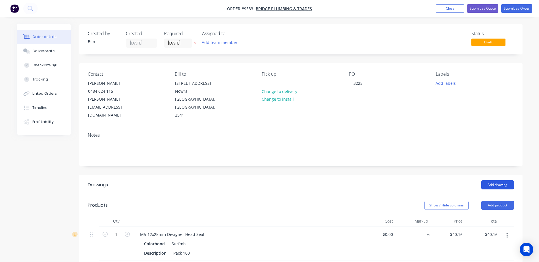
click at [501, 181] on button "Add drawing" at bounding box center [497, 185] width 33 height 9
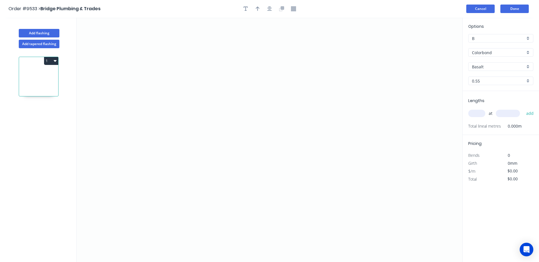
click at [488, 7] on button "Cancel" at bounding box center [480, 9] width 28 height 9
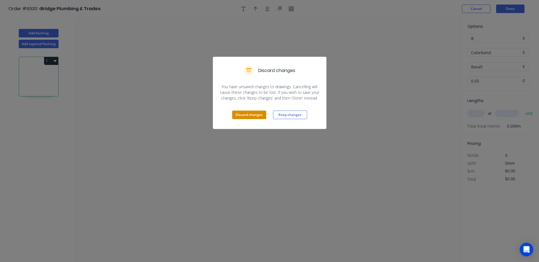
click at [257, 113] on button "Discard changes" at bounding box center [249, 115] width 34 height 9
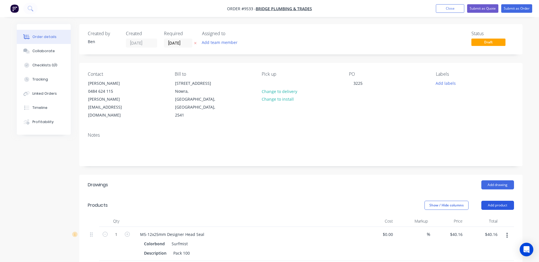
click at [491, 201] on button "Add product" at bounding box center [497, 205] width 33 height 9
click at [489, 216] on div "Product catalogue" at bounding box center [487, 220] width 44 height 8
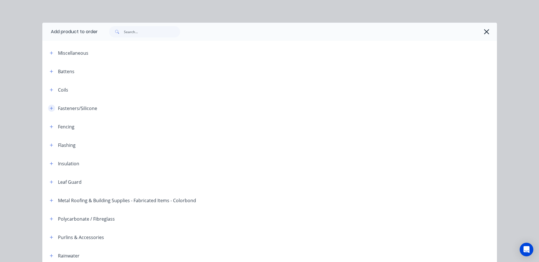
click at [50, 108] on icon "button" at bounding box center [51, 109] width 3 height 4
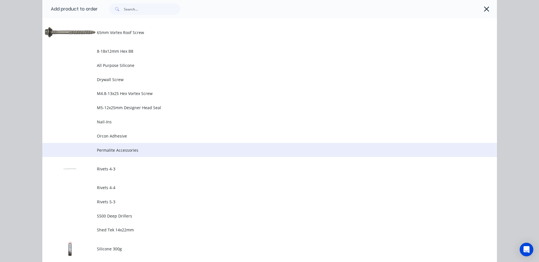
scroll to position [341, 0]
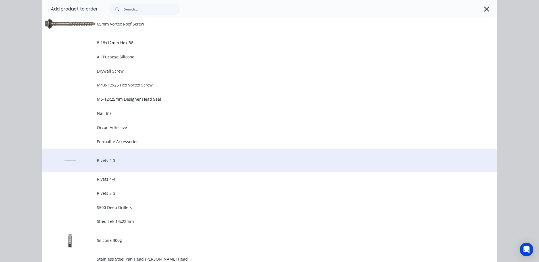
click at [112, 158] on span "Rivets 4-3" at bounding box center [257, 161] width 320 height 6
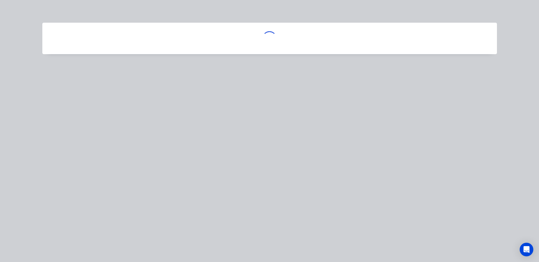
scroll to position [0, 0]
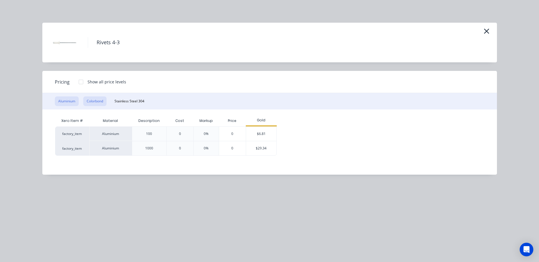
click at [98, 100] on button "Colorbond" at bounding box center [94, 102] width 23 height 10
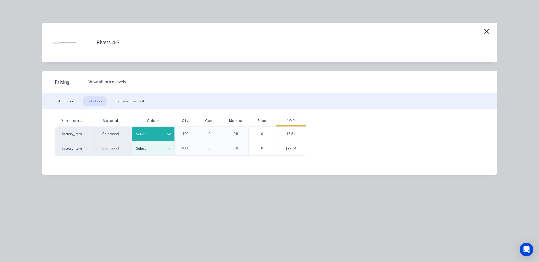
click at [168, 133] on icon at bounding box center [169, 135] width 6 height 6
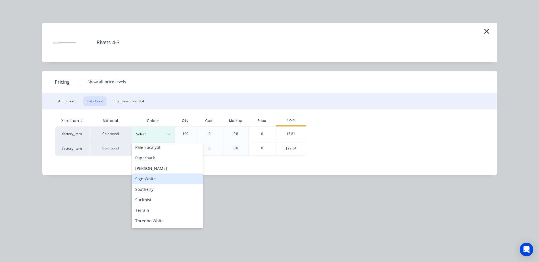
scroll to position [199, 0]
click at [160, 173] on div "Surfmist" at bounding box center [167, 171] width 71 height 11
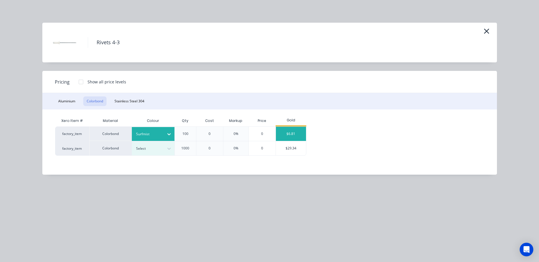
click at [289, 130] on div "$6.81" at bounding box center [291, 134] width 30 height 14
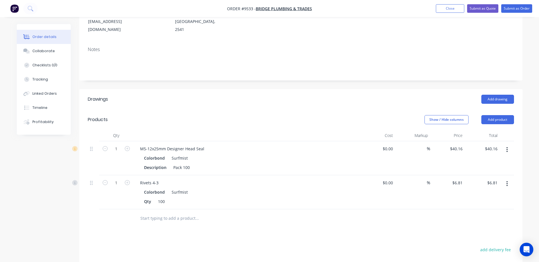
scroll to position [0, 0]
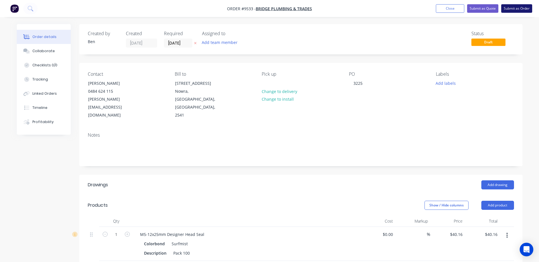
click at [517, 7] on button "Submit as Order" at bounding box center [516, 8] width 31 height 9
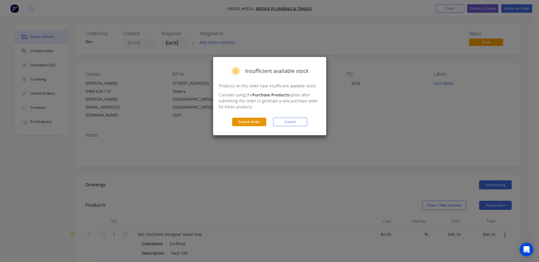
click at [259, 120] on button "Submit Order" at bounding box center [249, 122] width 34 height 9
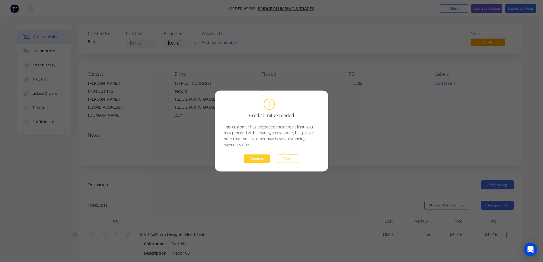
click at [255, 159] on button "Continue" at bounding box center [257, 159] width 26 height 9
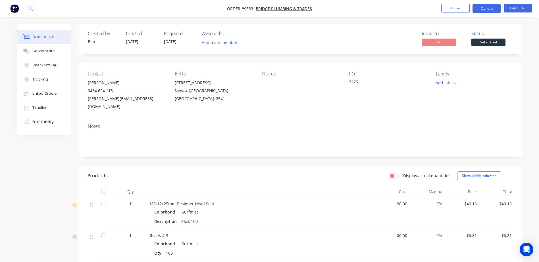
click at [491, 8] on button "Options" at bounding box center [486, 8] width 28 height 9
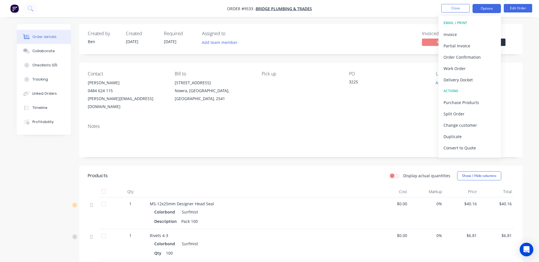
click at [491, 8] on button "Options" at bounding box center [486, 8] width 28 height 9
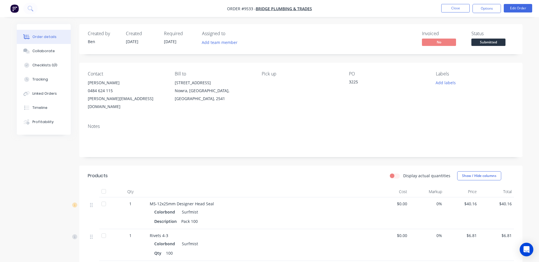
click at [497, 42] on span "Submitted" at bounding box center [488, 42] width 34 height 7
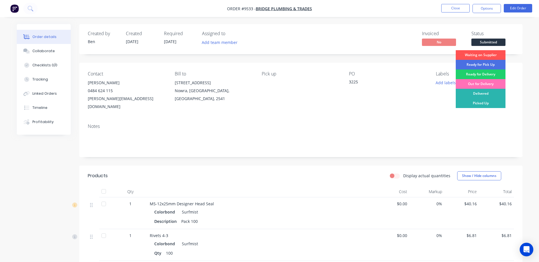
click at [483, 102] on div "Picked Up" at bounding box center [481, 104] width 50 height 10
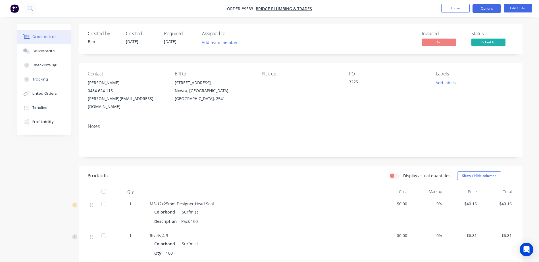
click at [483, 7] on button "Options" at bounding box center [486, 8] width 28 height 9
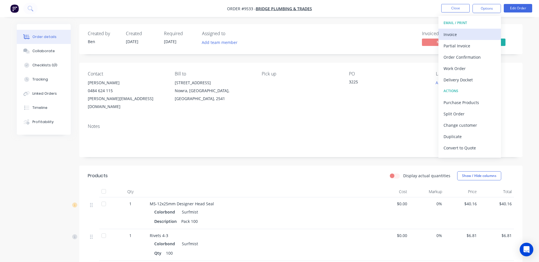
click at [463, 32] on div "Invoice" at bounding box center [469, 34] width 52 height 8
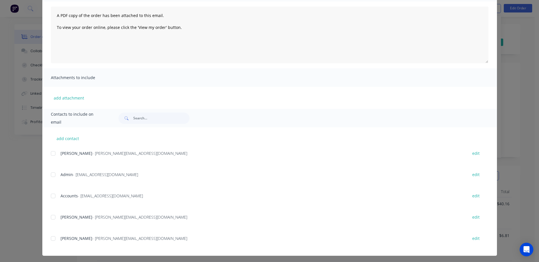
scroll to position [60, 0]
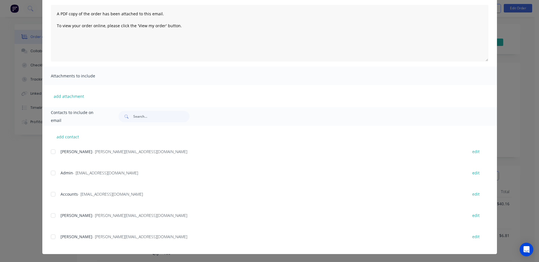
click at [51, 194] on div at bounding box center [52, 194] width 11 height 11
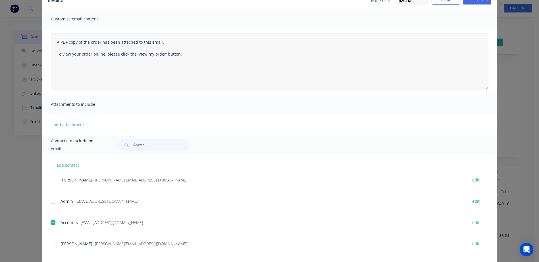
scroll to position [0, 0]
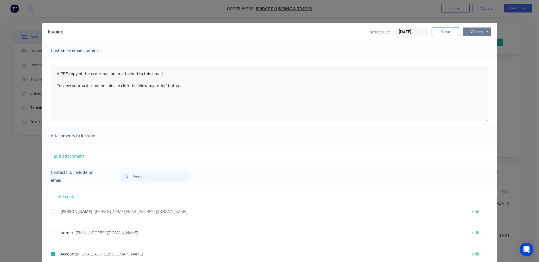
click at [478, 29] on button "Options" at bounding box center [477, 32] width 28 height 9
click at [478, 58] on button "Email" at bounding box center [481, 60] width 36 height 9
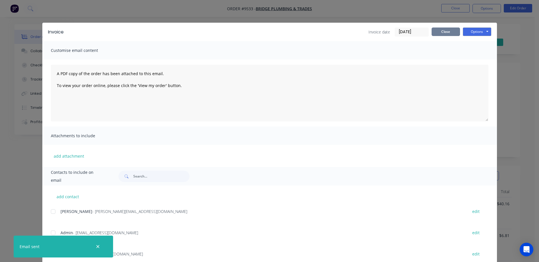
click at [451, 30] on button "Close" at bounding box center [445, 32] width 28 height 9
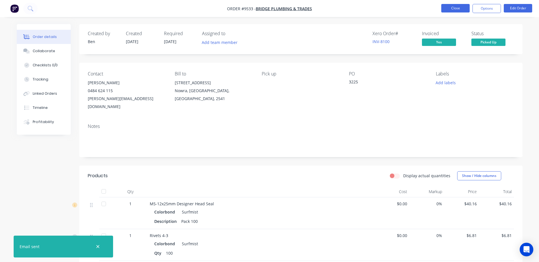
click at [456, 9] on button "Close" at bounding box center [455, 8] width 28 height 9
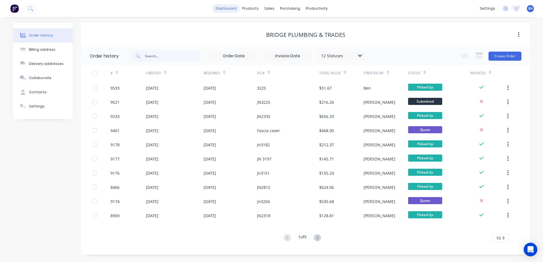
click at [230, 9] on link "dashboard" at bounding box center [226, 8] width 27 height 9
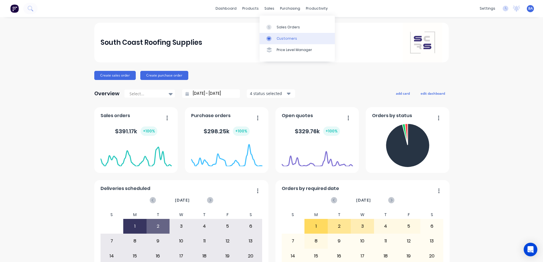
click at [271, 40] on icon at bounding box center [268, 38] width 5 height 5
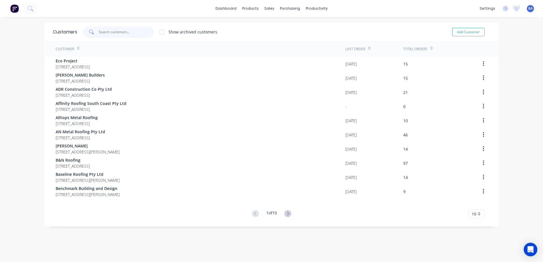
click at [131, 32] on input "text" at bounding box center [126, 31] width 55 height 11
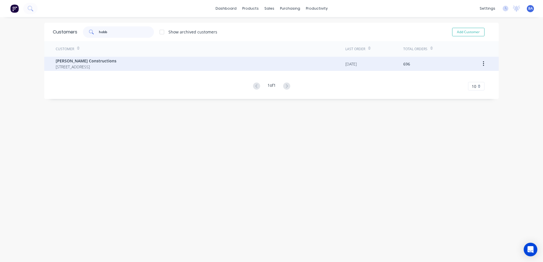
type input "hobb"
click at [116, 64] on span "[STREET_ADDRESS]" at bounding box center [86, 67] width 61 height 6
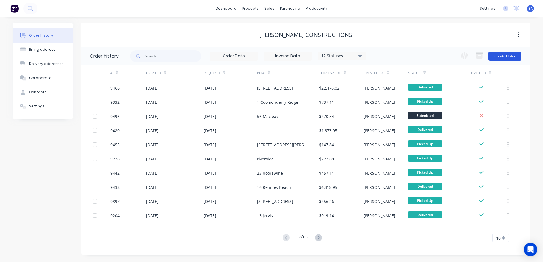
click at [499, 53] on button "Create Order" at bounding box center [505, 56] width 33 height 9
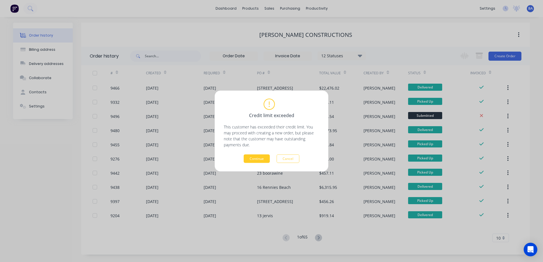
click at [263, 159] on button "Continue" at bounding box center [257, 159] width 26 height 9
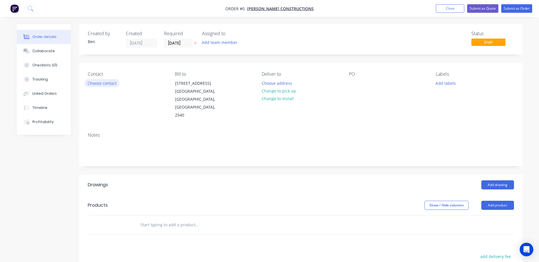
click at [111, 84] on button "Choose contact" at bounding box center [101, 83] width 35 height 8
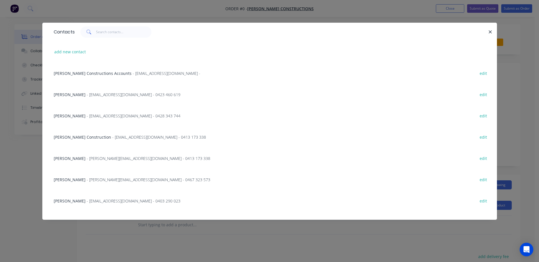
click at [86, 72] on span "Hobbs Constructions Accounts" at bounding box center [93, 73] width 78 height 5
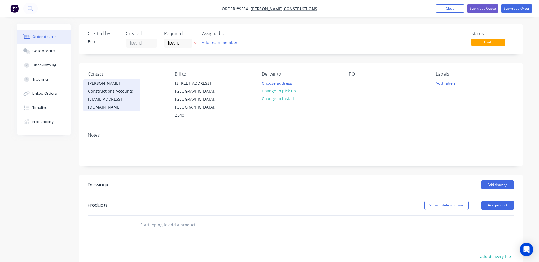
click at [101, 96] on div "Accounts@hobbsconstructions.com.au" at bounding box center [111, 103] width 47 height 16
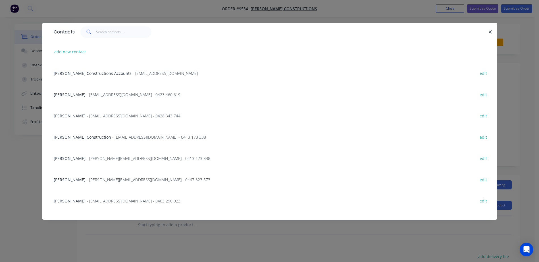
click at [100, 115] on span "- Info@hobbsconstructions.com.au - 0428 343 744" at bounding box center [134, 115] width 94 height 5
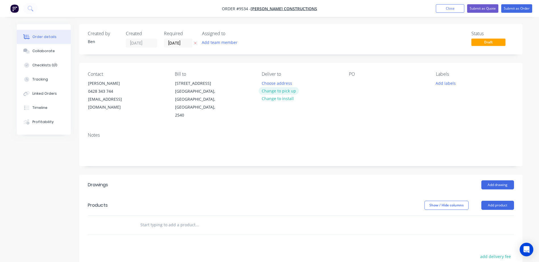
click at [283, 90] on button "Change to pick up" at bounding box center [278, 91] width 40 height 8
click at [353, 80] on div at bounding box center [353, 83] width 9 height 8
click at [362, 99] on div "PO stock" at bounding box center [388, 96] width 78 height 48
click at [493, 201] on button "Add product" at bounding box center [497, 205] width 33 height 9
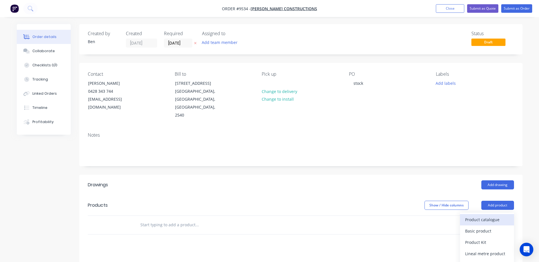
click at [483, 216] on div "Product catalogue" at bounding box center [487, 220] width 44 height 8
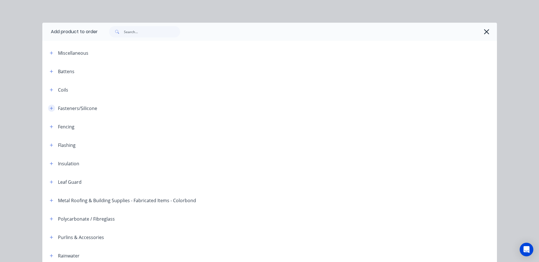
drag, startPoint x: 49, startPoint y: 106, endPoint x: 49, endPoint y: 109, distance: 3.2
click at [50, 107] on icon "button" at bounding box center [51, 109] width 3 height 4
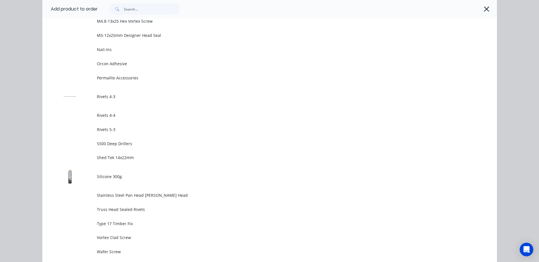
scroll to position [483, 0]
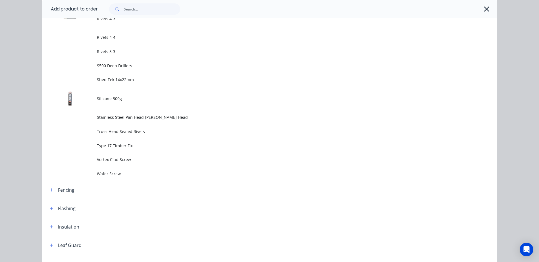
click at [116, 97] on span "Silicone 300g" at bounding box center [257, 99] width 320 height 6
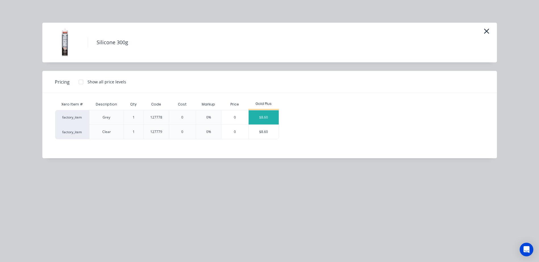
click at [264, 116] on div "$8.60" at bounding box center [264, 117] width 30 height 14
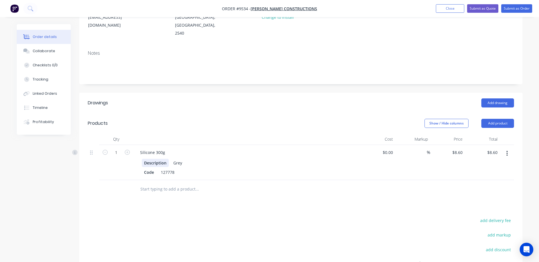
scroll to position [85, 0]
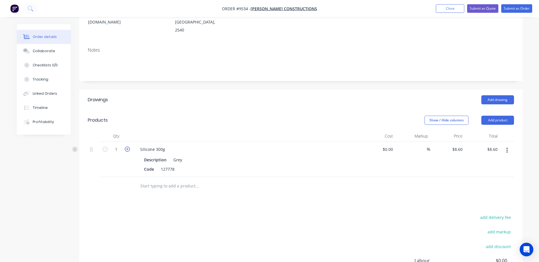
click at [126, 147] on icon "button" at bounding box center [127, 149] width 5 height 5
type input "2"
type input "$17.20"
click at [126, 147] on icon "button" at bounding box center [127, 149] width 5 height 5
type input "3"
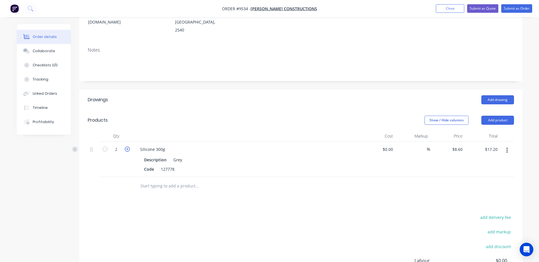
type input "$25.80"
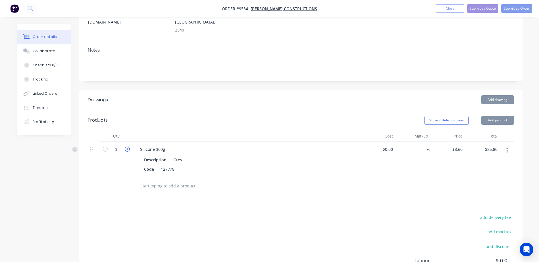
click at [126, 147] on icon "button" at bounding box center [127, 149] width 5 height 5
type input "4"
type input "$34.40"
click at [126, 147] on icon "button" at bounding box center [127, 149] width 5 height 5
type input "5"
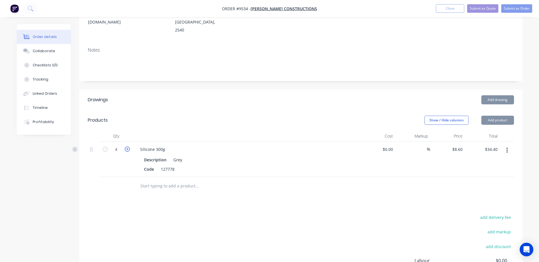
type input "$43.00"
click at [126, 147] on icon "button" at bounding box center [127, 149] width 5 height 5
type input "6"
type input "$51.60"
click at [127, 147] on icon "button" at bounding box center [127, 149] width 5 height 5
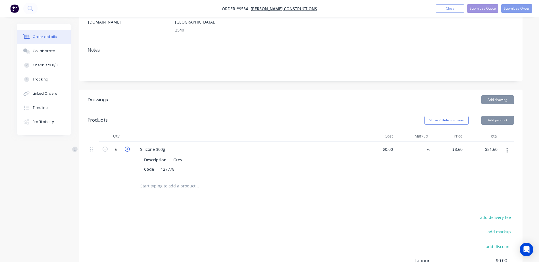
type input "7"
type input "$60.20"
click at [127, 147] on icon "button" at bounding box center [127, 149] width 5 height 5
type input "8"
type input "$68.80"
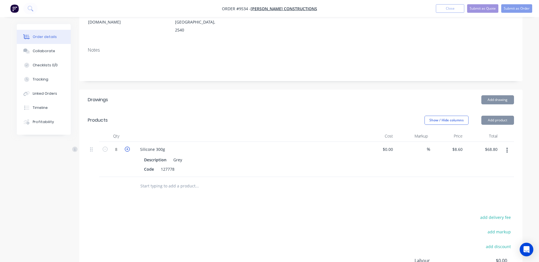
click at [127, 147] on icon "button" at bounding box center [127, 149] width 5 height 5
type input "9"
type input "$77.40"
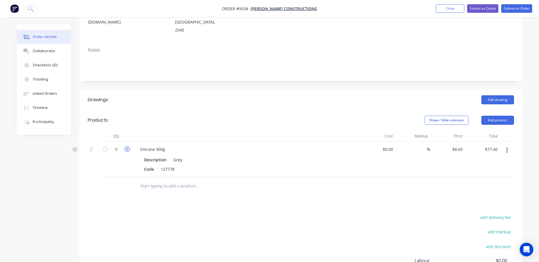
click at [127, 147] on icon "button" at bounding box center [127, 149] width 5 height 5
type input "10"
type input "$86.00"
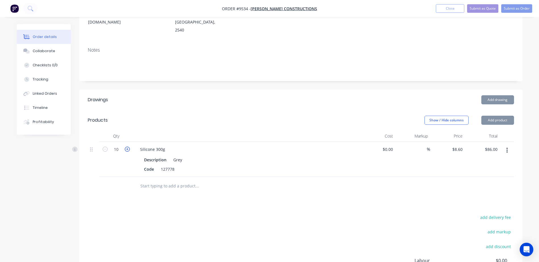
click at [127, 147] on icon "button" at bounding box center [127, 149] width 5 height 5
type input "11"
type input "$94.60"
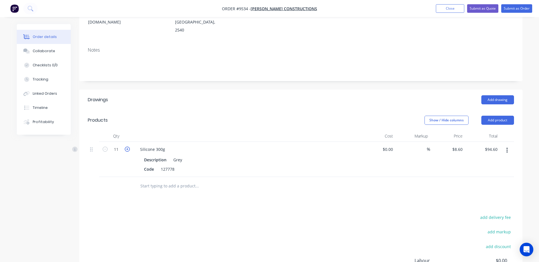
click at [127, 147] on icon "button" at bounding box center [127, 149] width 5 height 5
type input "12"
type input "$103.20"
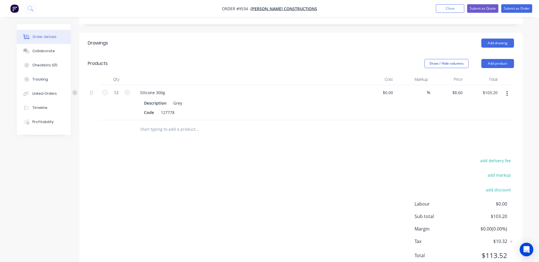
scroll to position [0, 0]
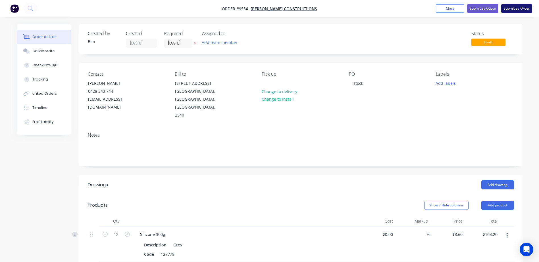
click at [518, 7] on button "Submit as Order" at bounding box center [516, 8] width 31 height 9
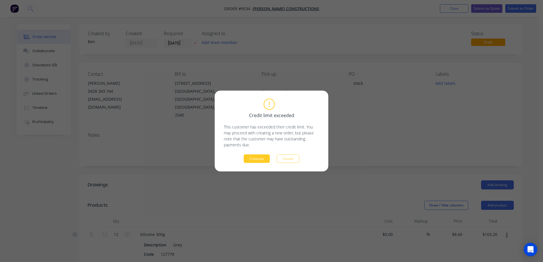
click at [258, 158] on button "Continue" at bounding box center [257, 159] width 26 height 9
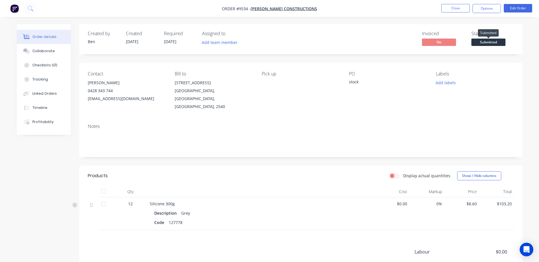
click at [483, 42] on span "Submitted" at bounding box center [488, 42] width 34 height 7
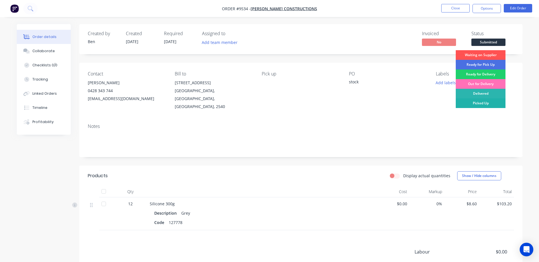
click at [480, 101] on div "Picked Up" at bounding box center [481, 104] width 50 height 10
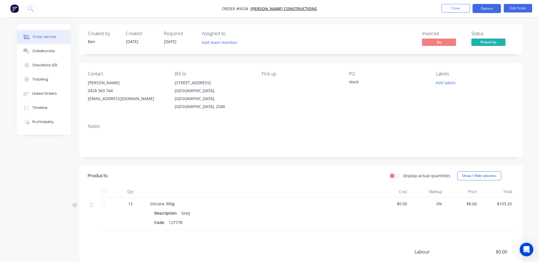
click at [483, 8] on button "Options" at bounding box center [486, 8] width 28 height 9
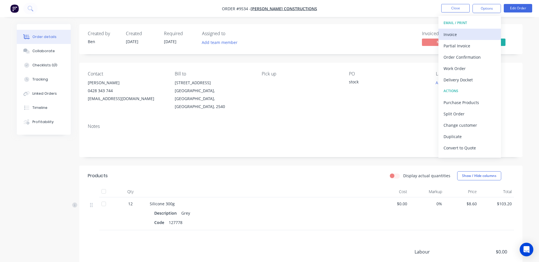
click at [462, 33] on div "Invoice" at bounding box center [469, 34] width 52 height 8
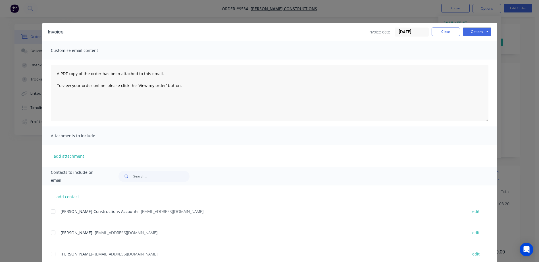
click at [50, 211] on div at bounding box center [52, 211] width 11 height 11
click at [467, 33] on button "Options" at bounding box center [477, 32] width 28 height 9
click at [472, 61] on button "Email" at bounding box center [481, 60] width 36 height 9
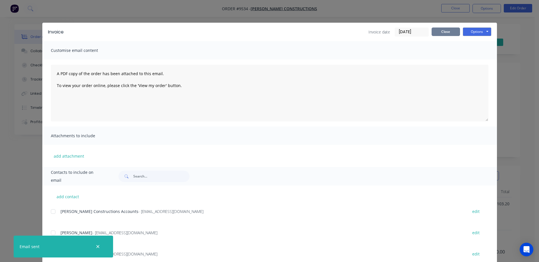
click at [445, 28] on button "Close" at bounding box center [445, 32] width 28 height 9
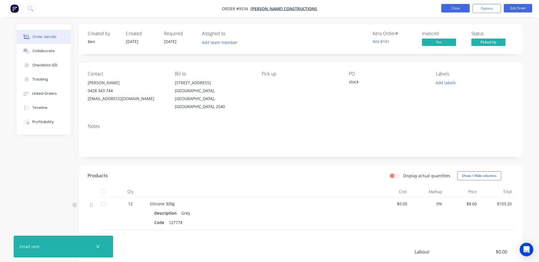
click at [461, 7] on button "Close" at bounding box center [455, 8] width 28 height 9
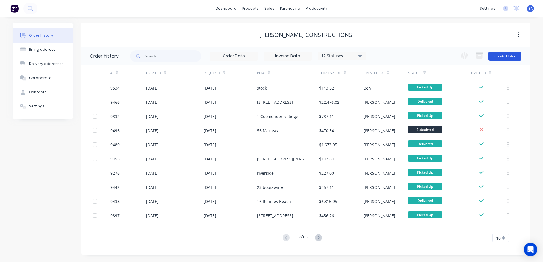
click at [497, 55] on button "Create Order" at bounding box center [505, 56] width 33 height 9
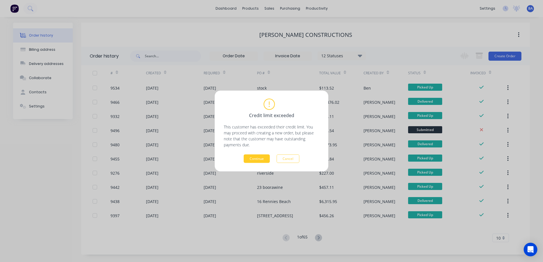
click at [255, 156] on button "Continue" at bounding box center [257, 159] width 26 height 9
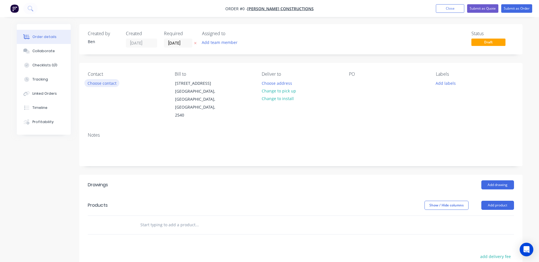
click at [114, 82] on button "Choose contact" at bounding box center [101, 83] width 35 height 8
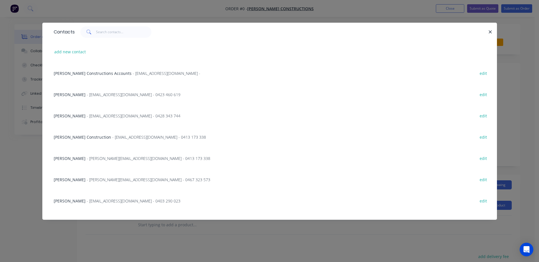
click at [64, 114] on span "Shaun Hobbs" at bounding box center [70, 115] width 32 height 5
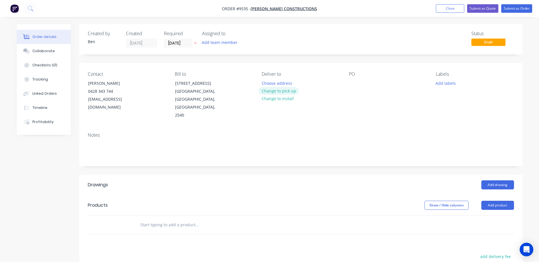
click at [289, 92] on button "Change to pick up" at bounding box center [278, 91] width 40 height 8
click at [353, 81] on div at bounding box center [353, 83] width 9 height 8
click at [384, 132] on div "Notes" at bounding box center [300, 147] width 443 height 38
click at [493, 201] on button "Add product" at bounding box center [497, 205] width 33 height 9
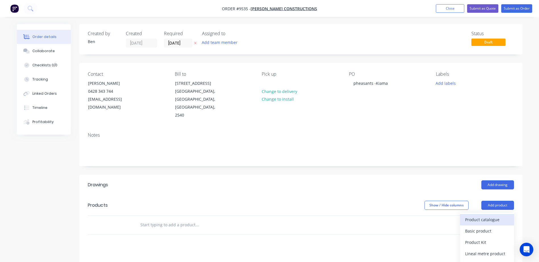
click at [471, 216] on div "Product catalogue" at bounding box center [487, 220] width 44 height 8
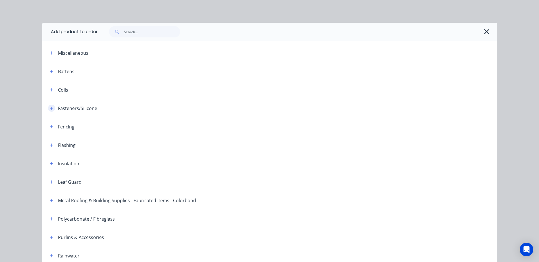
click at [50, 109] on icon "button" at bounding box center [51, 108] width 3 height 3
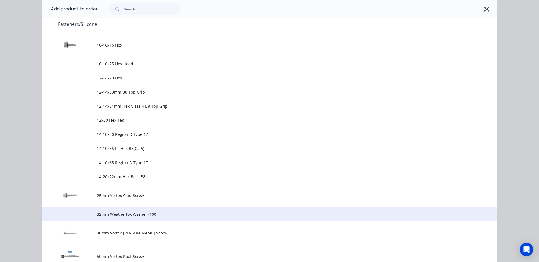
scroll to position [170, 0]
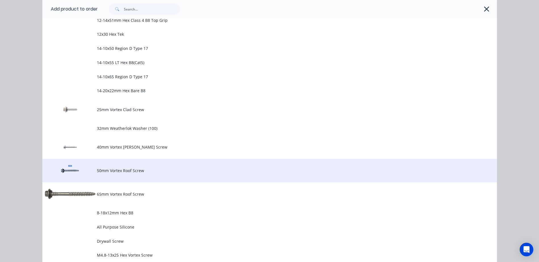
click at [150, 171] on span "50mm Vortex Roof Screw" at bounding box center [257, 171] width 320 height 6
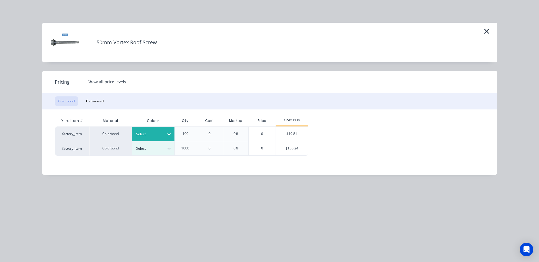
click at [169, 132] on icon at bounding box center [169, 135] width 6 height 6
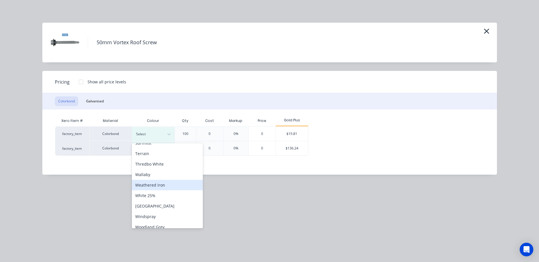
scroll to position [232, 0]
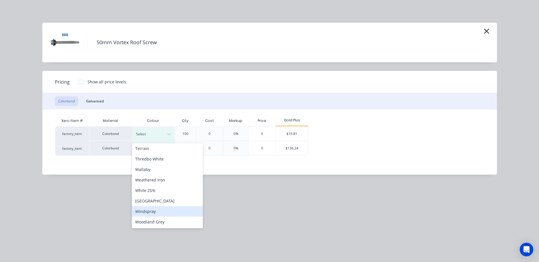
click at [160, 211] on div "Windspray" at bounding box center [167, 212] width 71 height 11
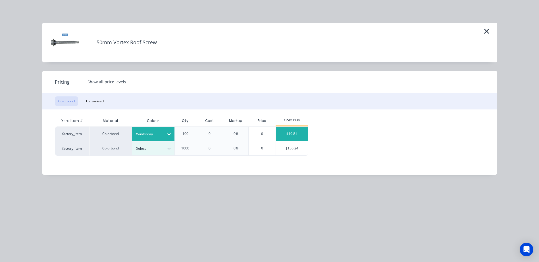
click at [286, 132] on div "$19.81" at bounding box center [292, 134] width 32 height 14
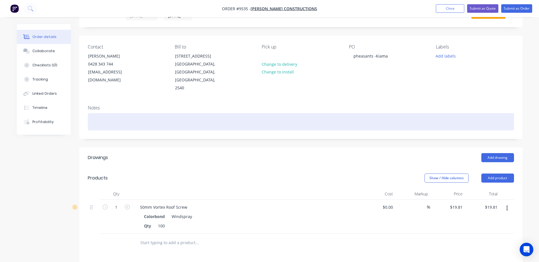
scroll to position [0, 0]
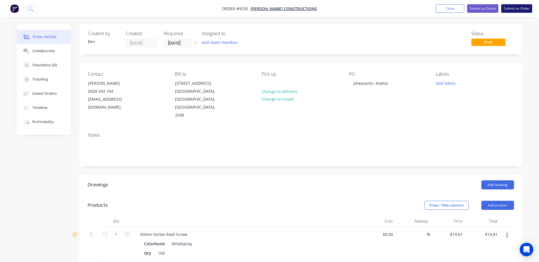
click at [505, 7] on button "Submit as Order" at bounding box center [516, 8] width 31 height 9
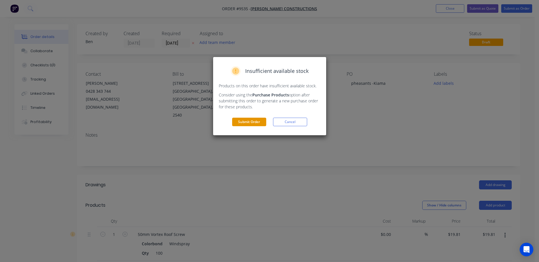
click at [258, 119] on button "Submit Order" at bounding box center [249, 122] width 34 height 9
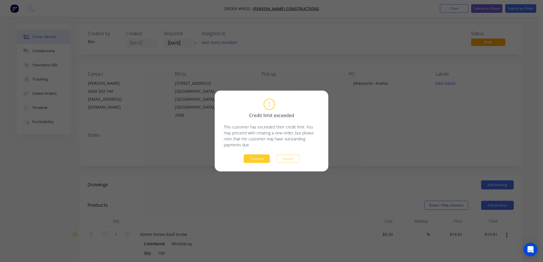
click at [257, 158] on button "Continue" at bounding box center [257, 159] width 26 height 9
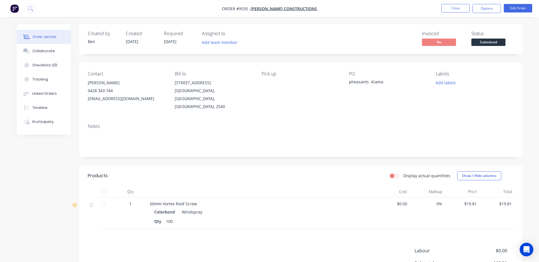
click at [481, 43] on span "Submitted" at bounding box center [488, 42] width 34 height 7
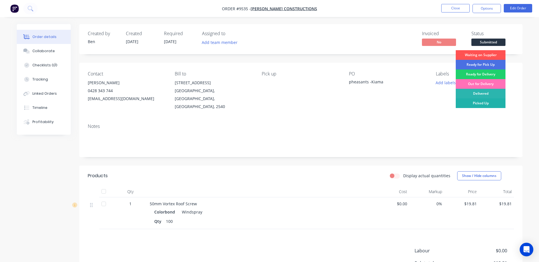
click at [479, 102] on div "Picked Up" at bounding box center [481, 104] width 50 height 10
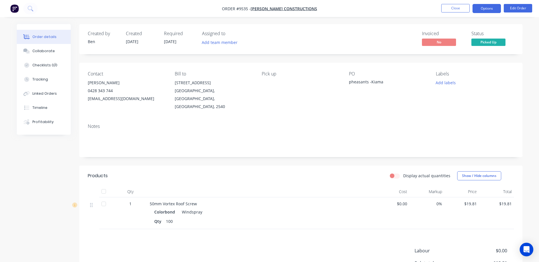
click at [488, 8] on button "Options" at bounding box center [486, 8] width 28 height 9
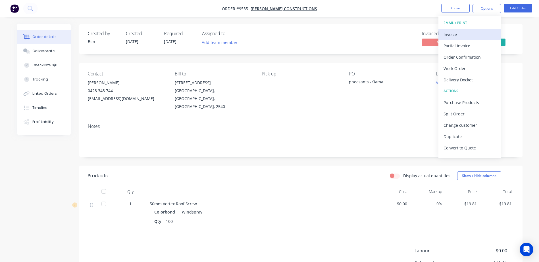
click at [461, 35] on div "Invoice" at bounding box center [469, 34] width 52 height 8
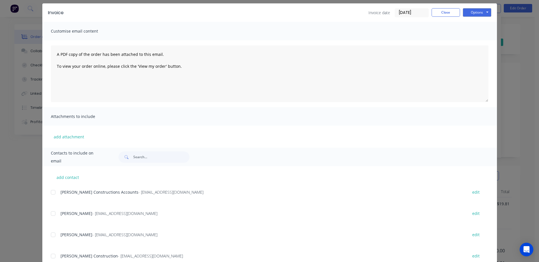
scroll to position [85, 0]
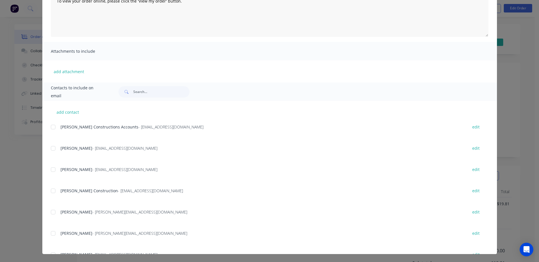
click at [49, 128] on div at bounding box center [52, 127] width 11 height 11
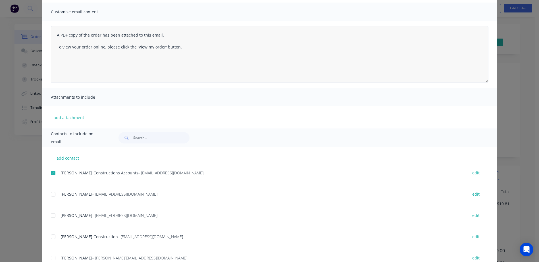
scroll to position [0, 0]
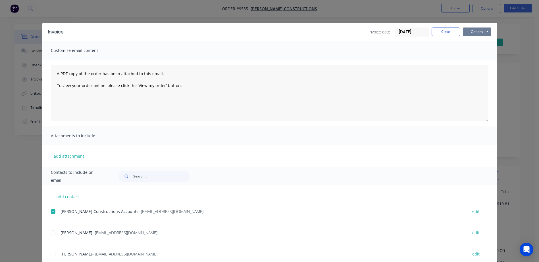
click at [474, 31] on button "Options" at bounding box center [477, 32] width 28 height 9
click at [478, 61] on button "Email" at bounding box center [481, 60] width 36 height 9
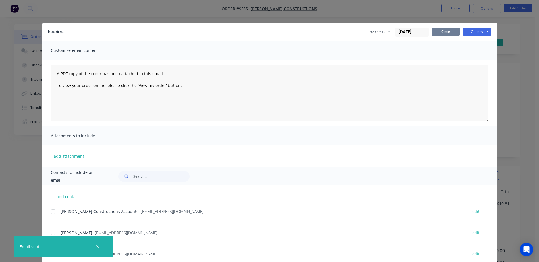
click at [451, 30] on button "Close" at bounding box center [445, 32] width 28 height 9
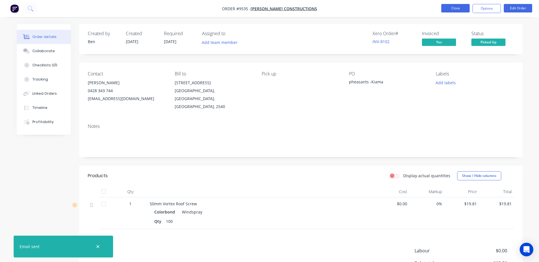
click at [458, 8] on button "Close" at bounding box center [455, 8] width 28 height 9
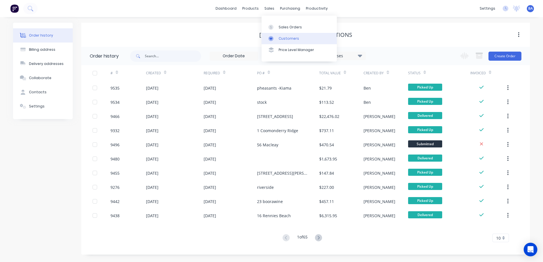
click at [275, 39] on div at bounding box center [272, 38] width 9 height 5
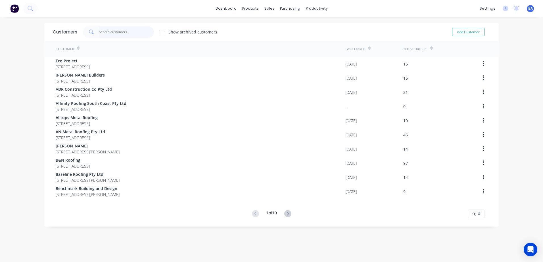
click at [131, 31] on input "text" at bounding box center [126, 31] width 55 height 11
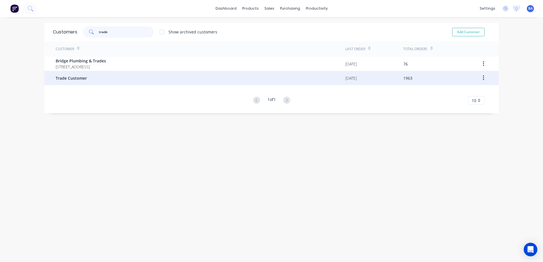
type input "trade"
click at [85, 76] on div "Trade Customer" at bounding box center [201, 78] width 290 height 14
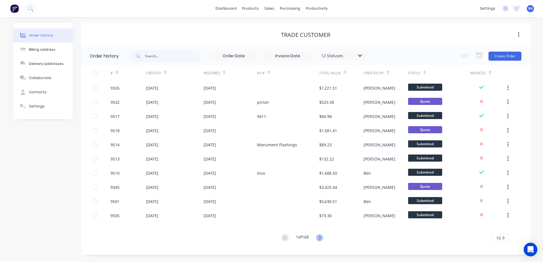
click at [320, 238] on icon at bounding box center [319, 238] width 7 height 7
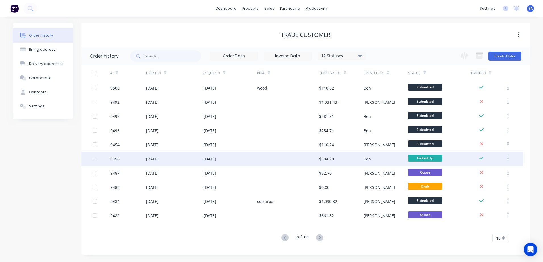
click at [273, 157] on div at bounding box center [288, 159] width 62 height 14
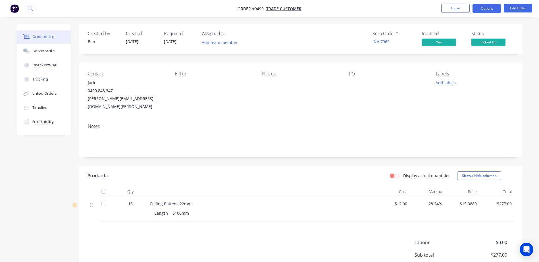
click at [488, 6] on button "Options" at bounding box center [486, 8] width 28 height 9
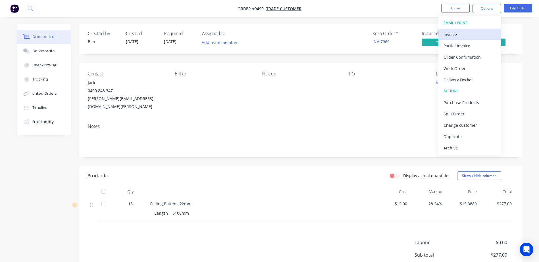
click at [462, 33] on div "Invoice" at bounding box center [469, 34] width 52 height 8
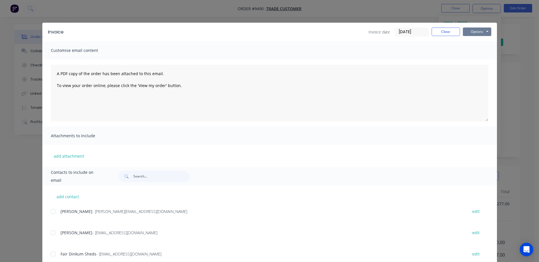
click at [477, 32] on button "Options" at bounding box center [477, 32] width 28 height 9
click at [475, 48] on button "Print" at bounding box center [481, 51] width 36 height 9
click at [441, 29] on button "Close" at bounding box center [445, 32] width 28 height 9
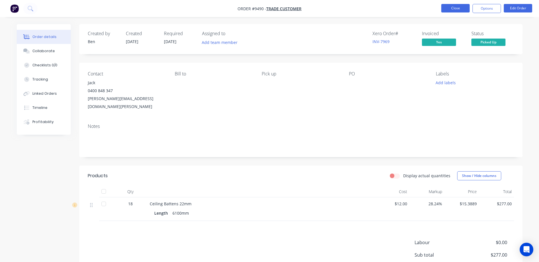
click at [447, 8] on button "Close" at bounding box center [455, 8] width 28 height 9
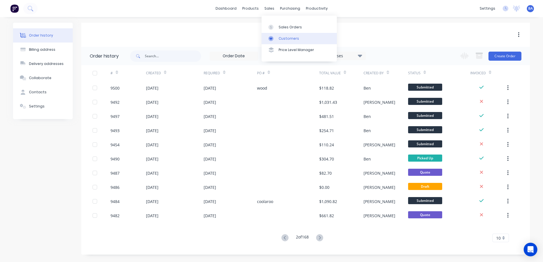
click at [273, 35] on link "Customers" at bounding box center [299, 38] width 75 height 11
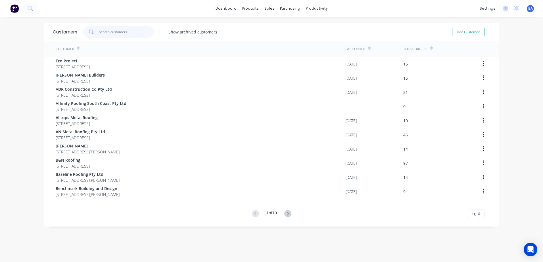
click at [130, 35] on input "text" at bounding box center [126, 31] width 55 height 11
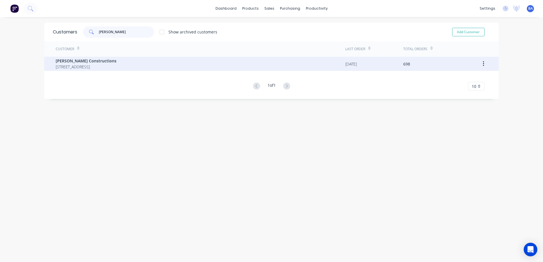
type input "hobbs"
click at [116, 65] on span "[STREET_ADDRESS]" at bounding box center [86, 67] width 61 height 6
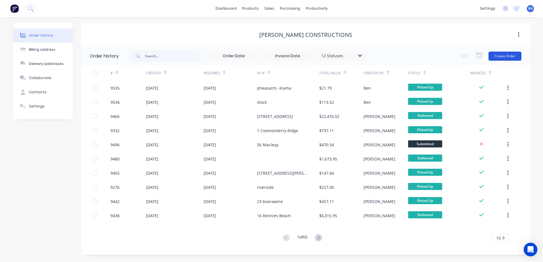
click at [508, 57] on button "Create Order" at bounding box center [505, 56] width 33 height 9
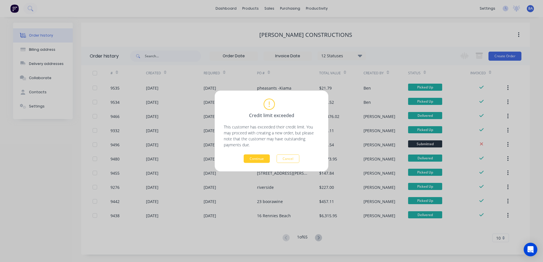
click at [252, 156] on button "Continue" at bounding box center [257, 159] width 26 height 9
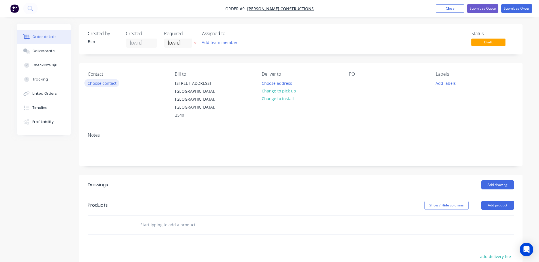
click at [107, 81] on button "Choose contact" at bounding box center [101, 83] width 35 height 8
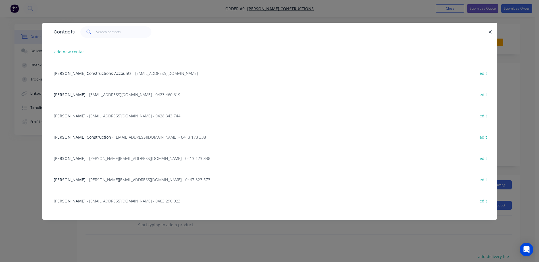
click at [67, 115] on span "Shaun Hobbs" at bounding box center [70, 115] width 32 height 5
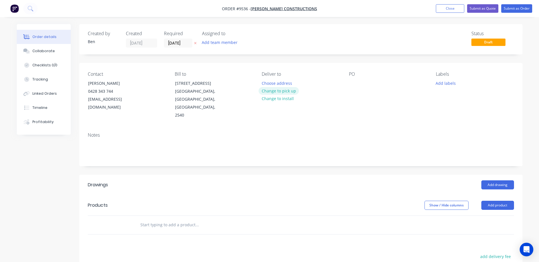
click at [277, 92] on button "Change to pick up" at bounding box center [278, 91] width 40 height 8
click at [351, 83] on div at bounding box center [353, 83] width 9 height 8
click at [503, 201] on button "Add product" at bounding box center [497, 205] width 33 height 9
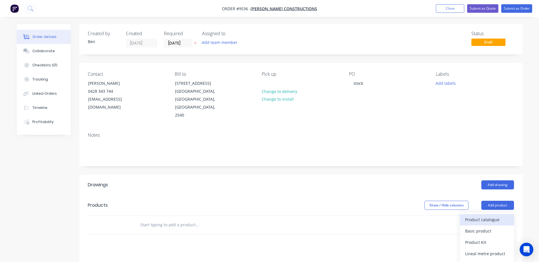
click at [489, 216] on div "Product catalogue" at bounding box center [487, 220] width 44 height 8
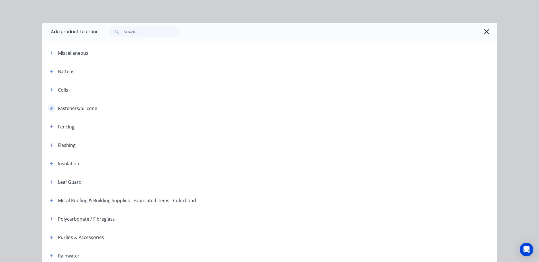
click at [50, 107] on icon "button" at bounding box center [51, 108] width 3 height 3
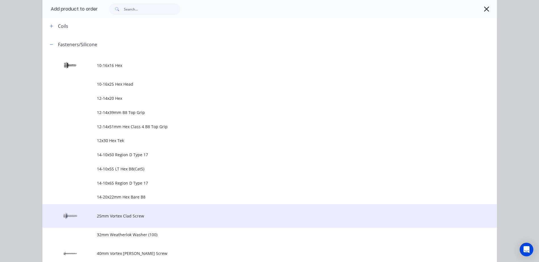
scroll to position [142, 0]
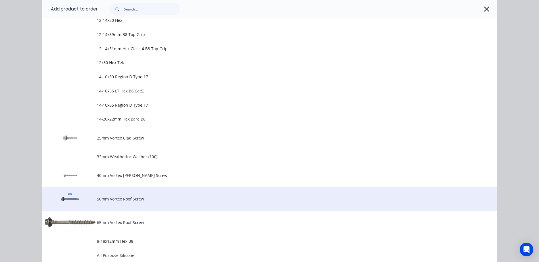
click at [140, 194] on td "50mm Vortex Roof Screw" at bounding box center [297, 199] width 400 height 24
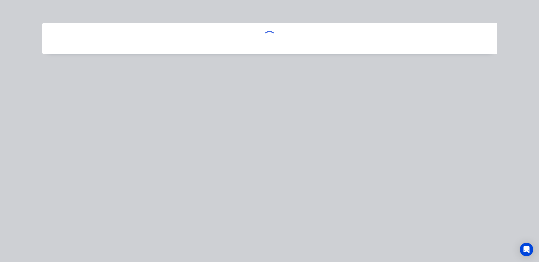
scroll to position [0, 0]
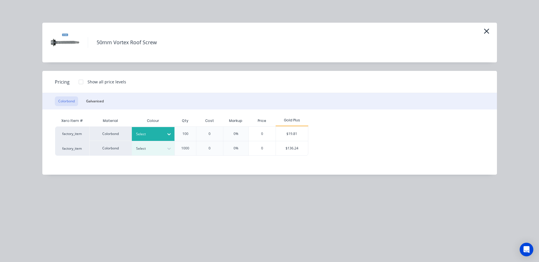
click at [149, 135] on div at bounding box center [149, 134] width 26 height 6
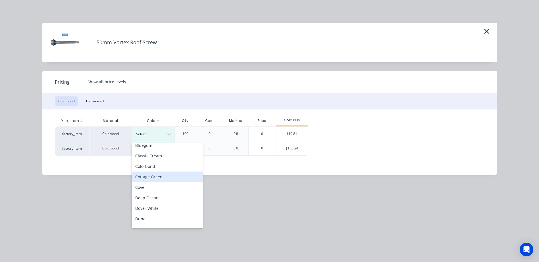
scroll to position [114, 0]
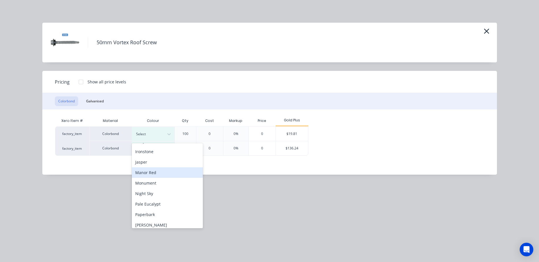
click at [162, 174] on div "Manor Red" at bounding box center [167, 173] width 71 height 11
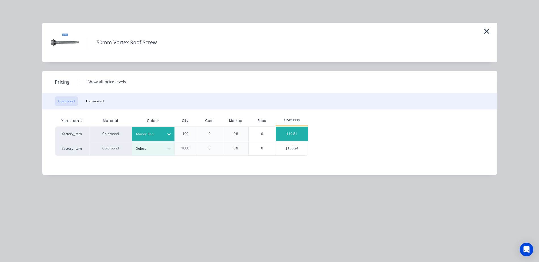
click at [288, 135] on div "$19.81" at bounding box center [292, 134] width 32 height 14
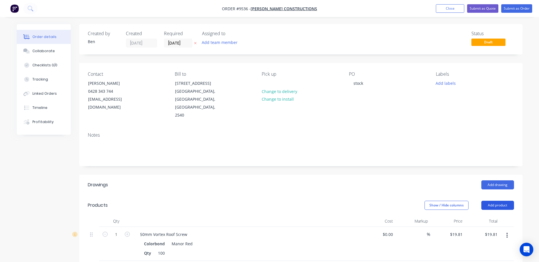
click at [499, 201] on button "Add product" at bounding box center [497, 205] width 33 height 9
click at [493, 216] on div "Product catalogue" at bounding box center [487, 220] width 44 height 8
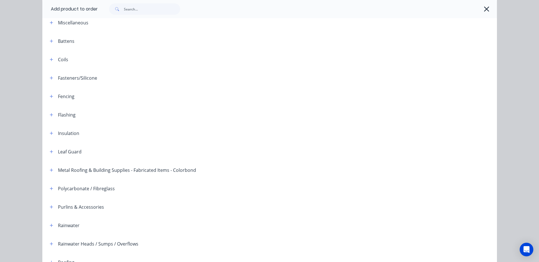
scroll to position [28, 0]
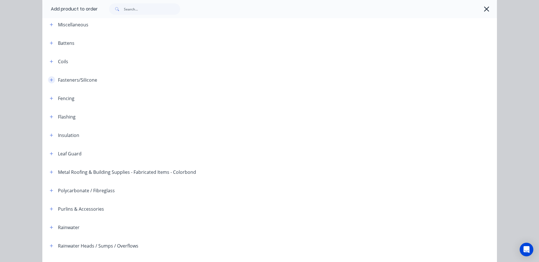
click at [49, 78] on button "button" at bounding box center [51, 79] width 7 height 7
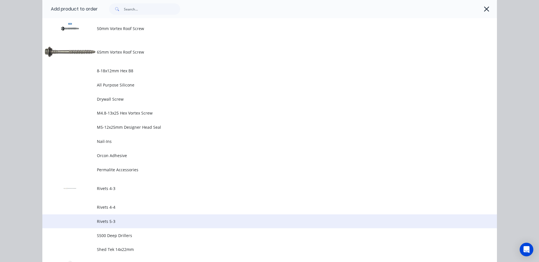
scroll to position [398, 0]
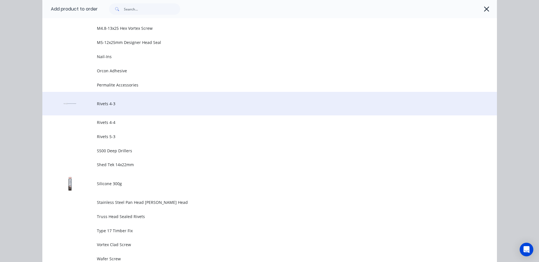
click at [114, 107] on td "Rivets 4-3" at bounding box center [297, 104] width 400 height 24
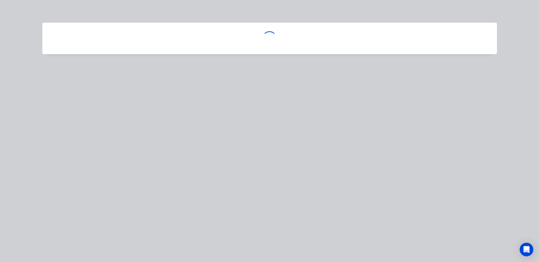
scroll to position [0, 0]
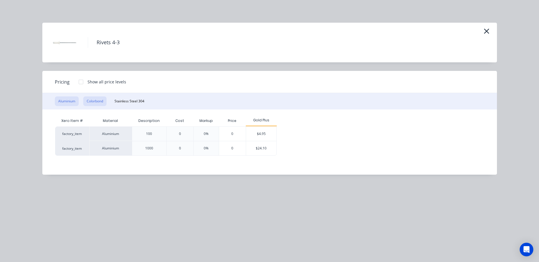
click at [103, 100] on button "Colorbond" at bounding box center [94, 102] width 23 height 10
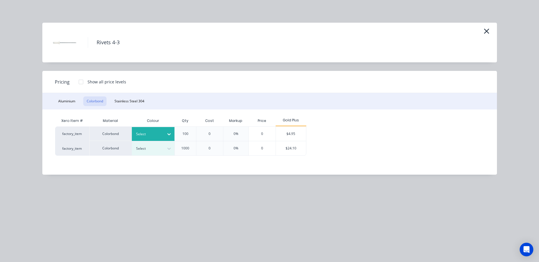
click at [173, 134] on div at bounding box center [169, 134] width 10 height 9
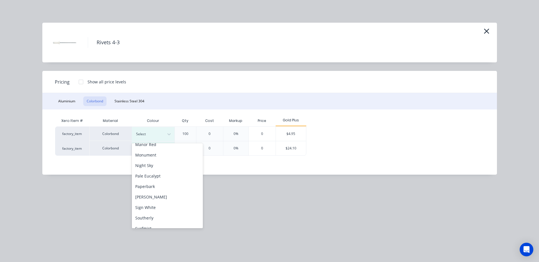
scroll to position [142, 0]
click at [150, 146] on div "Manor Red" at bounding box center [167, 144] width 71 height 11
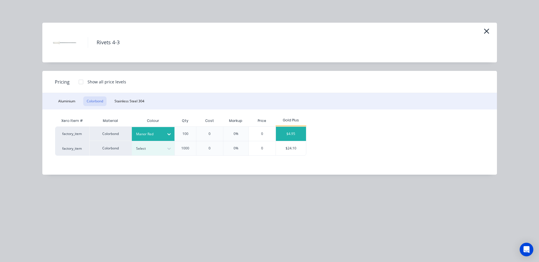
click at [284, 133] on div "$4.95" at bounding box center [291, 134] width 30 height 14
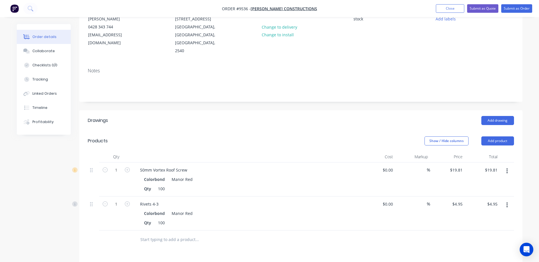
scroll to position [0, 0]
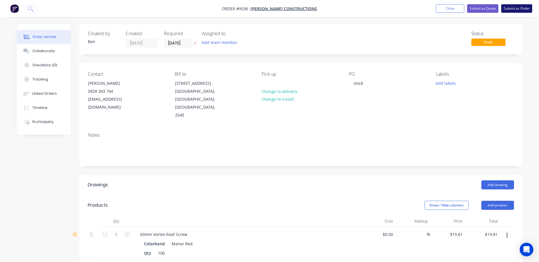
click at [511, 8] on button "Submit as Order" at bounding box center [516, 8] width 31 height 9
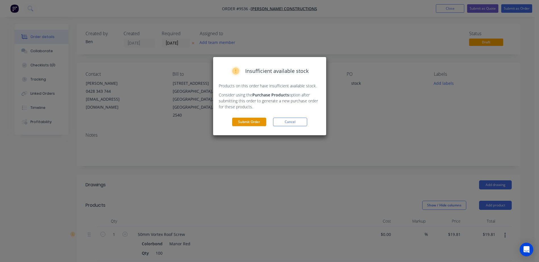
click at [258, 120] on button "Submit Order" at bounding box center [249, 122] width 34 height 9
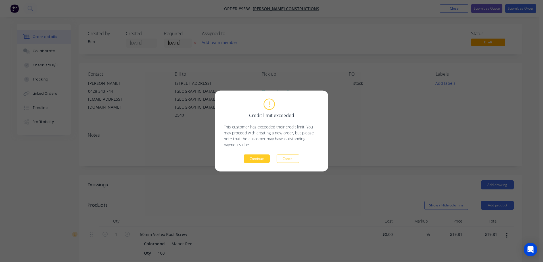
click at [252, 160] on button "Continue" at bounding box center [257, 159] width 26 height 9
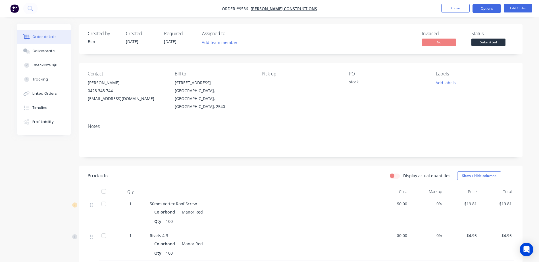
click at [489, 7] on button "Options" at bounding box center [486, 8] width 28 height 9
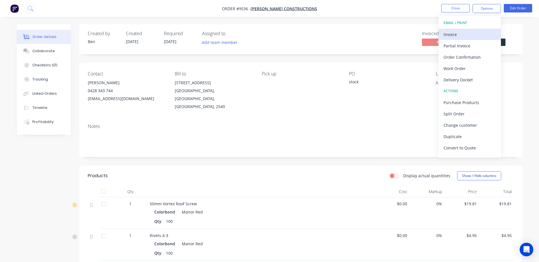
click at [459, 37] on div "Invoice" at bounding box center [469, 34] width 52 height 8
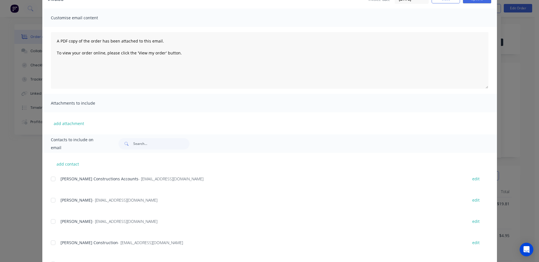
scroll to position [85, 0]
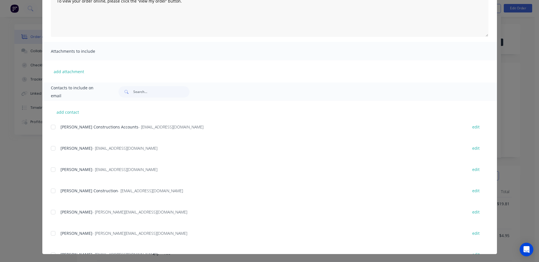
click at [51, 169] on div at bounding box center [52, 169] width 11 height 11
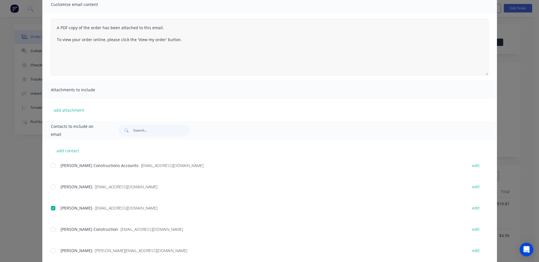
scroll to position [0, 0]
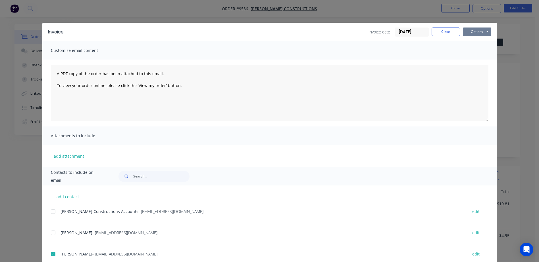
click at [476, 30] on button "Options" at bounding box center [477, 32] width 28 height 9
click at [481, 58] on button "Email" at bounding box center [481, 60] width 36 height 9
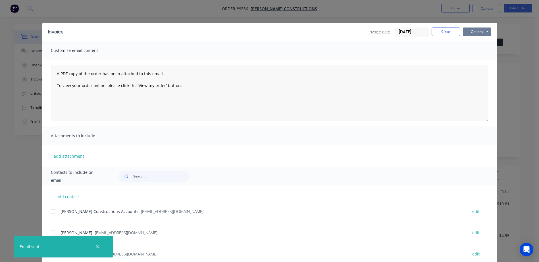
click at [474, 31] on button "Options" at bounding box center [477, 32] width 28 height 9
click at [476, 50] on button "Print" at bounding box center [481, 51] width 36 height 9
click at [448, 29] on button "Close" at bounding box center [445, 32] width 28 height 9
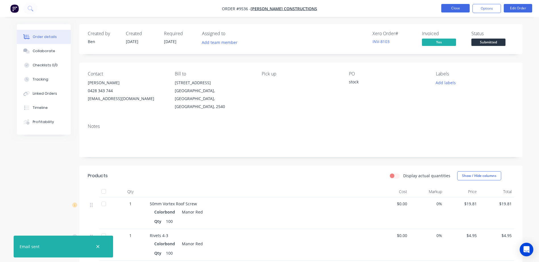
click at [455, 7] on button "Close" at bounding box center [455, 8] width 28 height 9
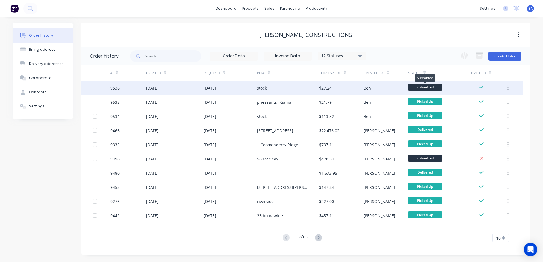
click at [432, 88] on span "Submitted" at bounding box center [425, 87] width 34 height 7
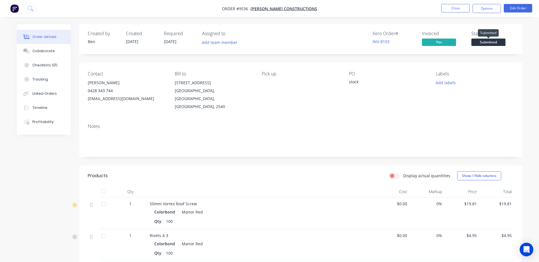
click at [478, 41] on span "Submitted" at bounding box center [488, 42] width 34 height 7
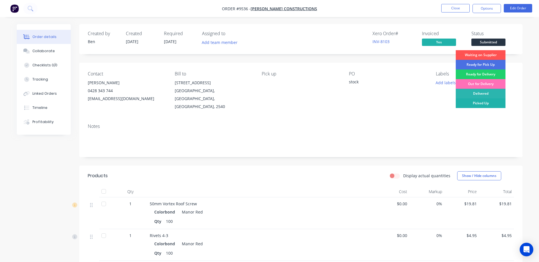
click at [472, 104] on div "Picked Up" at bounding box center [481, 104] width 50 height 10
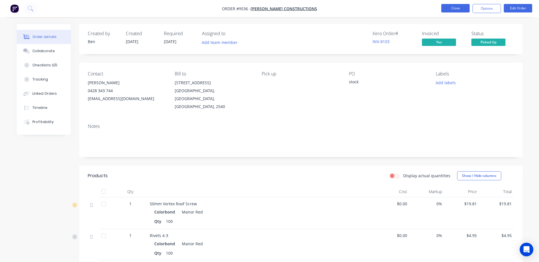
click at [456, 9] on button "Close" at bounding box center [455, 8] width 28 height 9
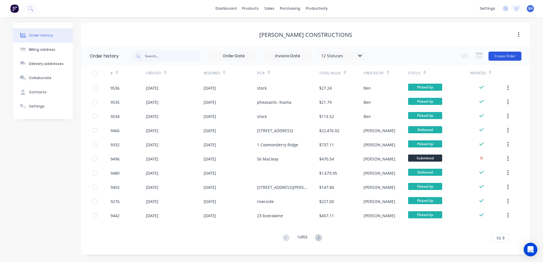
click at [496, 54] on button "Create Order" at bounding box center [505, 56] width 33 height 9
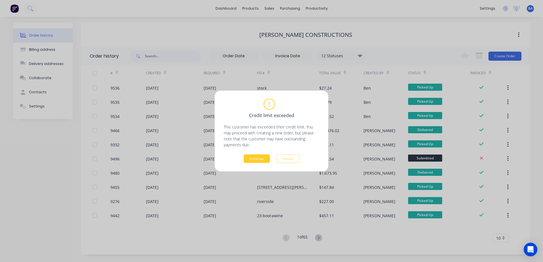
click at [255, 159] on button "Continue" at bounding box center [257, 159] width 26 height 9
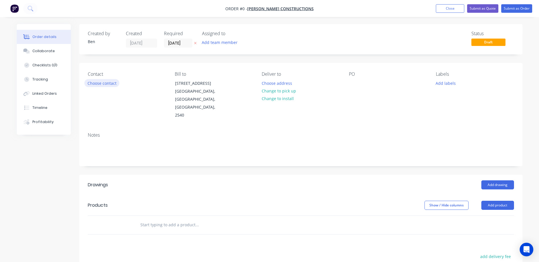
click at [108, 80] on button "Choose contact" at bounding box center [101, 83] width 35 height 8
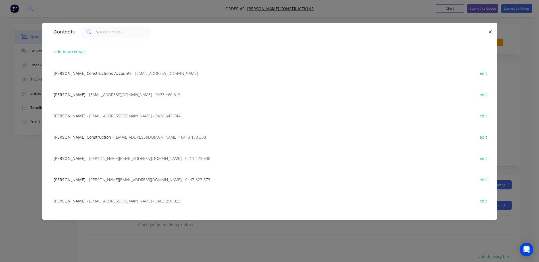
click at [78, 114] on span "Shaun Hobbs" at bounding box center [70, 115] width 32 height 5
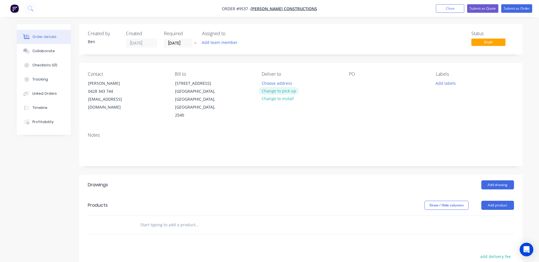
click at [287, 91] on button "Change to pick up" at bounding box center [278, 91] width 40 height 8
click at [353, 84] on div at bounding box center [353, 83] width 9 height 8
click at [501, 201] on button "Add product" at bounding box center [497, 205] width 33 height 9
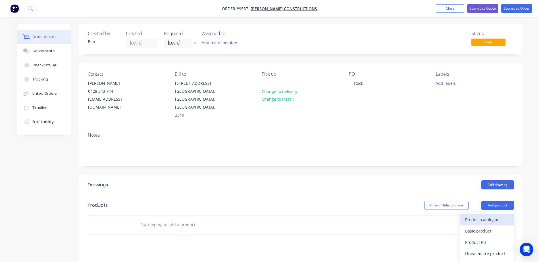
click at [493, 216] on div "Product catalogue" at bounding box center [487, 220] width 44 height 8
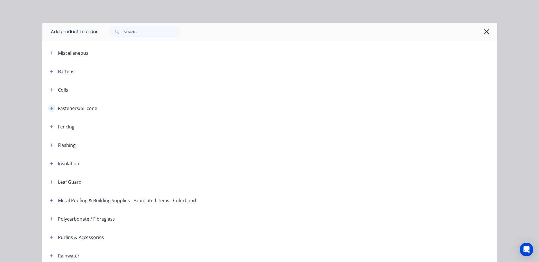
click at [48, 110] on button "button" at bounding box center [51, 108] width 7 height 7
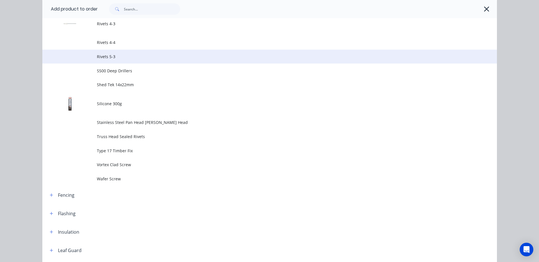
scroll to position [568, 0]
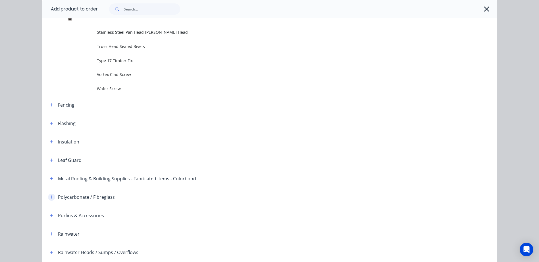
click at [50, 198] on icon "button" at bounding box center [51, 197] width 3 height 3
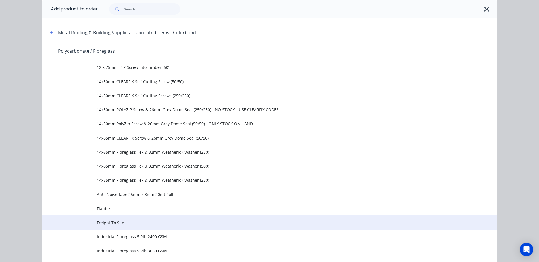
scroll to position [739, 0]
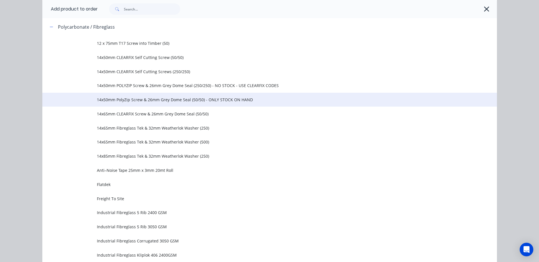
click at [267, 98] on span "14x50mm PolyZip Screw & 26mm Grey Dome Seal (50/50) - ONLY STOCK ON HAND" at bounding box center [257, 100] width 320 height 6
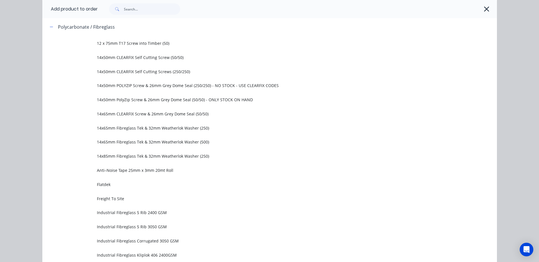
scroll to position [0, 0]
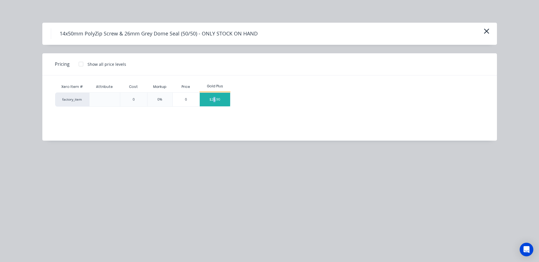
click at [214, 98] on div "$26.90" at bounding box center [215, 100] width 30 height 14
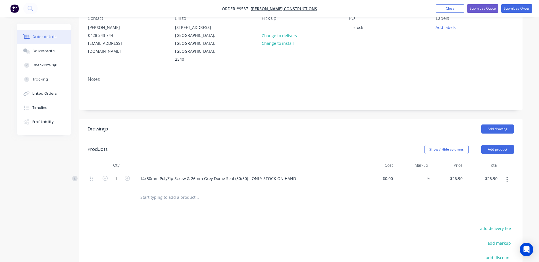
scroll to position [57, 0]
click at [127, 175] on icon "button" at bounding box center [127, 177] width 5 height 5
type input "2"
type input "$53.80"
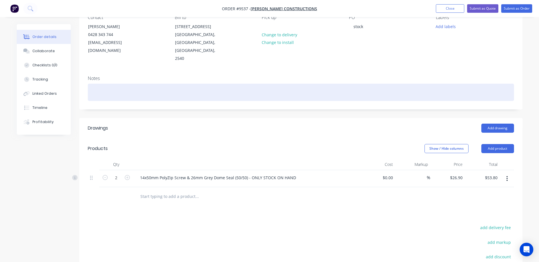
scroll to position [0, 0]
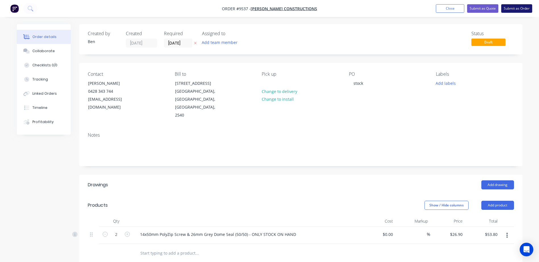
click at [506, 6] on button "Submit as Order" at bounding box center [516, 8] width 31 height 9
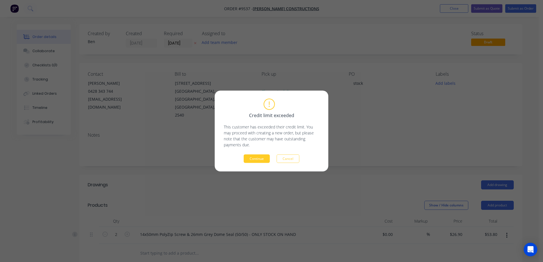
click at [254, 157] on button "Continue" at bounding box center [257, 159] width 26 height 9
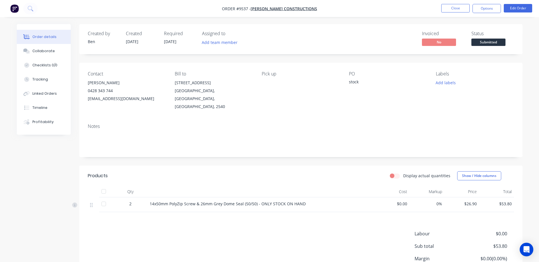
click at [492, 42] on span "Submitted" at bounding box center [488, 42] width 34 height 7
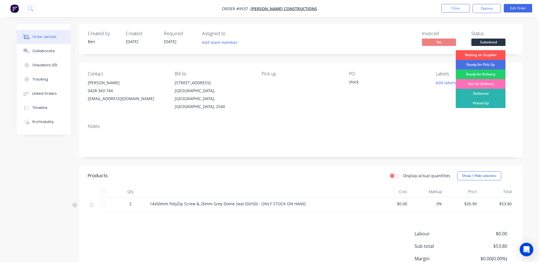
click at [479, 99] on div "Picked Up" at bounding box center [481, 104] width 50 height 10
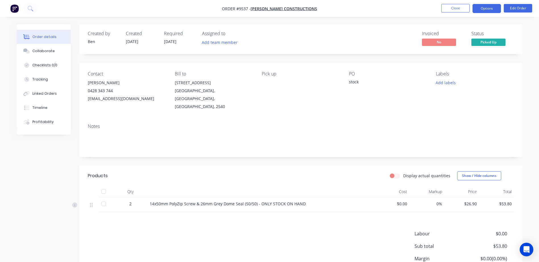
click at [485, 7] on button "Options" at bounding box center [486, 8] width 28 height 9
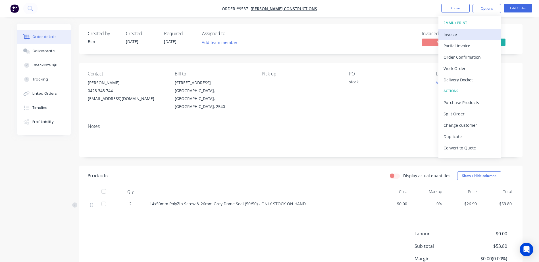
click at [460, 37] on div "Invoice" at bounding box center [469, 34] width 52 height 8
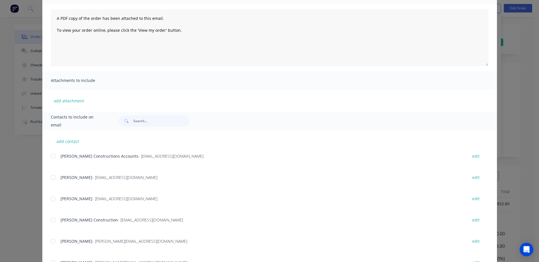
scroll to position [57, 0]
click at [51, 155] on div at bounding box center [52, 154] width 11 height 11
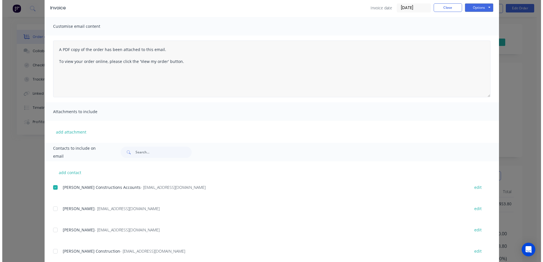
scroll to position [0, 0]
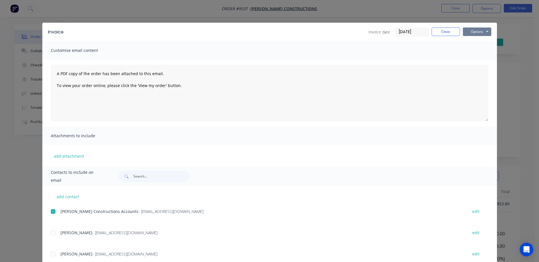
click at [478, 29] on button "Options" at bounding box center [477, 32] width 28 height 9
click at [474, 59] on button "Email" at bounding box center [481, 60] width 36 height 9
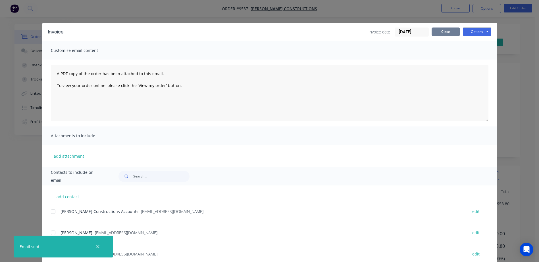
click at [439, 31] on button "Close" at bounding box center [445, 32] width 28 height 9
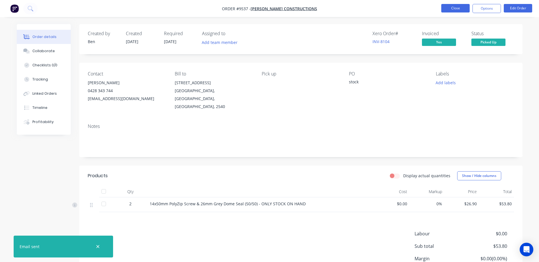
click at [449, 10] on button "Close" at bounding box center [455, 8] width 28 height 9
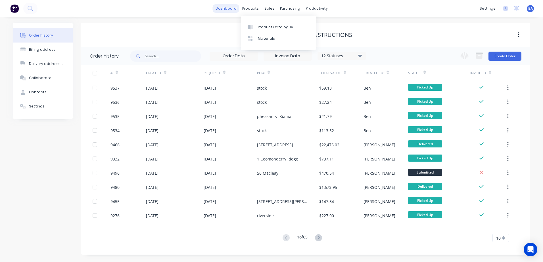
click at [235, 10] on link "dashboard" at bounding box center [226, 8] width 27 height 9
